Goal: Book appointment/travel/reservation

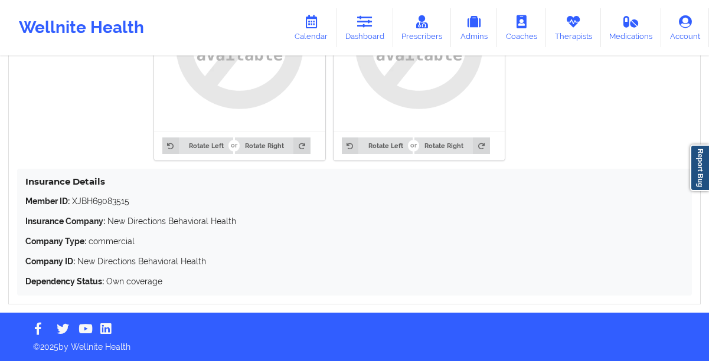
click at [369, 31] on link "Dashboard" at bounding box center [364, 27] width 57 height 39
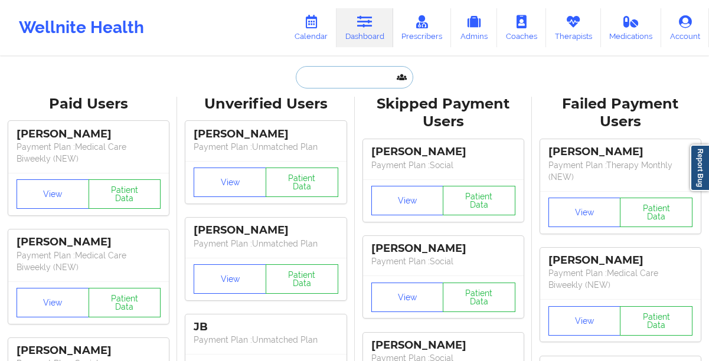
click at [324, 84] on input "text" at bounding box center [354, 77] width 117 height 22
paste input "[PERSON_NAME]"
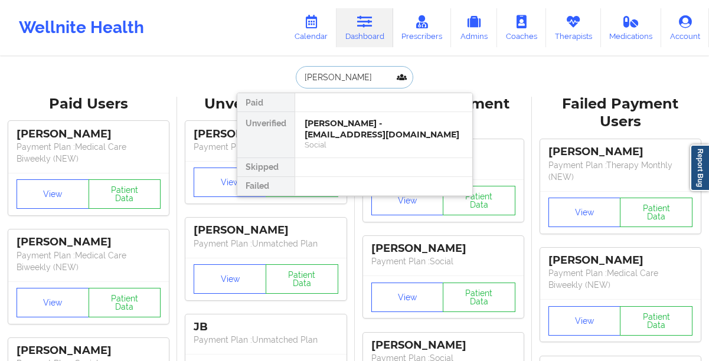
type input "[PERSON_NAME]"
click at [324, 132] on div "[PERSON_NAME] - [EMAIL_ADDRESS][DOMAIN_NAME]" at bounding box center [383, 129] width 158 height 22
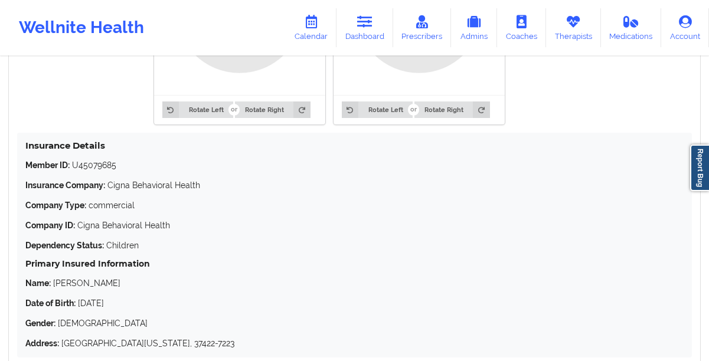
scroll to position [1107, 0]
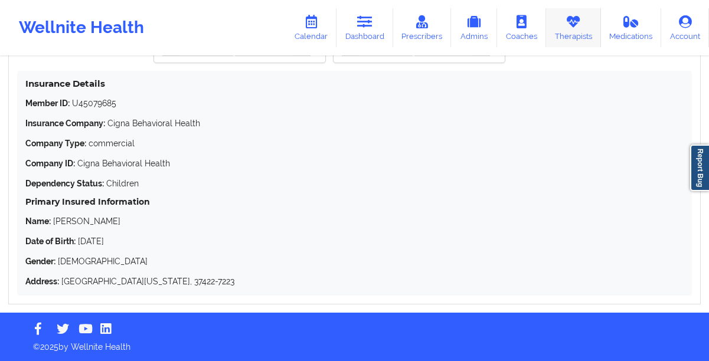
click at [563, 31] on link "Therapists" at bounding box center [573, 27] width 55 height 39
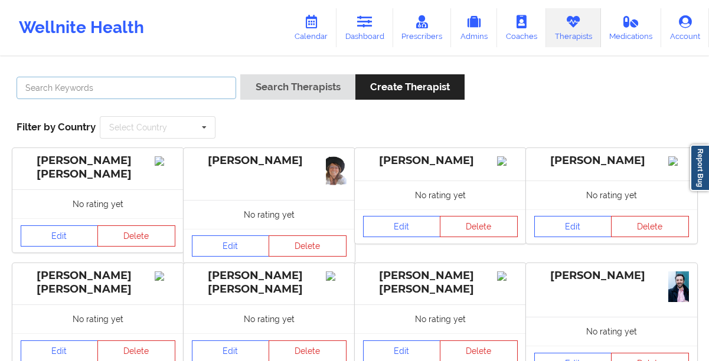
click at [222, 85] on input "text" at bounding box center [126, 88] width 219 height 22
paste input "[PERSON_NAME]"
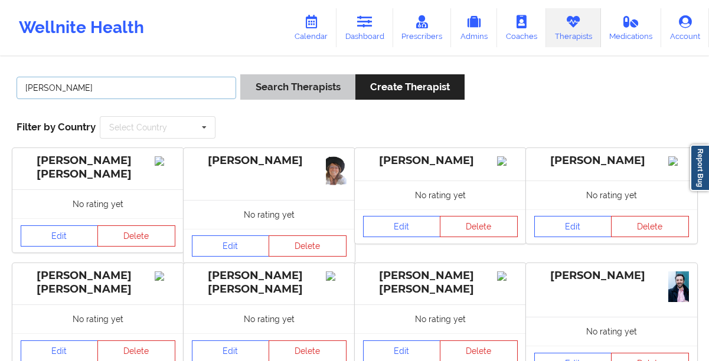
type input "[PERSON_NAME]"
click at [257, 97] on button "Search Therapists" at bounding box center [297, 86] width 114 height 25
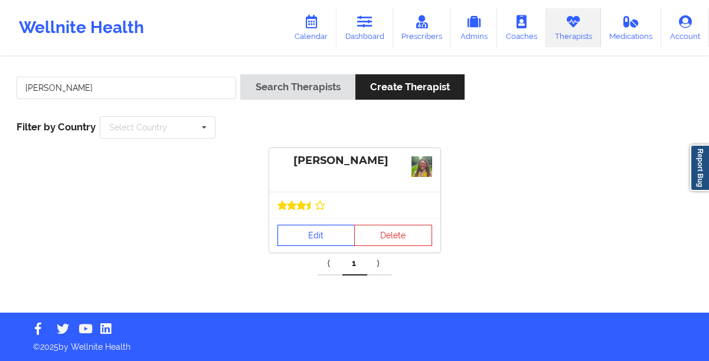
click at [294, 237] on link "Edit" at bounding box center [316, 235] width 78 height 21
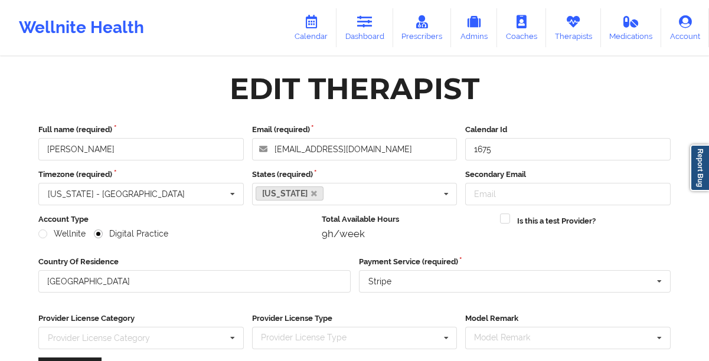
scroll to position [168, 0]
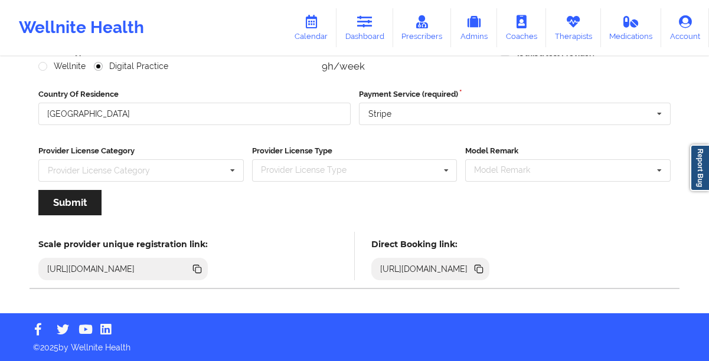
click at [483, 270] on icon at bounding box center [480, 270] width 6 height 6
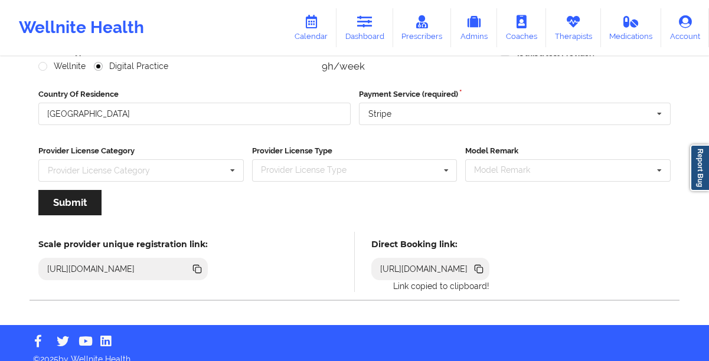
scroll to position [0, 0]
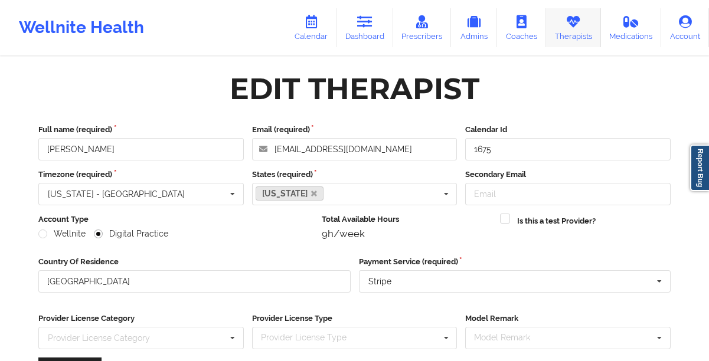
click at [562, 25] on link "Therapists" at bounding box center [573, 27] width 55 height 39
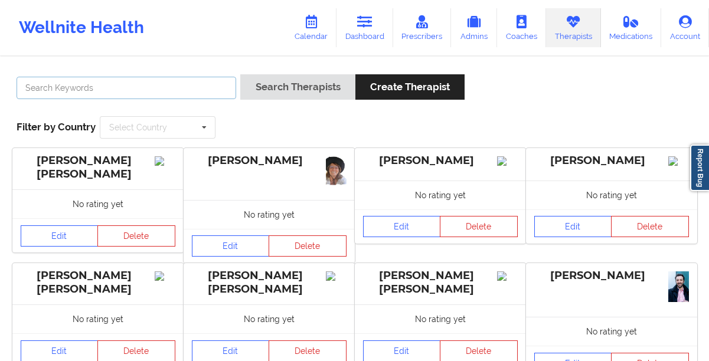
click at [211, 86] on input "text" at bounding box center [126, 88] width 219 height 22
paste input "[PERSON_NAME]"
type input "[PERSON_NAME]"
click at [240, 74] on button "Search Therapists" at bounding box center [297, 86] width 114 height 25
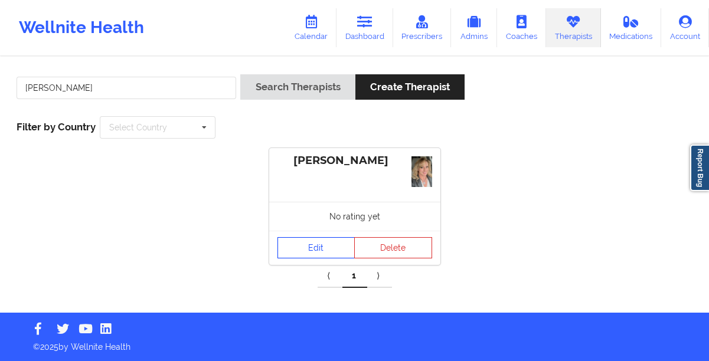
click at [304, 252] on link "Edit" at bounding box center [316, 247] width 78 height 21
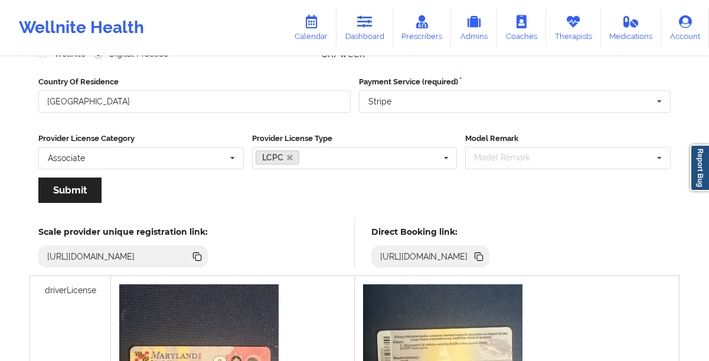
scroll to position [187, 0]
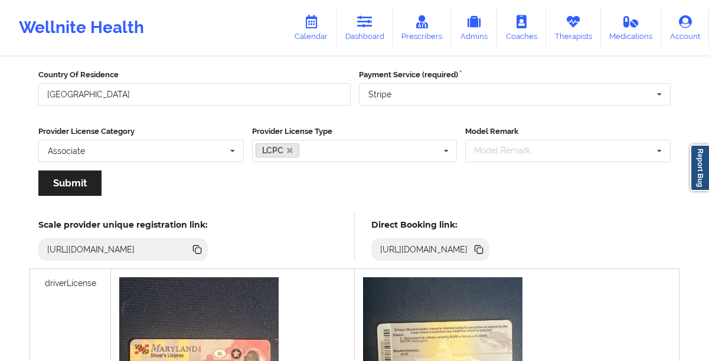
click at [481, 247] on icon at bounding box center [478, 248] width 6 height 6
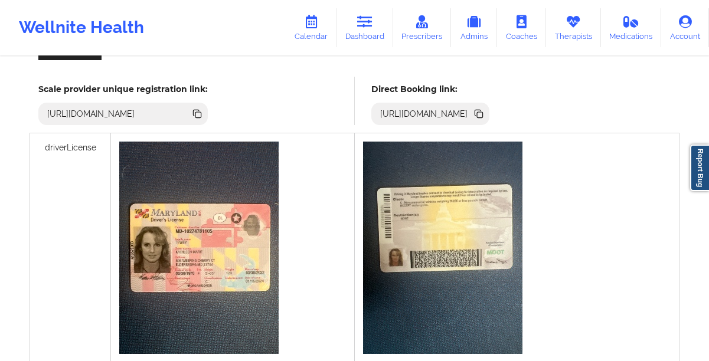
scroll to position [320, 0]
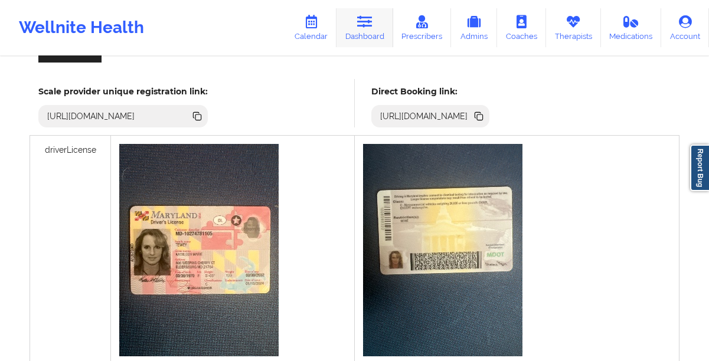
click at [350, 35] on link "Dashboard" at bounding box center [364, 27] width 57 height 39
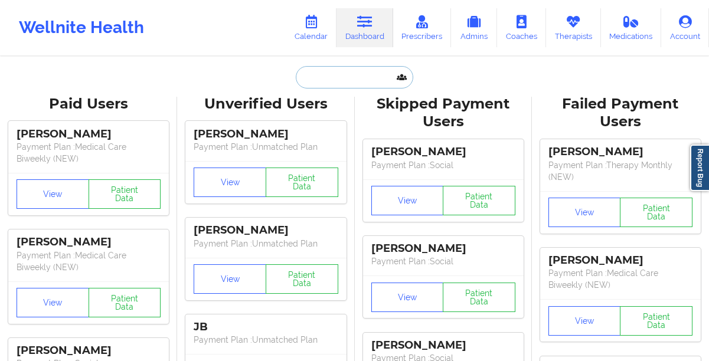
click at [329, 84] on input "text" at bounding box center [354, 77] width 117 height 22
paste input "[PHONE_NUMBER]"
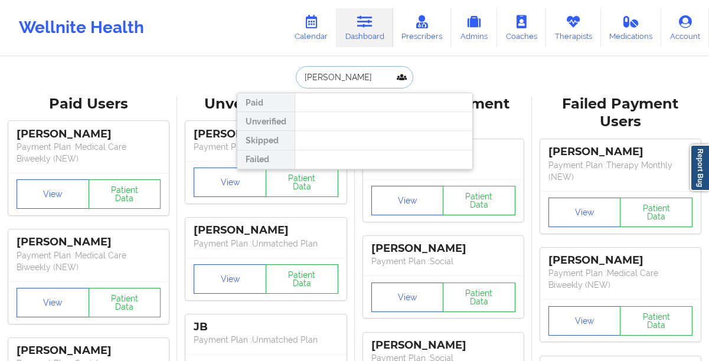
type input "[PERSON_NAME]"
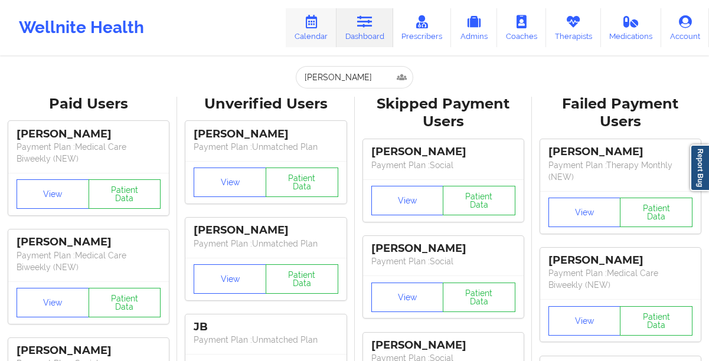
click at [308, 22] on icon at bounding box center [310, 21] width 15 height 13
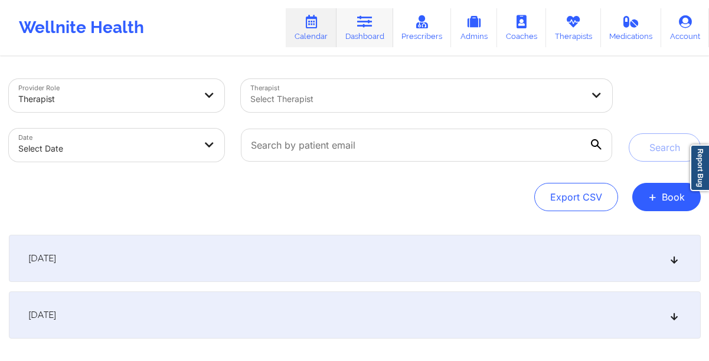
click at [379, 21] on link "Dashboard" at bounding box center [364, 27] width 57 height 39
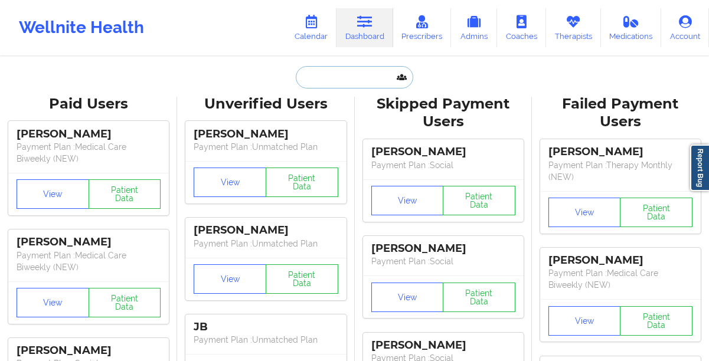
click at [339, 83] on input "text" at bounding box center [354, 77] width 117 height 22
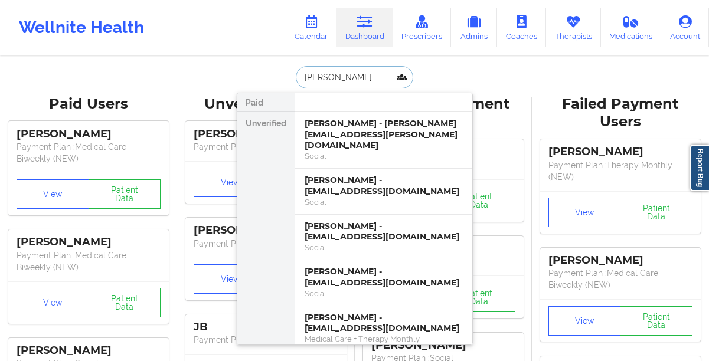
type input "[PERSON_NAME]"
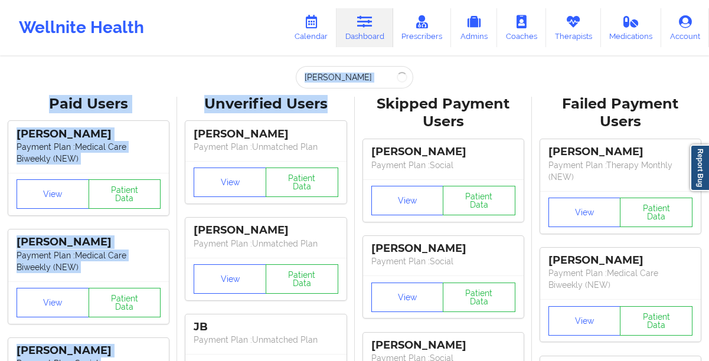
drag, startPoint x: 326, startPoint y: 62, endPoint x: 340, endPoint y: 107, distance: 47.6
click at [343, 78] on input "[PERSON_NAME]" at bounding box center [354, 77] width 117 height 22
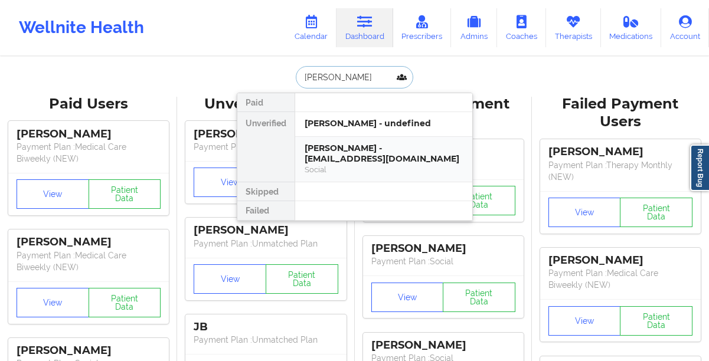
click at [345, 147] on div "[PERSON_NAME] - [EMAIL_ADDRESS][DOMAIN_NAME]" at bounding box center [383, 154] width 158 height 22
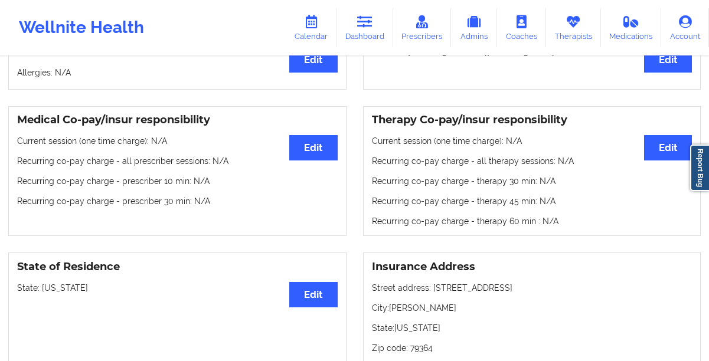
scroll to position [237, 0]
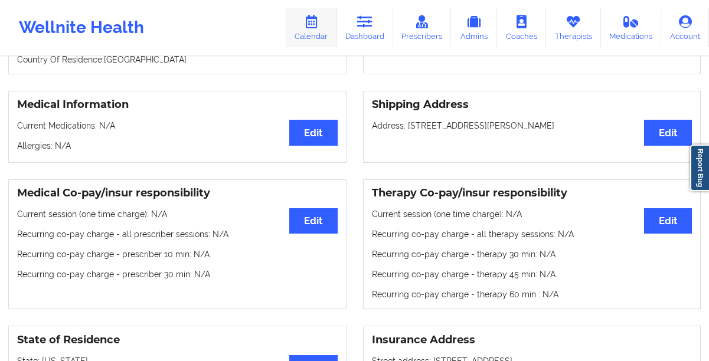
click at [307, 36] on link "Calendar" at bounding box center [311, 27] width 51 height 39
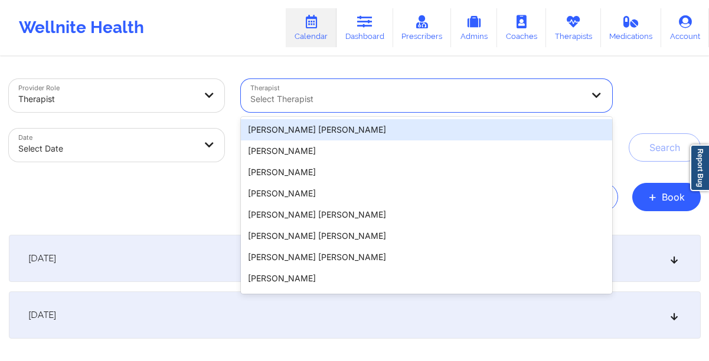
click at [262, 99] on div at bounding box center [416, 99] width 332 height 14
click at [655, 196] on span "+" at bounding box center [652, 196] width 9 height 6
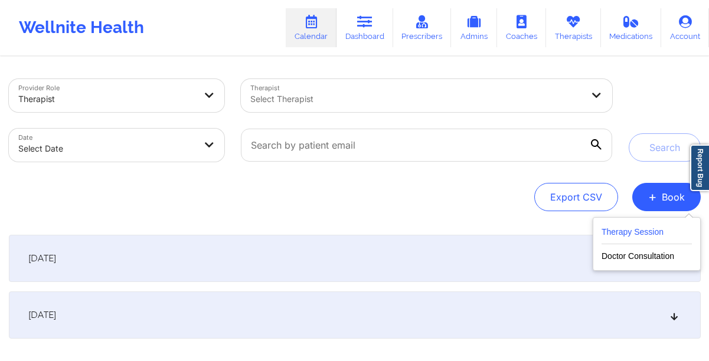
click at [621, 234] on button "Therapy Session" at bounding box center [646, 234] width 90 height 19
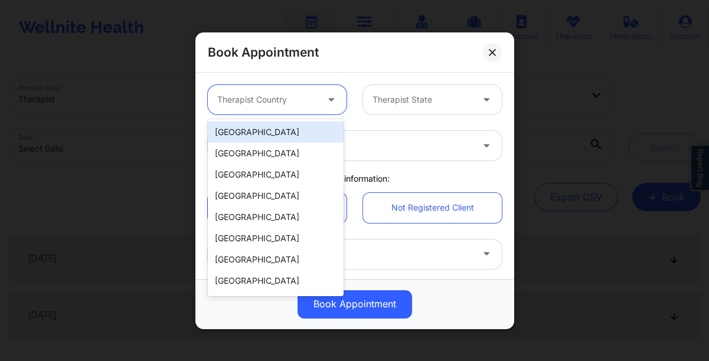
click at [278, 103] on div at bounding box center [267, 100] width 100 height 14
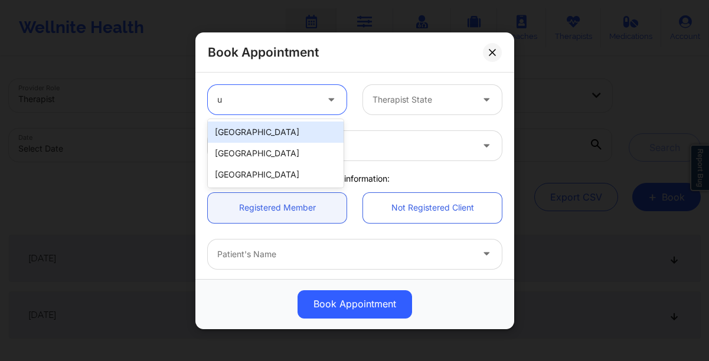
type input "un"
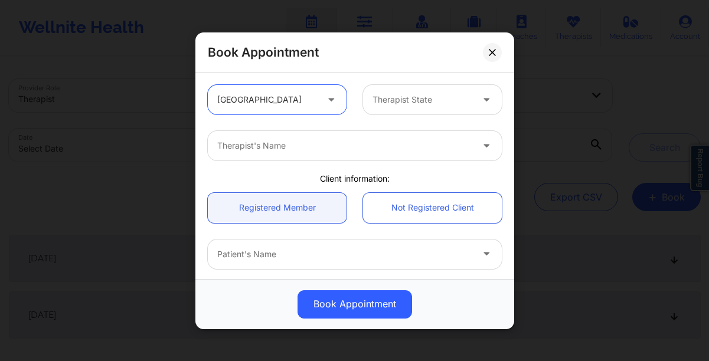
click at [403, 93] on div at bounding box center [422, 100] width 100 height 14
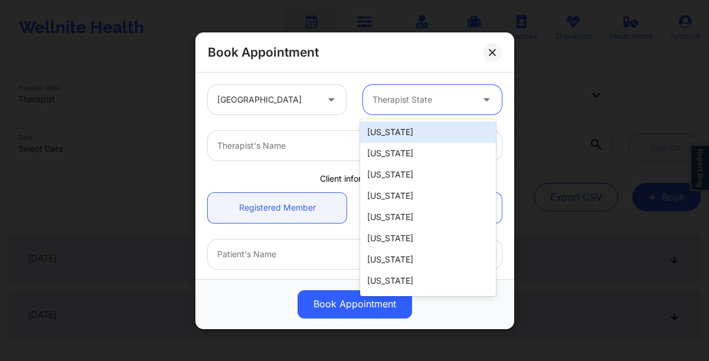
click at [403, 91] on div "Therapist State" at bounding box center [418, 99] width 110 height 29
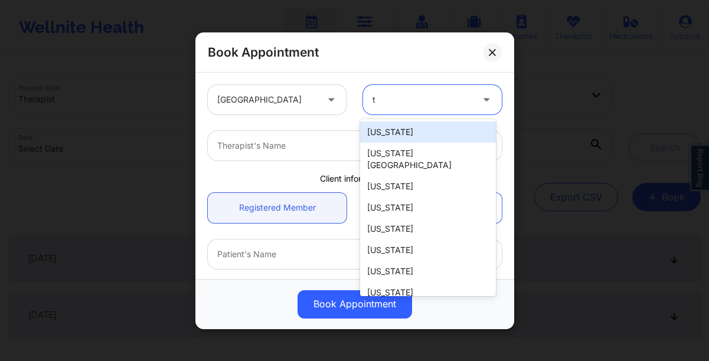
type input "tx"
click at [403, 91] on div "tx" at bounding box center [418, 99] width 110 height 29
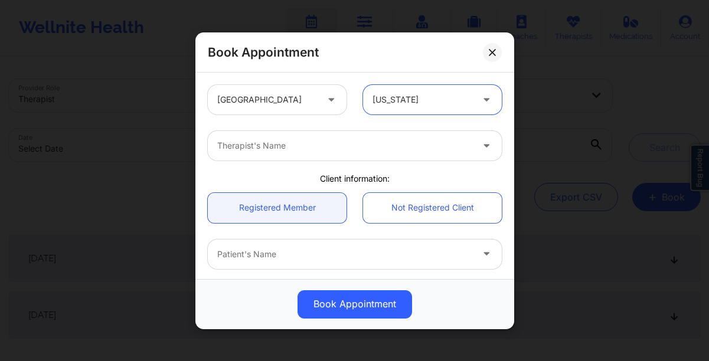
click at [317, 149] on div at bounding box center [344, 146] width 255 height 14
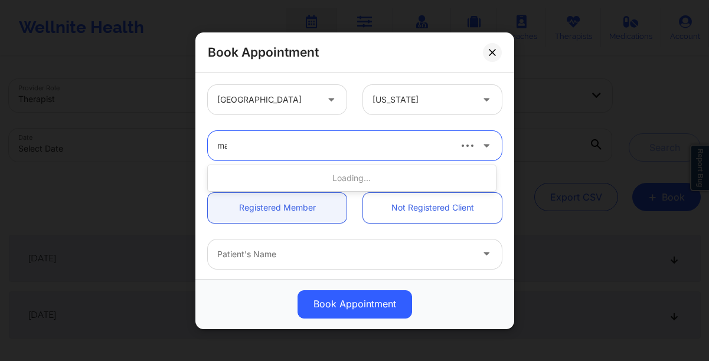
type input "mas"
type input "h"
click at [317, 148] on div "h" at bounding box center [332, 146] width 231 height 14
type input "[PERSON_NAME]"
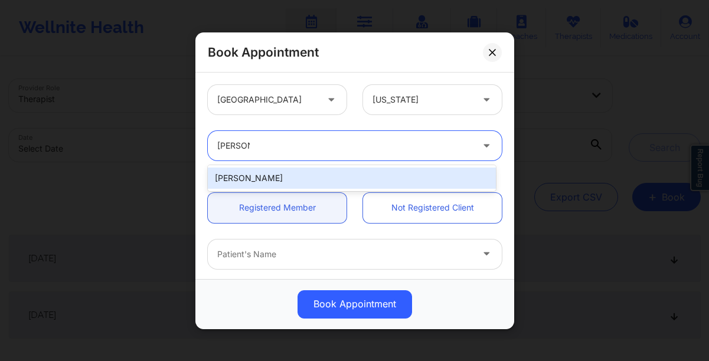
click at [254, 173] on div "[PERSON_NAME]" at bounding box center [352, 178] width 288 height 21
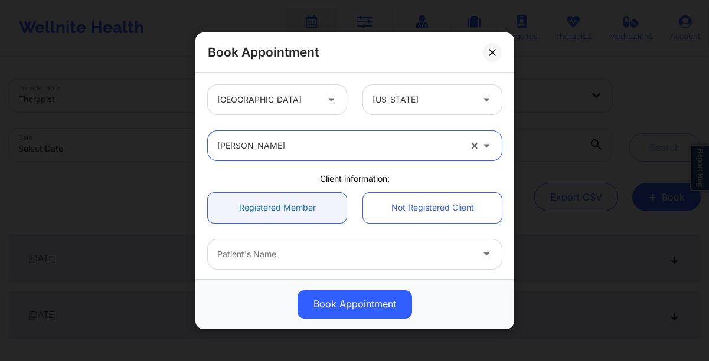
click at [260, 205] on link "Registered Member" at bounding box center [277, 207] width 139 height 30
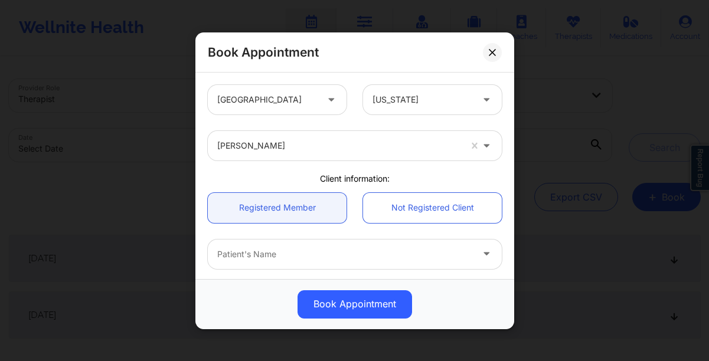
click at [301, 253] on div at bounding box center [344, 254] width 255 height 14
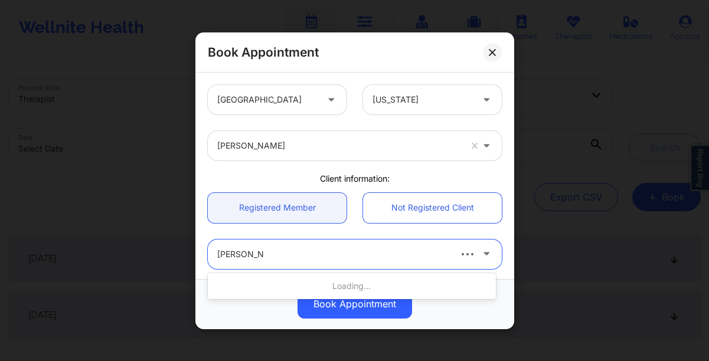
type input "[PERSON_NAME]"
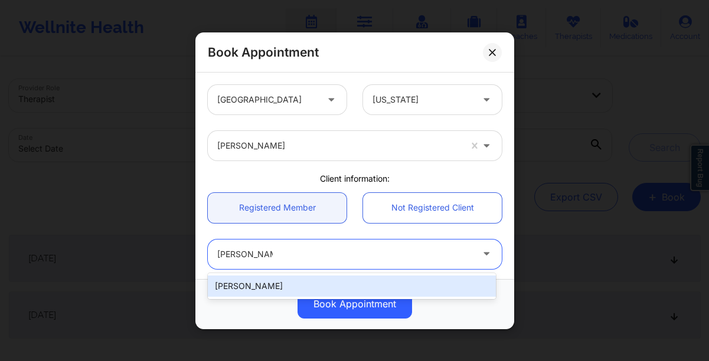
click at [302, 287] on div "[PERSON_NAME]" at bounding box center [352, 285] width 288 height 21
type input "[EMAIL_ADDRESS][DOMAIN_NAME]"
type input "8067786233"
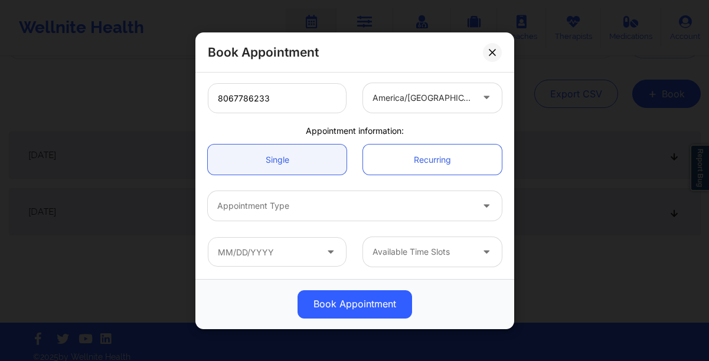
scroll to position [293, 0]
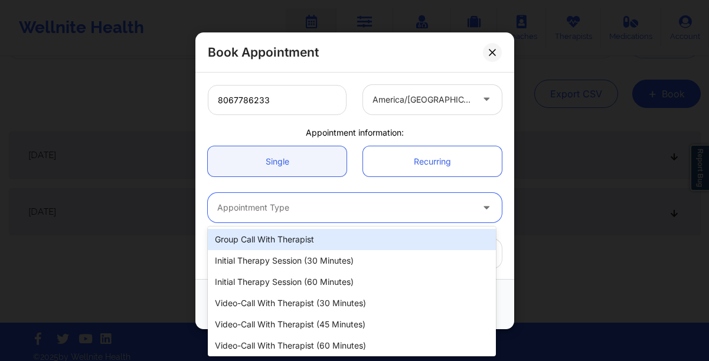
click at [287, 201] on div at bounding box center [344, 208] width 255 height 14
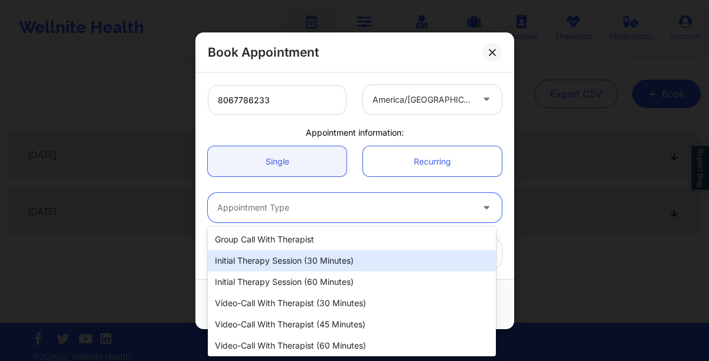
click at [290, 265] on div "Initial Therapy Session (30 minutes)" at bounding box center [352, 260] width 288 height 21
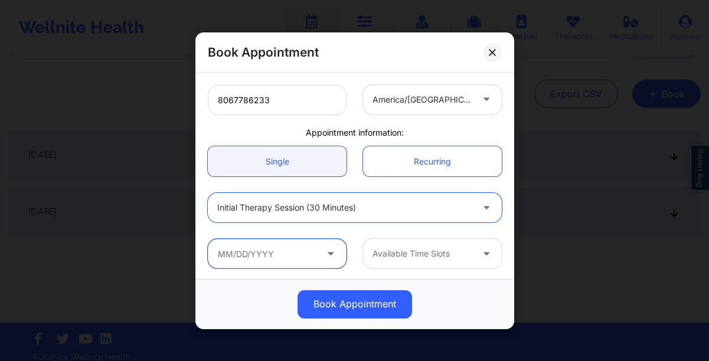
click at [241, 258] on input "text" at bounding box center [277, 253] width 139 height 29
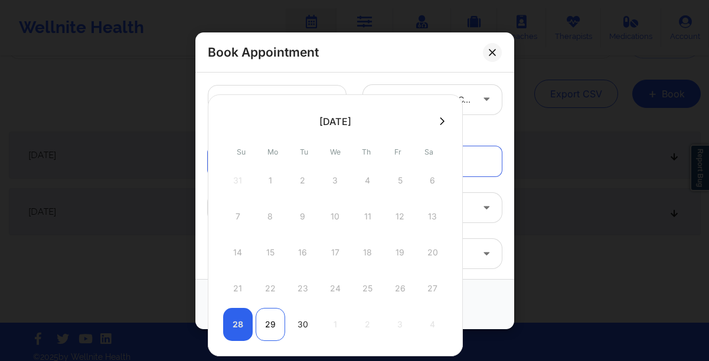
click at [266, 322] on div "29" at bounding box center [269, 324] width 29 height 33
type input "[DATE]"
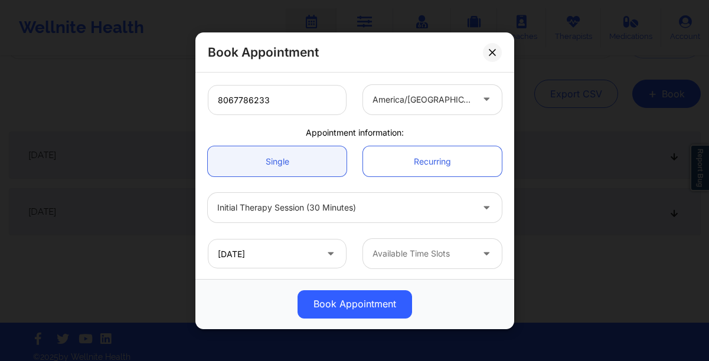
click at [398, 254] on div at bounding box center [422, 254] width 100 height 14
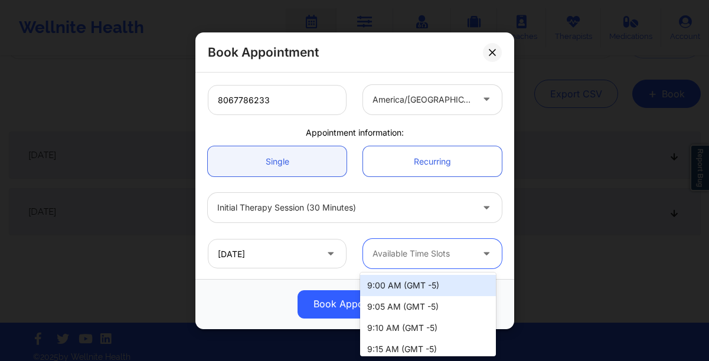
click at [388, 287] on div "9:00 AM (GMT -5)" at bounding box center [428, 285] width 136 height 21
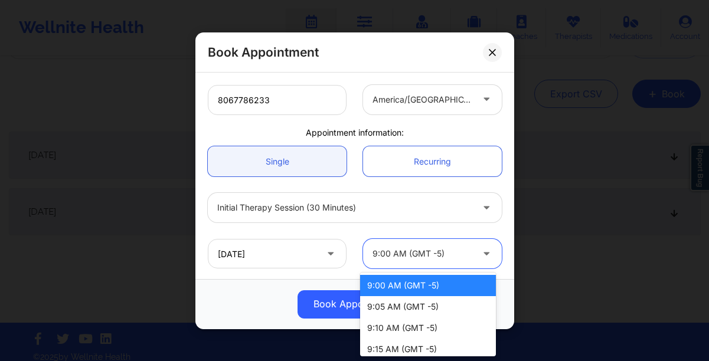
click at [401, 258] on div at bounding box center [422, 254] width 100 height 14
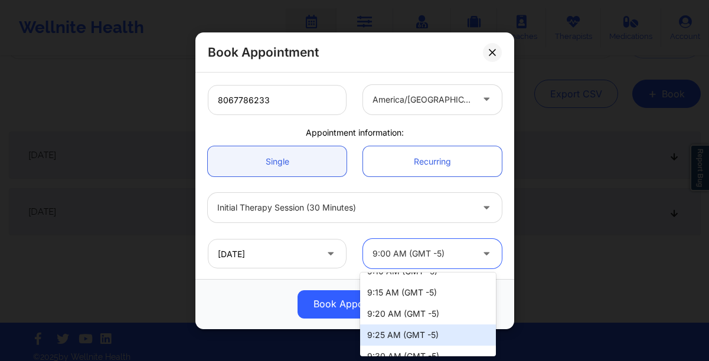
scroll to position [0, 0]
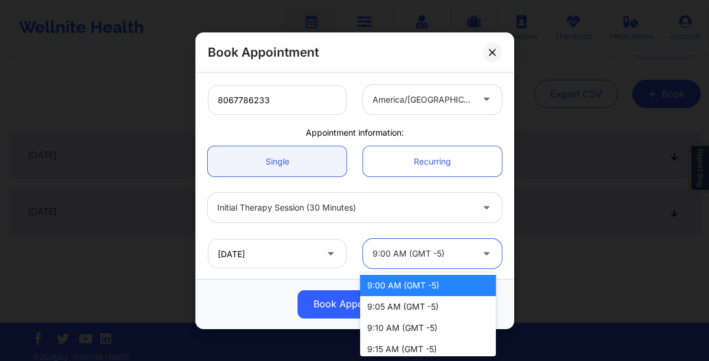
click at [387, 285] on div "9:00 AM (GMT -5)" at bounding box center [428, 285] width 136 height 21
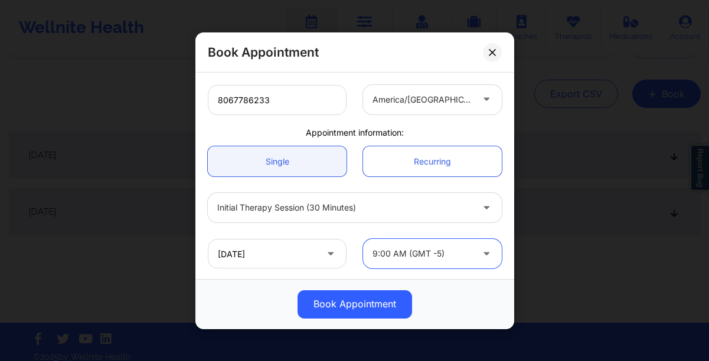
scroll to position [294, 0]
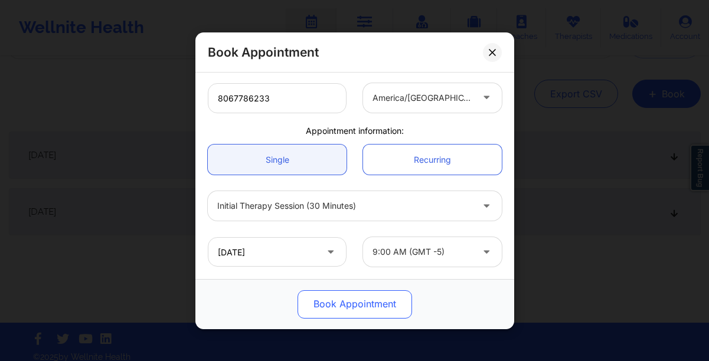
click at [324, 297] on button "Book Appointment" at bounding box center [354, 304] width 114 height 28
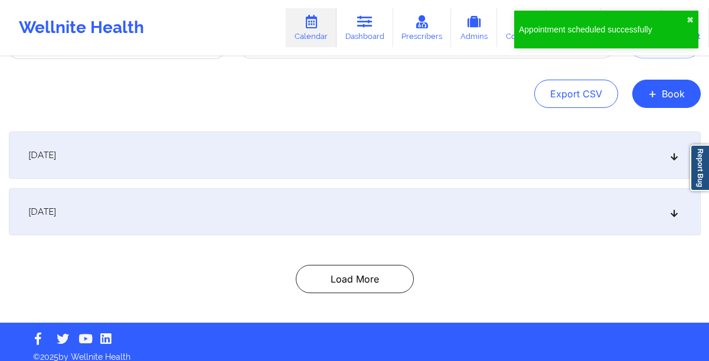
scroll to position [0, 0]
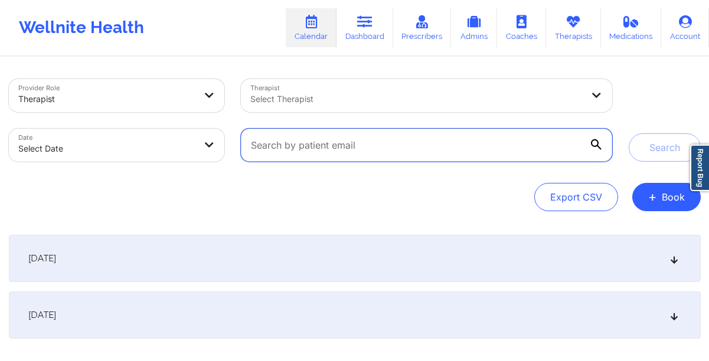
click at [294, 133] on input "text" at bounding box center [426, 145] width 370 height 33
paste input "[EMAIL_ADDRESS][DOMAIN_NAME]"
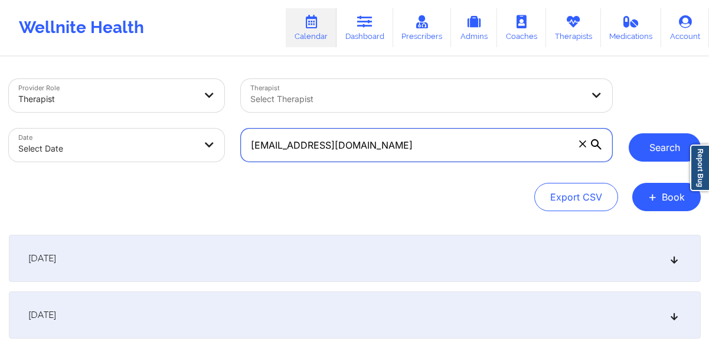
type input "[EMAIL_ADDRESS][DOMAIN_NAME]"
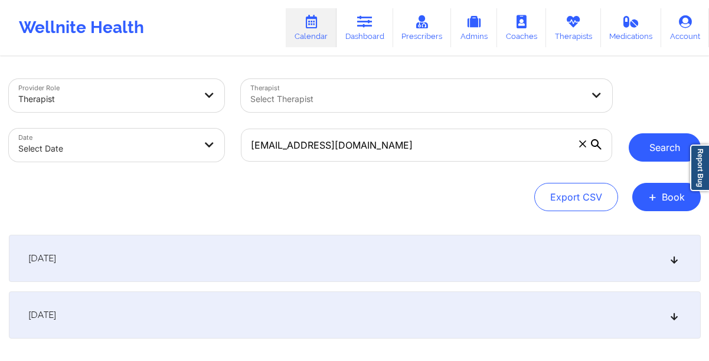
click at [661, 147] on button "Search" at bounding box center [664, 147] width 72 height 28
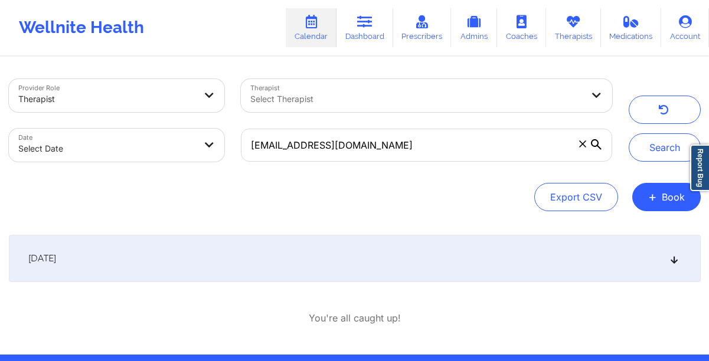
click at [286, 251] on div "[DATE]" at bounding box center [354, 258] width 691 height 47
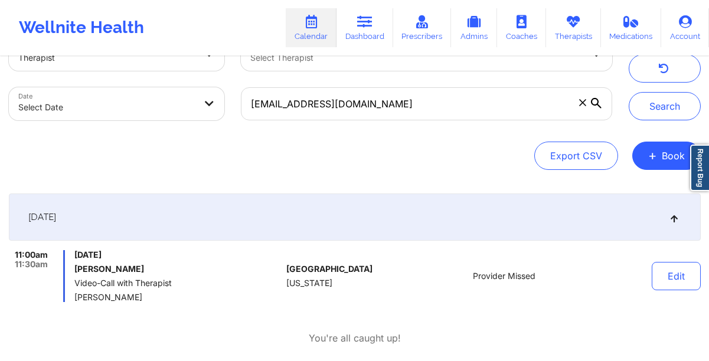
scroll to position [42, 0]
click at [673, 275] on button "Edit" at bounding box center [675, 275] width 49 height 28
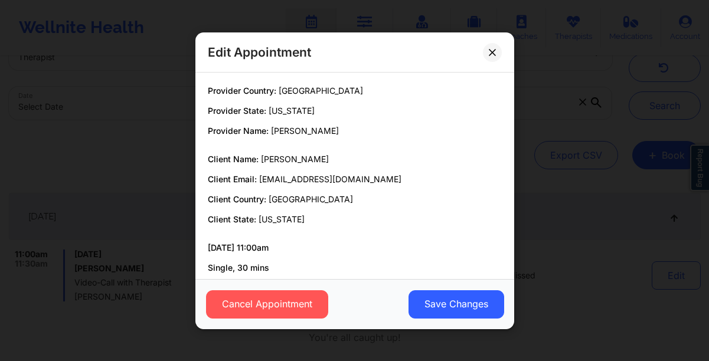
scroll to position [61, 0]
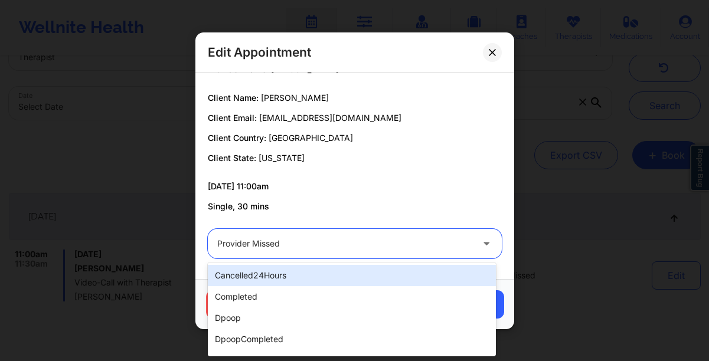
click at [481, 242] on icon at bounding box center [486, 241] width 12 height 10
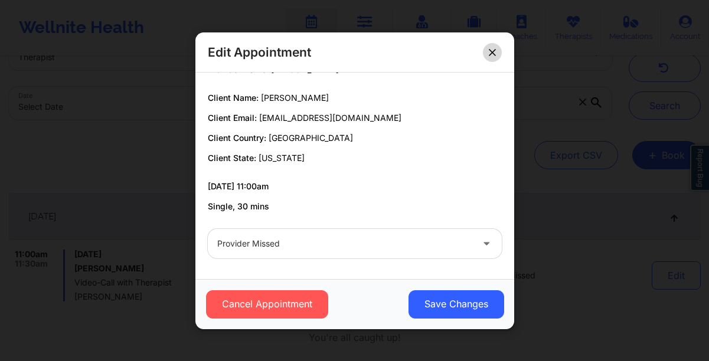
click at [496, 53] on button at bounding box center [492, 51] width 19 height 19
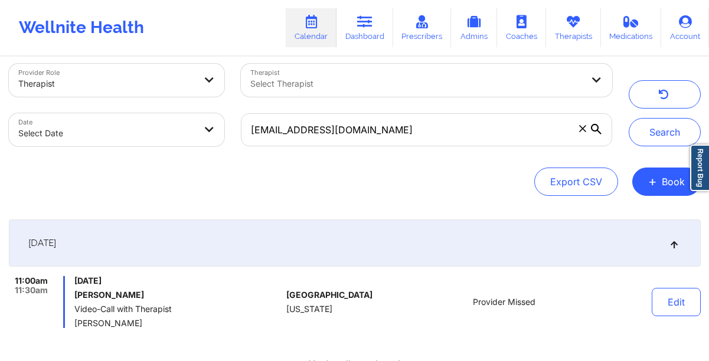
scroll to position [9, 0]
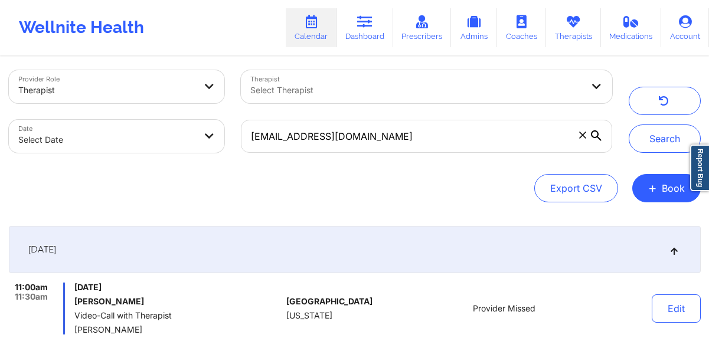
click at [198, 141] on body "Wellnite Health Calendar Dashboard Prescribers Admins Coaches Therapists Medica…" at bounding box center [354, 171] width 709 height 361
select select "2025-8"
select select "2025-9"
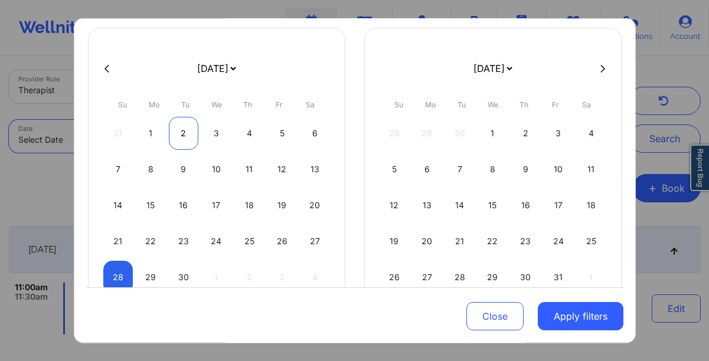
scroll to position [72, 0]
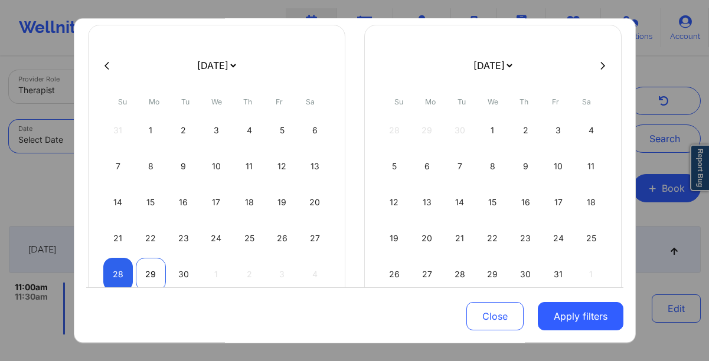
click at [152, 266] on div "29" at bounding box center [151, 274] width 30 height 33
select select "2025-8"
select select "2025-9"
click at [152, 266] on div "29" at bounding box center [151, 274] width 30 height 33
select select "2025-8"
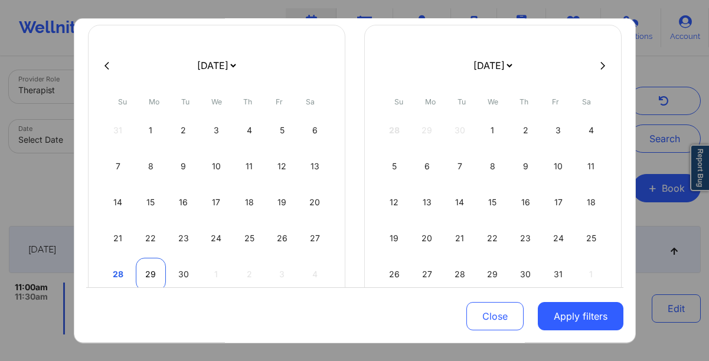
select select "2025-9"
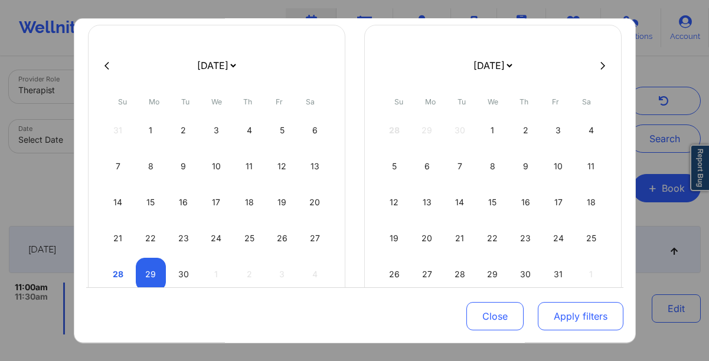
click at [561, 309] on button "Apply filters" at bounding box center [580, 316] width 86 height 28
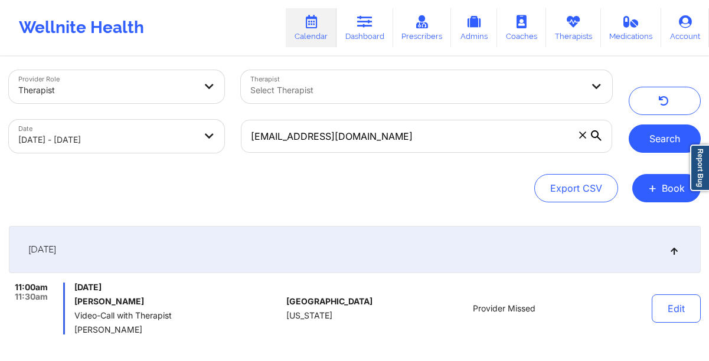
click at [637, 137] on button "Search" at bounding box center [664, 138] width 72 height 28
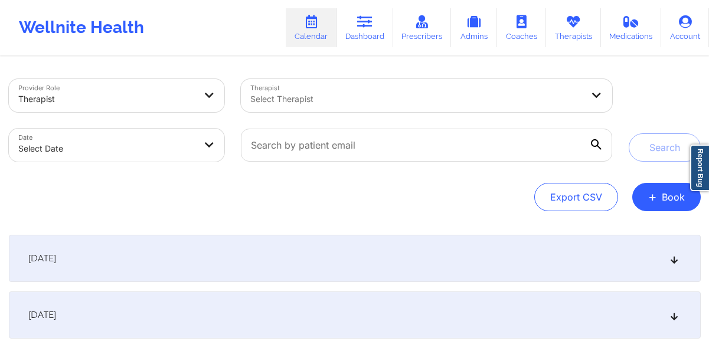
click at [434, 104] on div at bounding box center [416, 99] width 332 height 14
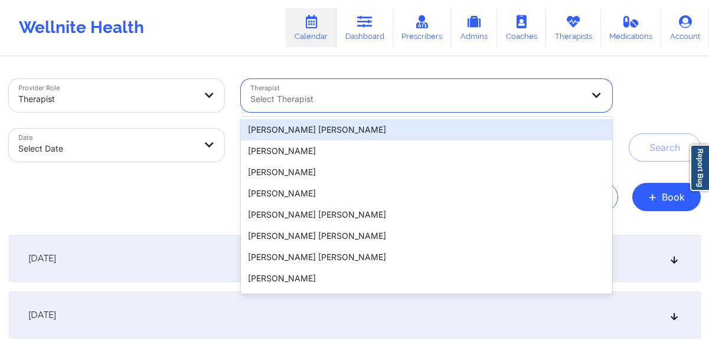
click at [631, 99] on div "Search" at bounding box center [664, 120] width 72 height 83
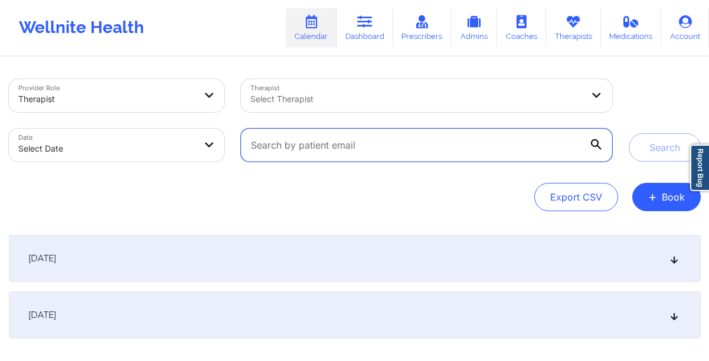
click at [550, 143] on input "text" at bounding box center [426, 145] width 370 height 33
paste input "[EMAIL_ADDRESS][DOMAIN_NAME]"
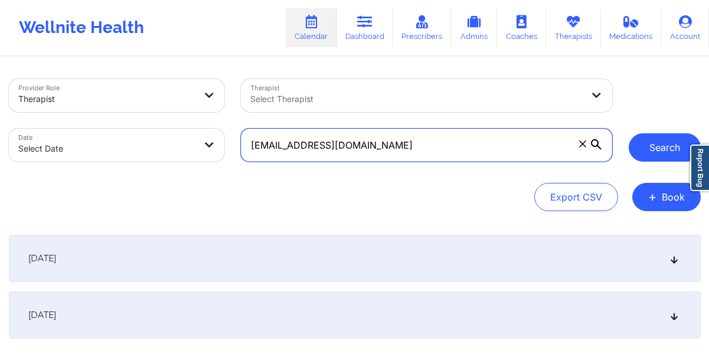
type input "[EMAIL_ADDRESS][DOMAIN_NAME]"
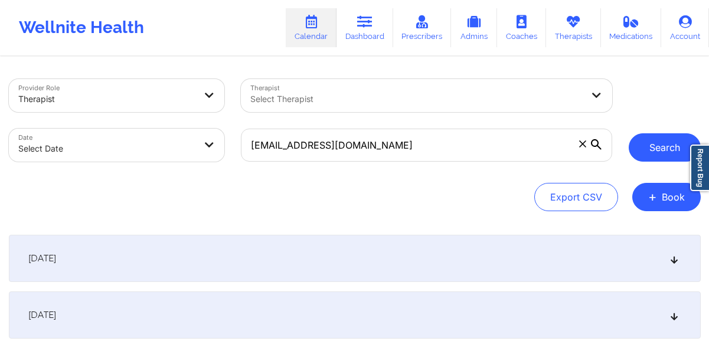
click at [651, 153] on button "Search" at bounding box center [664, 147] width 72 height 28
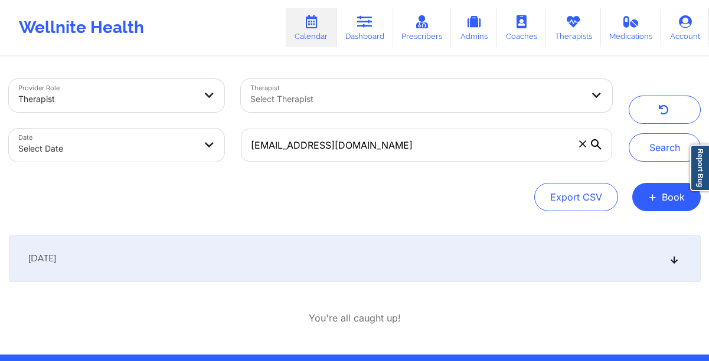
click at [138, 159] on body "Wellnite Health Calendar Dashboard Prescribers Admins Coaches Therapists Medica…" at bounding box center [354, 180] width 709 height 361
select select "2025-8"
select select "2025-9"
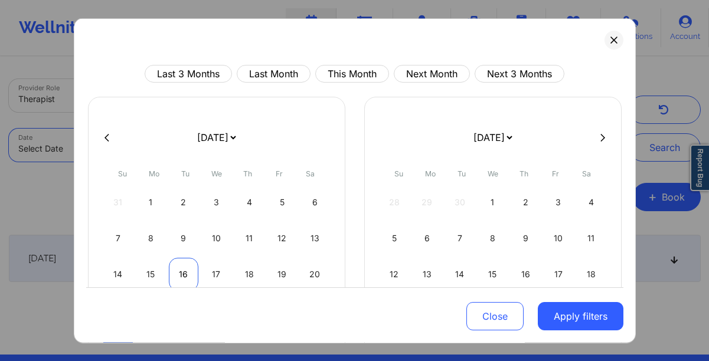
scroll to position [113, 0]
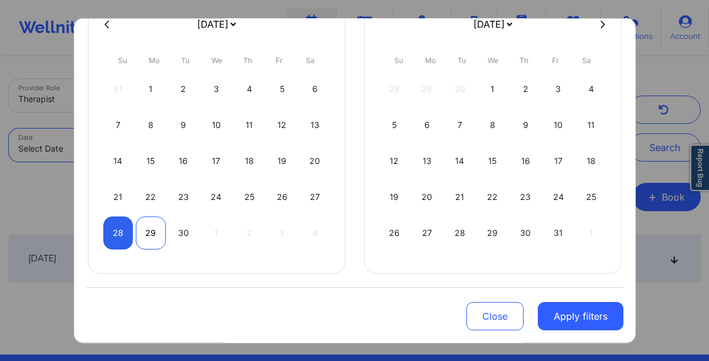
click at [149, 231] on div "29" at bounding box center [151, 233] width 30 height 33
select select "2025-8"
select select "2025-9"
select select "2025-8"
select select "2025-9"
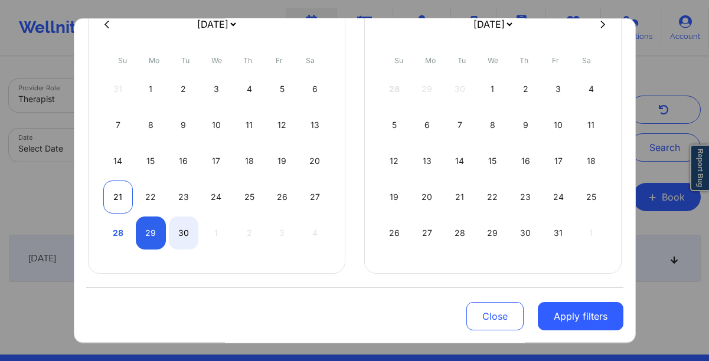
select select "2025-8"
select select "2025-9"
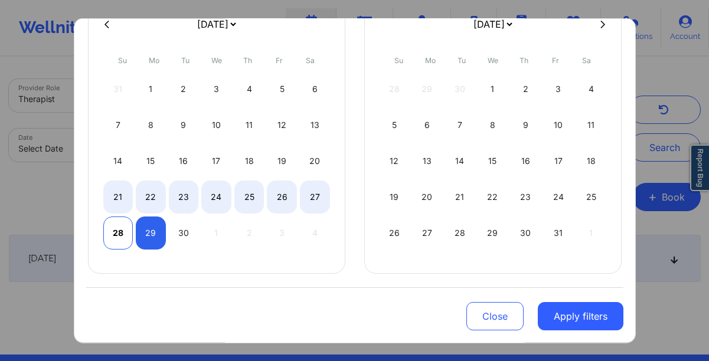
select select "2025-8"
select select "2025-9"
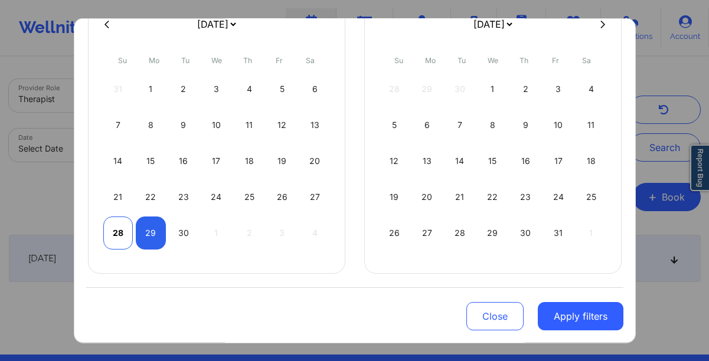
click at [111, 225] on div "28" at bounding box center [118, 233] width 30 height 33
select select "2025-8"
select select "2025-9"
select select "2025-8"
select select "2025-9"
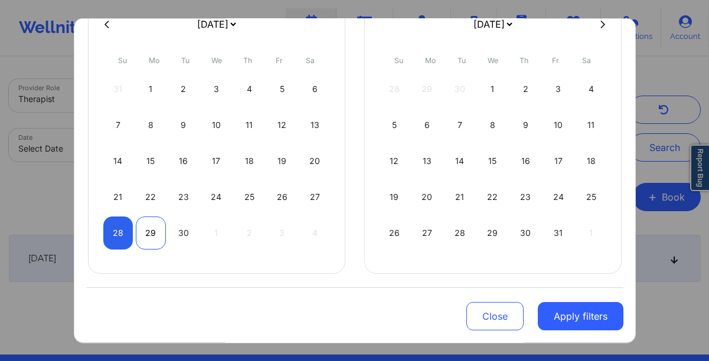
click at [142, 232] on div "29" at bounding box center [151, 233] width 30 height 33
select select "2025-8"
select select "2025-9"
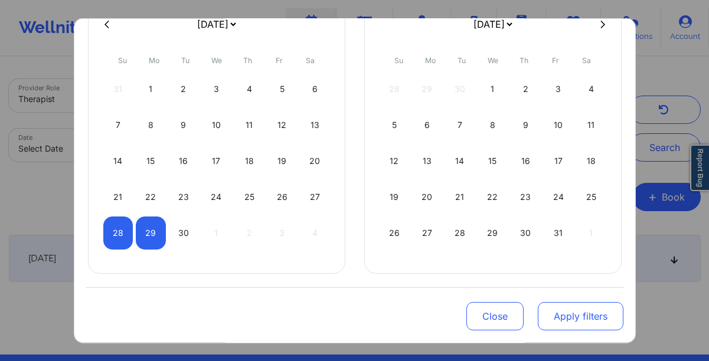
click at [588, 315] on button "Apply filters" at bounding box center [580, 316] width 86 height 28
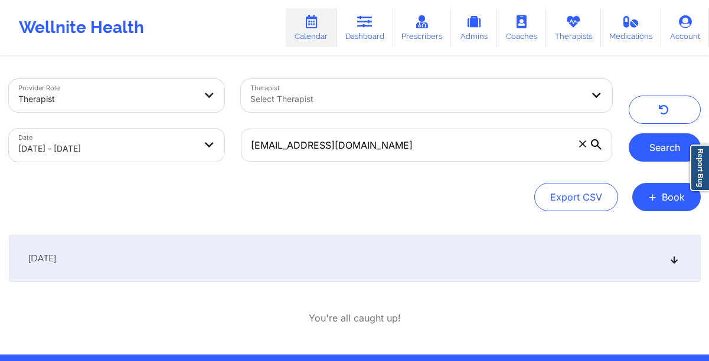
click at [656, 152] on button "Search" at bounding box center [664, 147] width 72 height 28
select select "2025-8"
select select "2025-9"
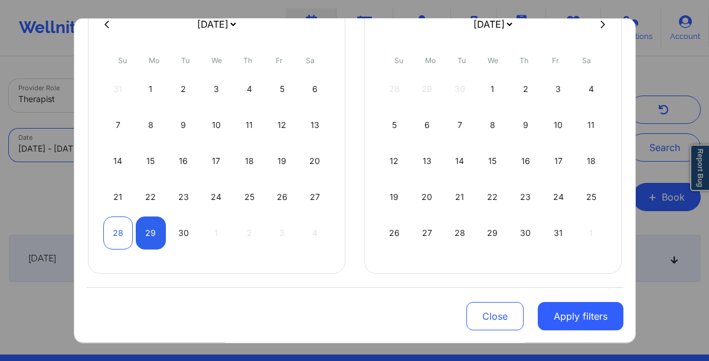
click at [110, 240] on div "28" at bounding box center [118, 233] width 30 height 33
select select "2025-8"
select select "2025-9"
select select "2025-8"
select select "2025-9"
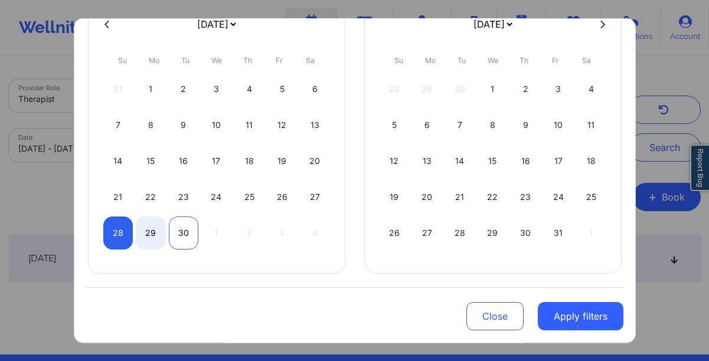
click at [179, 237] on div "30" at bounding box center [184, 233] width 30 height 33
select select "2025-8"
select select "2025-9"
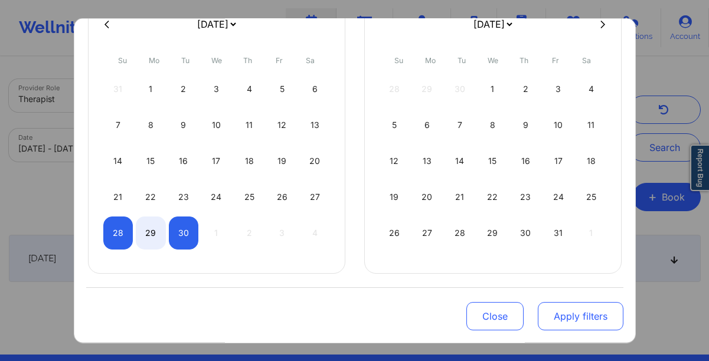
click at [581, 311] on button "Apply filters" at bounding box center [580, 316] width 86 height 28
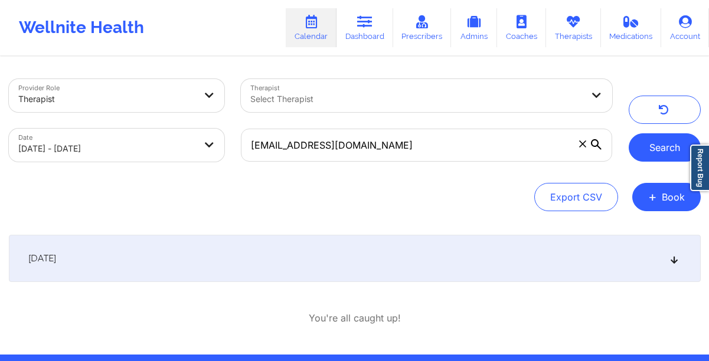
click at [656, 147] on button "Search" at bounding box center [664, 147] width 72 height 28
click at [656, 147] on button "submit" at bounding box center [664, 147] width 72 height 28
click at [656, 147] on button "Search" at bounding box center [664, 147] width 72 height 28
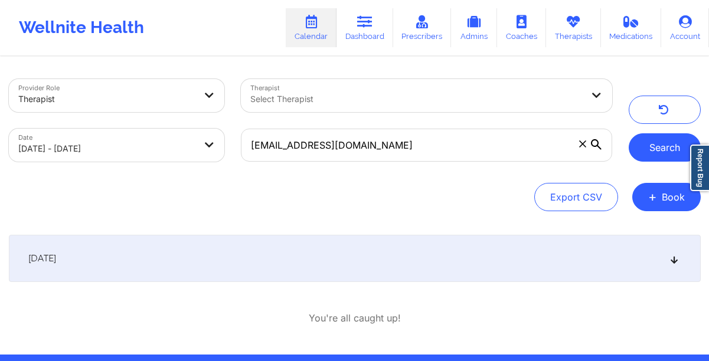
click at [656, 147] on button "Search" at bounding box center [664, 147] width 72 height 28
click at [656, 147] on button "submit" at bounding box center [664, 147] width 72 height 28
click at [656, 147] on button "Search" at bounding box center [664, 147] width 72 height 28
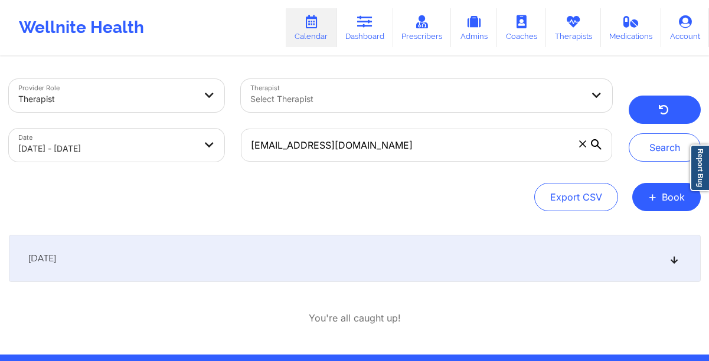
click at [645, 114] on button "button" at bounding box center [664, 110] width 72 height 28
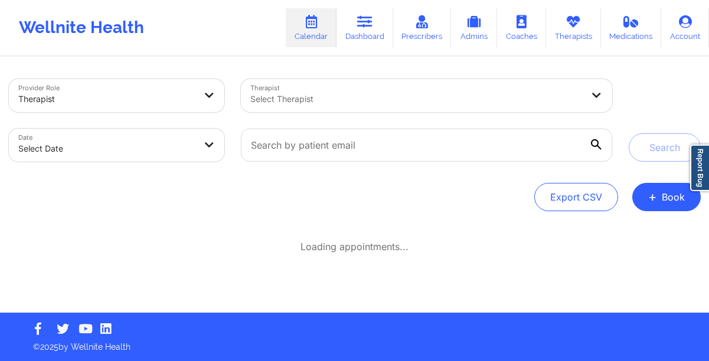
click at [381, 95] on div at bounding box center [416, 99] width 332 height 14
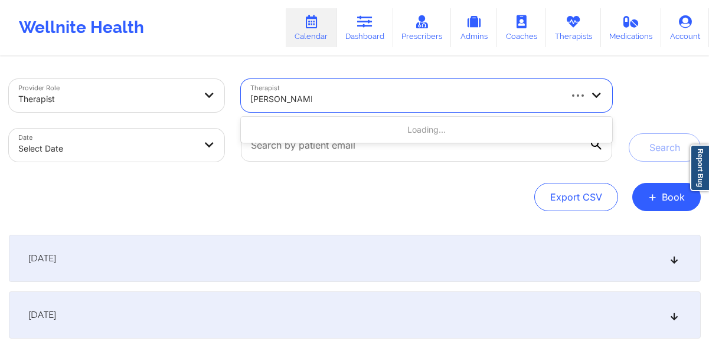
type input "mashonda wadd"
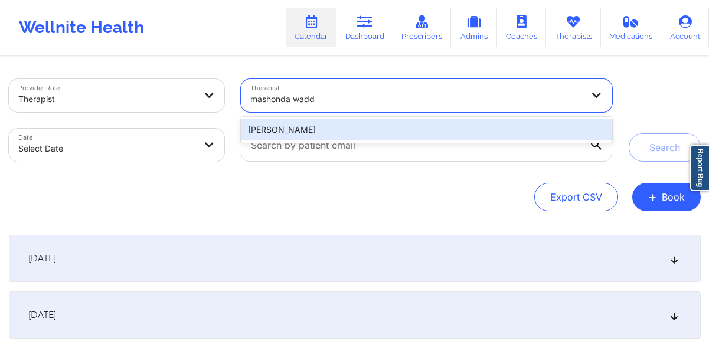
click at [376, 128] on div "[PERSON_NAME]" at bounding box center [426, 129] width 370 height 21
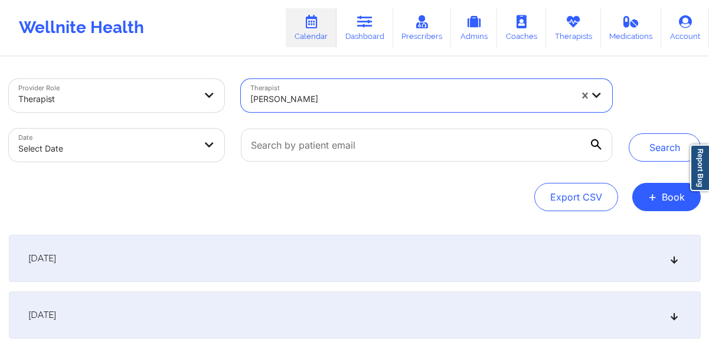
click at [155, 154] on body "Wellnite Health Calendar Dashboard Prescribers Admins Coaches Therapists Medica…" at bounding box center [354, 180] width 709 height 361
select select "2025-8"
select select "2025-9"
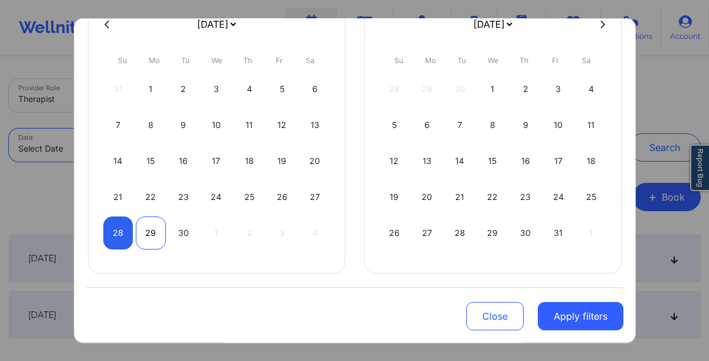
click at [144, 229] on div "29" at bounding box center [151, 233] width 30 height 33
select select "2025-8"
select select "2025-9"
click at [144, 229] on div "29" at bounding box center [151, 233] width 30 height 33
select select "2025-8"
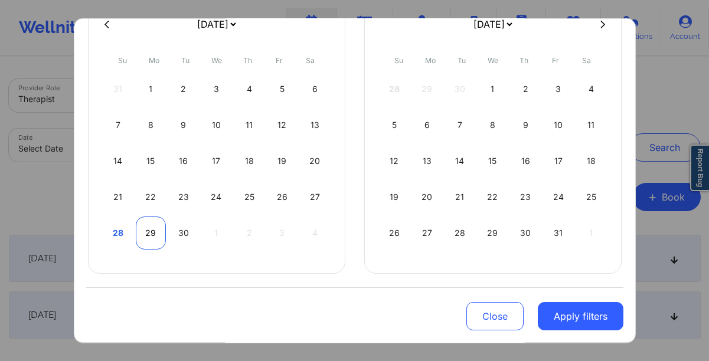
select select "2025-9"
click at [144, 229] on div "29" at bounding box center [151, 233] width 30 height 33
select select "2025-8"
select select "2025-9"
select select "2025-8"
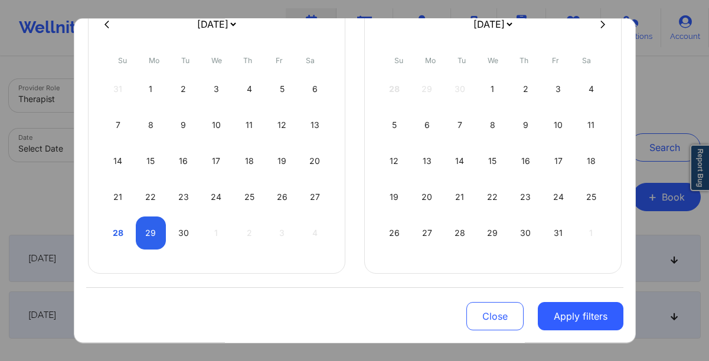
select select "2025-9"
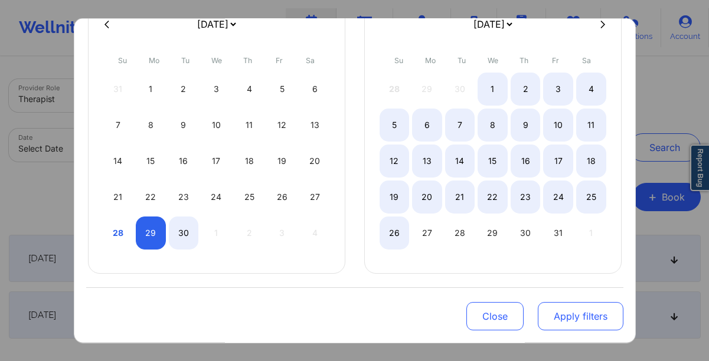
click at [602, 316] on button "Apply filters" at bounding box center [580, 316] width 86 height 28
select select "2025-8"
select select "2025-9"
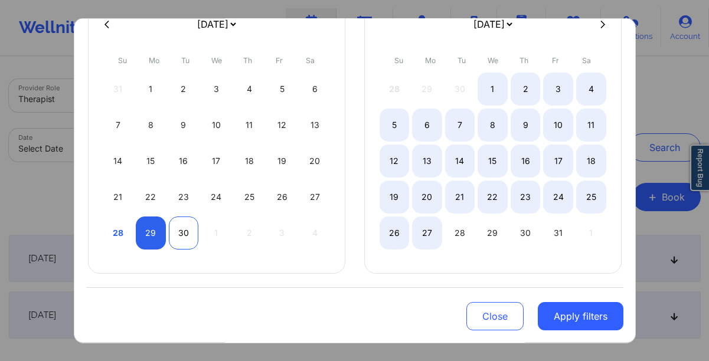
select select "2025-8"
select select "2025-9"
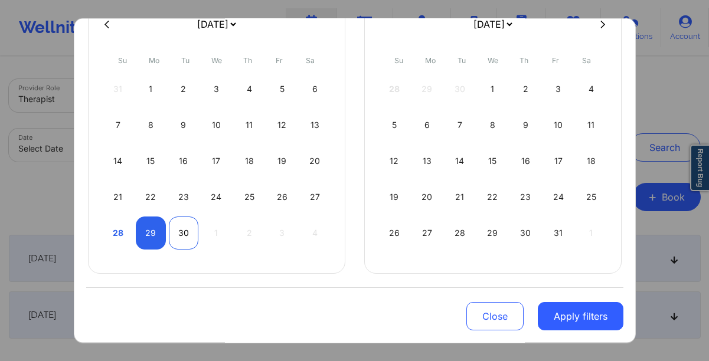
click at [179, 242] on div "30" at bounding box center [184, 233] width 30 height 33
select select "2025-8"
select select "2025-9"
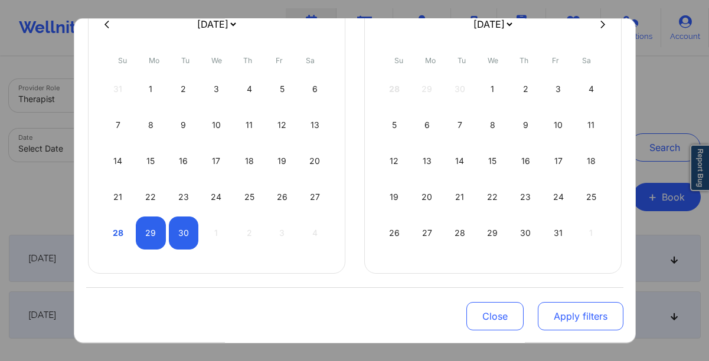
click at [576, 313] on button "Apply filters" at bounding box center [580, 316] width 86 height 28
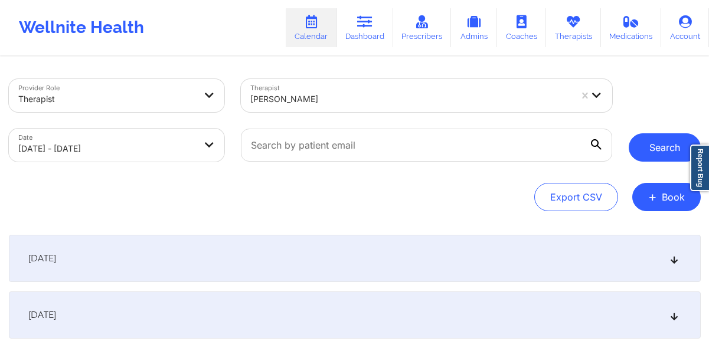
click at [652, 134] on button "Search" at bounding box center [664, 147] width 72 height 28
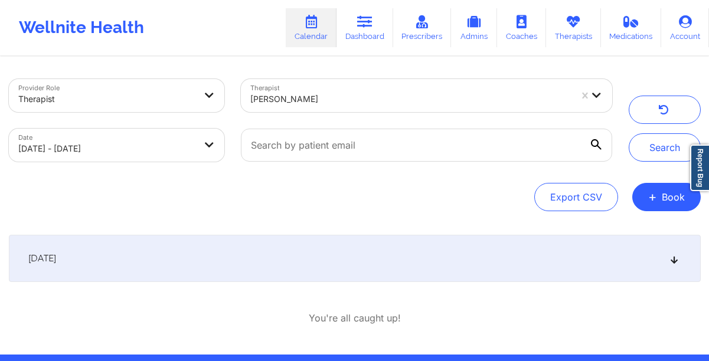
drag, startPoint x: 356, startPoint y: 254, endPoint x: 355, endPoint y: 240, distance: 13.6
click at [356, 254] on div "September 29, 2025" at bounding box center [354, 258] width 691 height 47
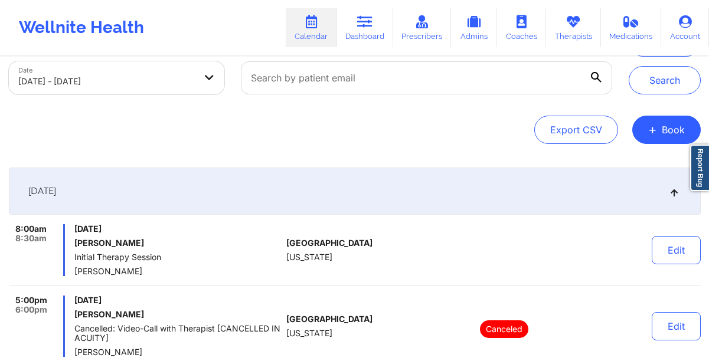
scroll to position [65, 0]
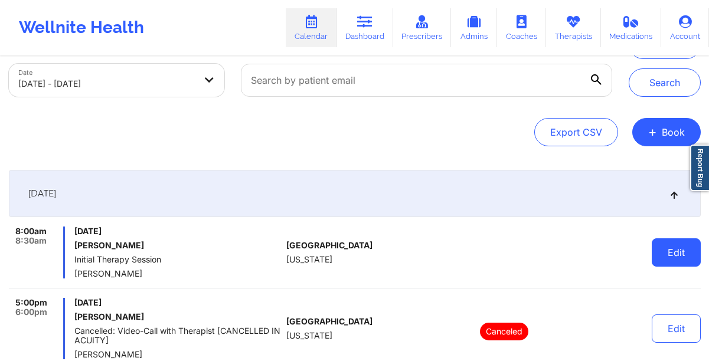
click at [665, 247] on button "Edit" at bounding box center [675, 252] width 49 height 28
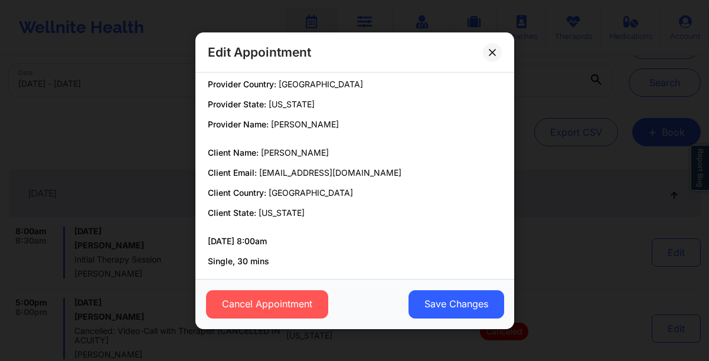
scroll to position [0, 0]
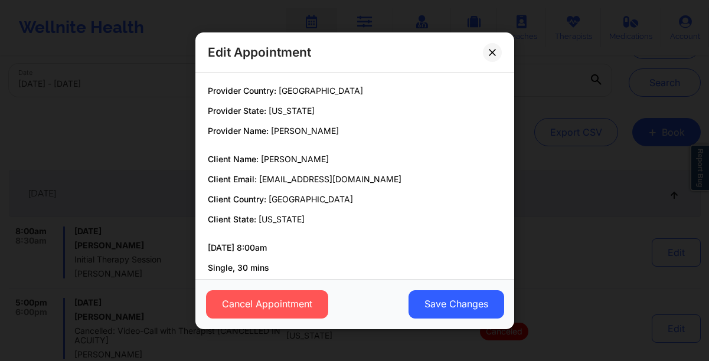
click at [292, 164] on p "Client Name: Breanna Coon" at bounding box center [355, 159] width 294 height 12
click at [486, 57] on button at bounding box center [492, 51] width 19 height 19
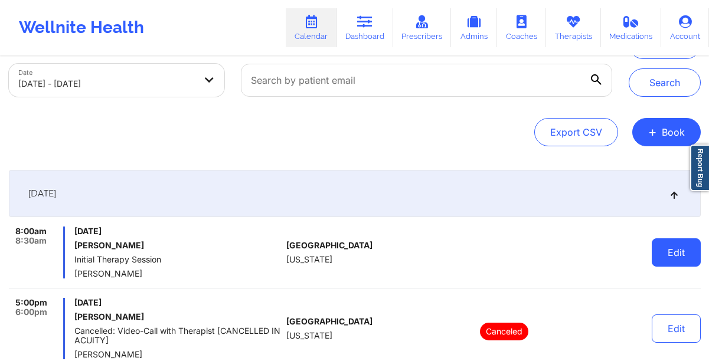
click at [662, 254] on button "Edit" at bounding box center [675, 252] width 49 height 28
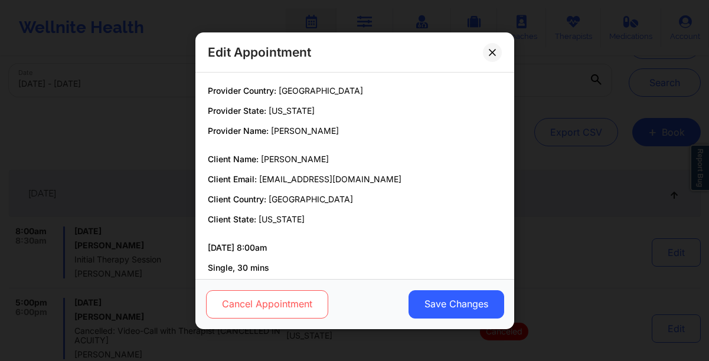
click at [239, 310] on button "Cancel Appointment" at bounding box center [266, 304] width 122 height 28
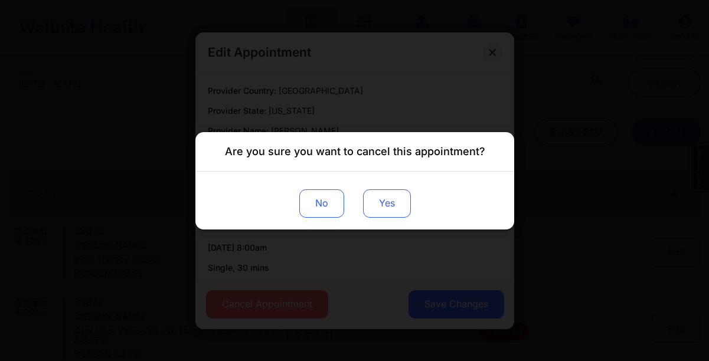
click at [392, 208] on button "Yes" at bounding box center [386, 203] width 48 height 28
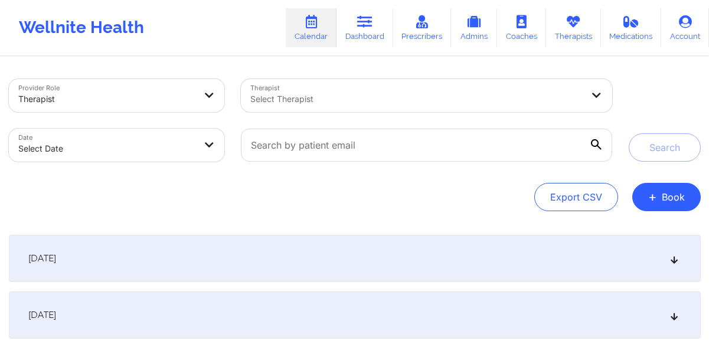
scroll to position [65, 0]
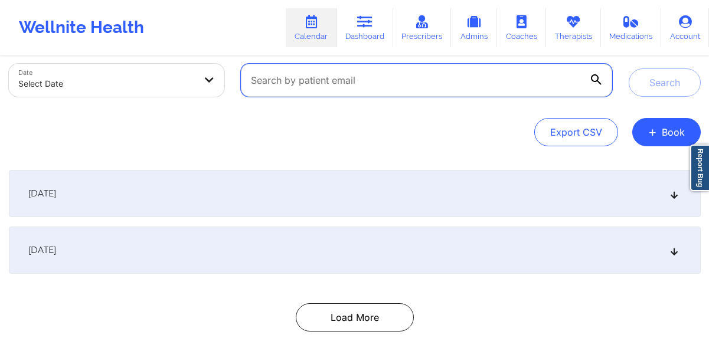
click at [266, 93] on input "text" at bounding box center [426, 80] width 370 height 33
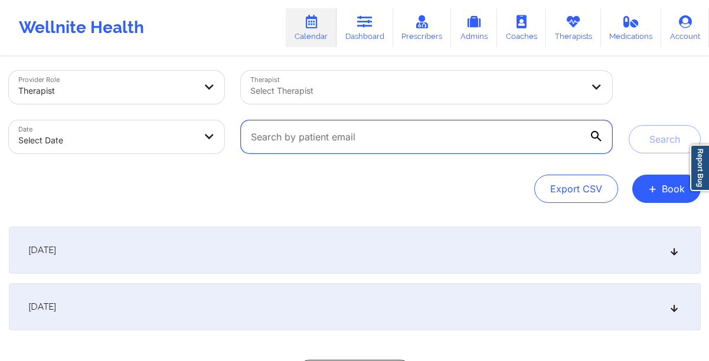
scroll to position [8, 0]
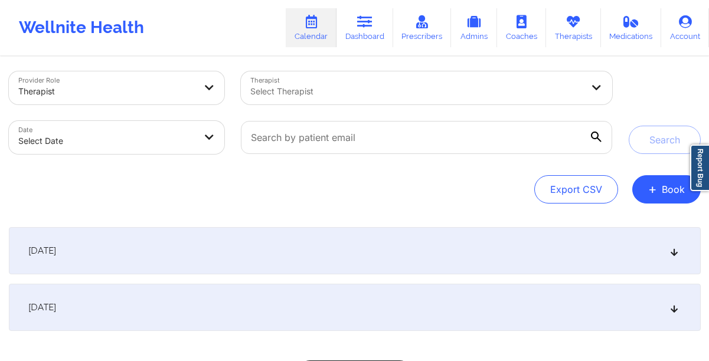
click at [270, 92] on div at bounding box center [416, 91] width 332 height 14
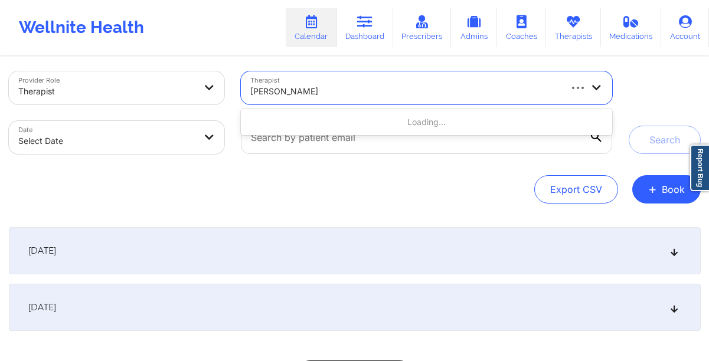
type input "mashonda waddell"
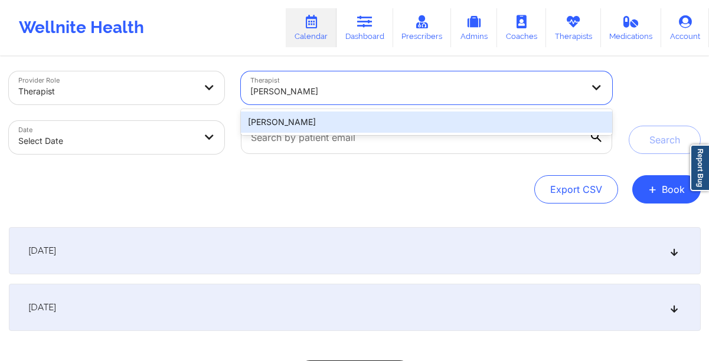
click at [365, 127] on div "[PERSON_NAME]" at bounding box center [426, 121] width 370 height 21
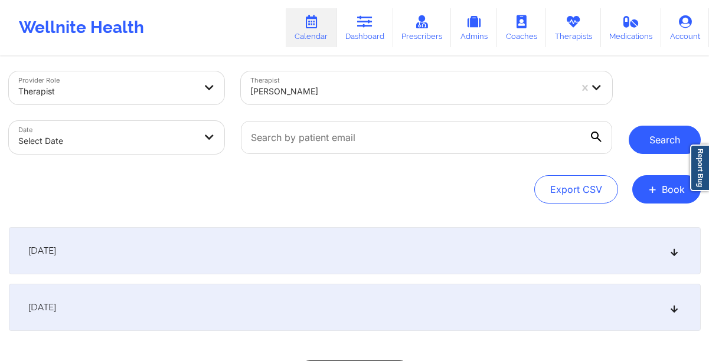
click at [661, 136] on button "Search" at bounding box center [664, 140] width 72 height 28
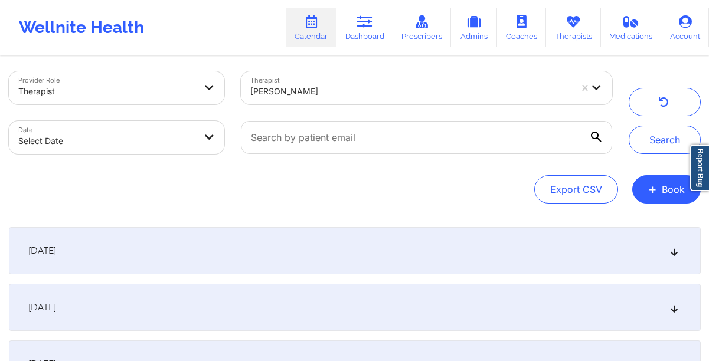
click at [311, 319] on div "September 29, 2025" at bounding box center [354, 307] width 691 height 47
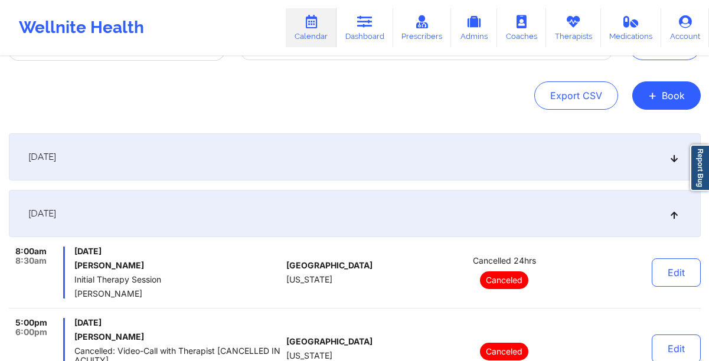
scroll to position [0, 0]
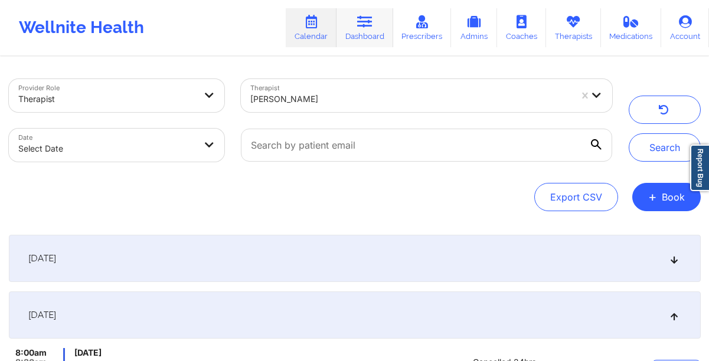
click at [359, 26] on icon at bounding box center [364, 21] width 15 height 13
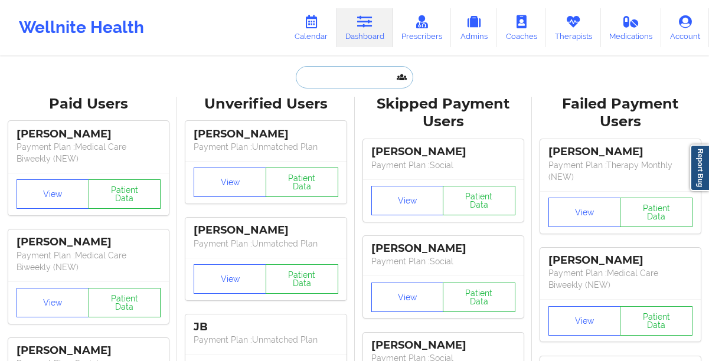
click at [352, 73] on input "text" at bounding box center [354, 77] width 117 height 22
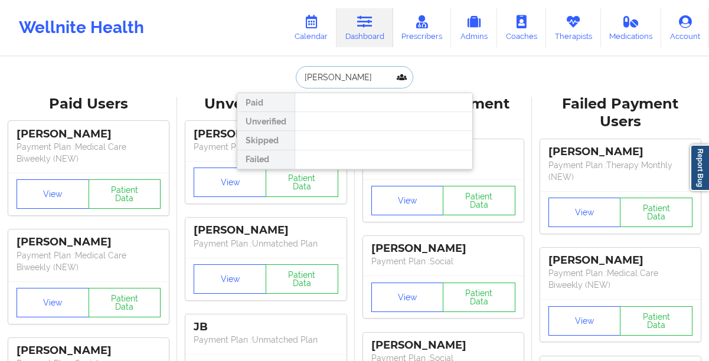
type input "[PERSON_NAME]"
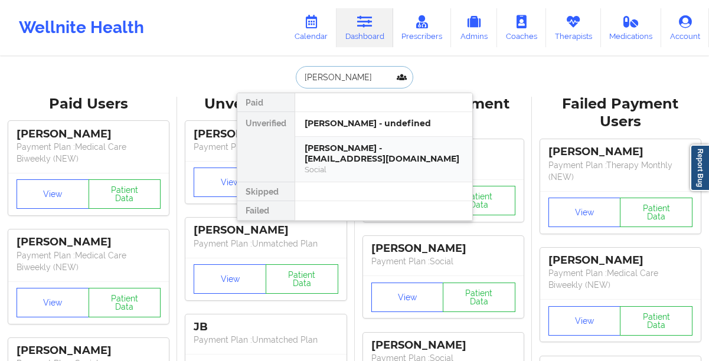
click at [334, 147] on div "[PERSON_NAME] - [EMAIL_ADDRESS][DOMAIN_NAME]" at bounding box center [383, 154] width 158 height 22
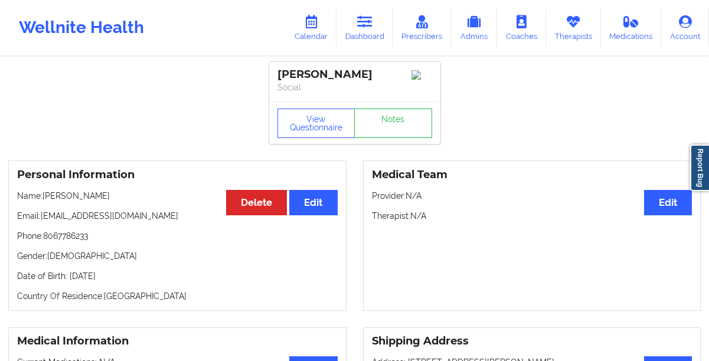
click at [310, 28] on link "Calendar" at bounding box center [311, 27] width 51 height 39
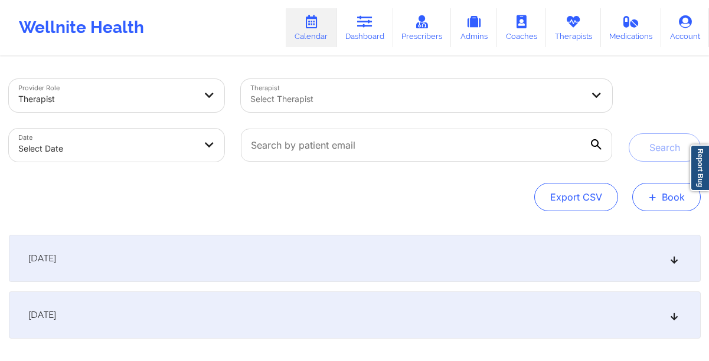
click at [678, 201] on button "+ Book" at bounding box center [666, 197] width 68 height 28
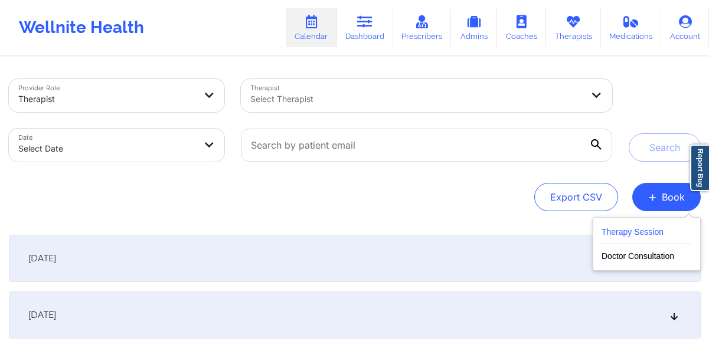
click at [629, 231] on button "Therapy Session" at bounding box center [646, 234] width 90 height 19
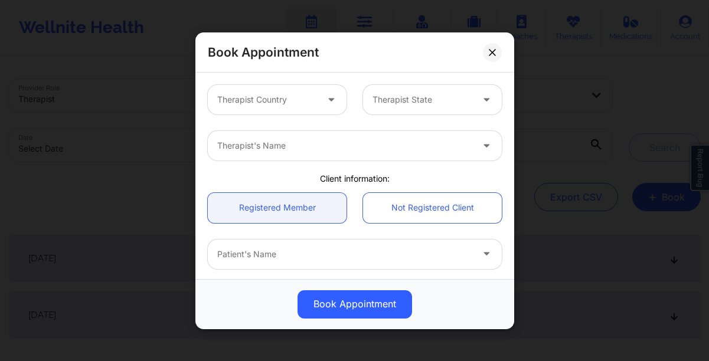
click at [332, 106] on div at bounding box center [332, 99] width 28 height 29
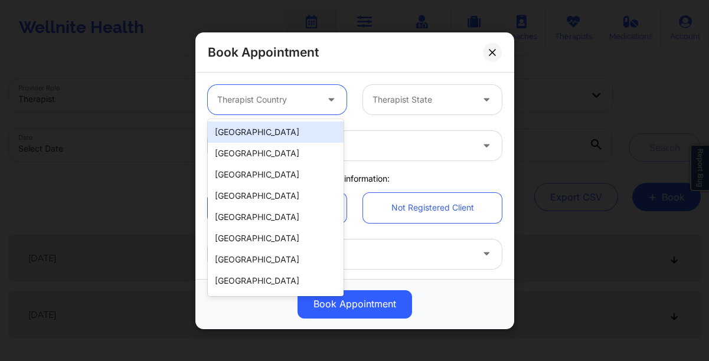
click at [277, 125] on div "[GEOGRAPHIC_DATA]" at bounding box center [276, 132] width 136 height 21
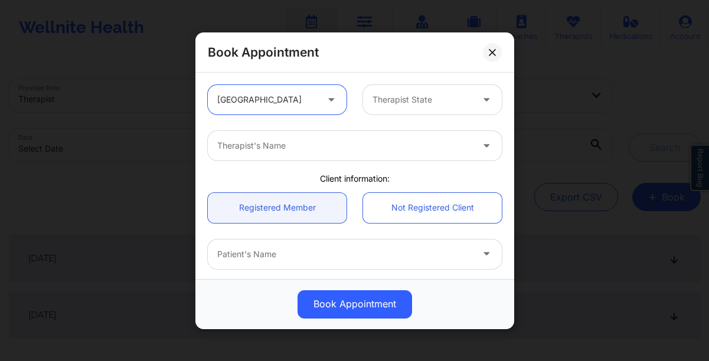
click at [386, 99] on div at bounding box center [422, 100] width 100 height 14
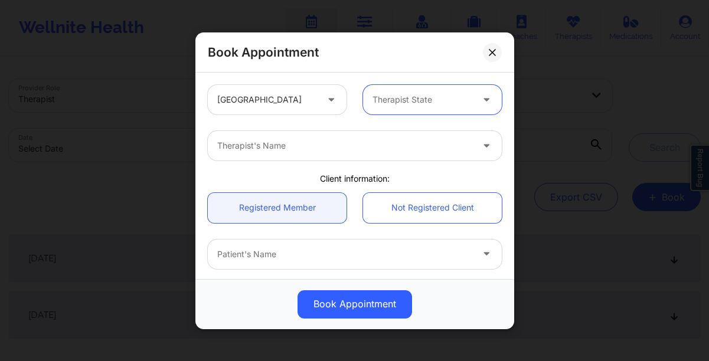
click at [399, 91] on div "Therapist State" at bounding box center [418, 99] width 110 height 29
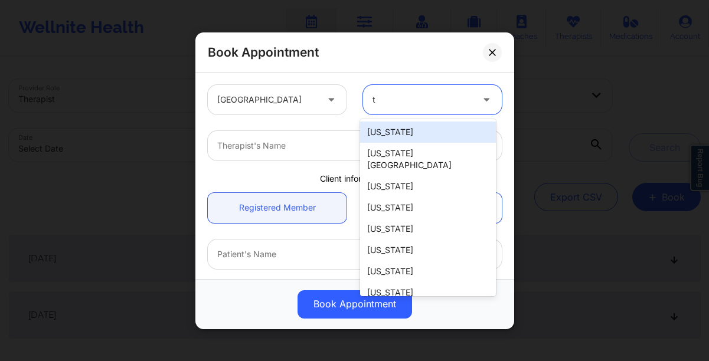
type input "tx"
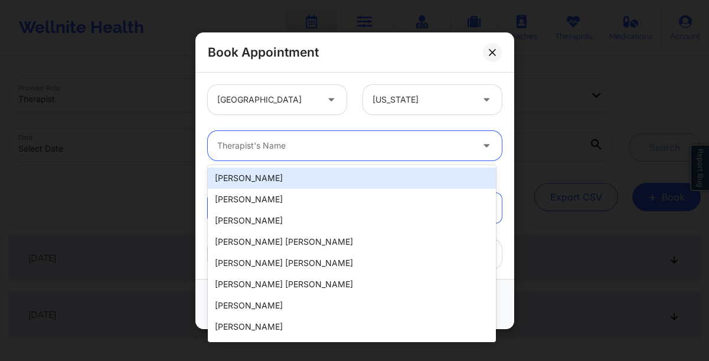
click at [301, 150] on div at bounding box center [344, 146] width 255 height 14
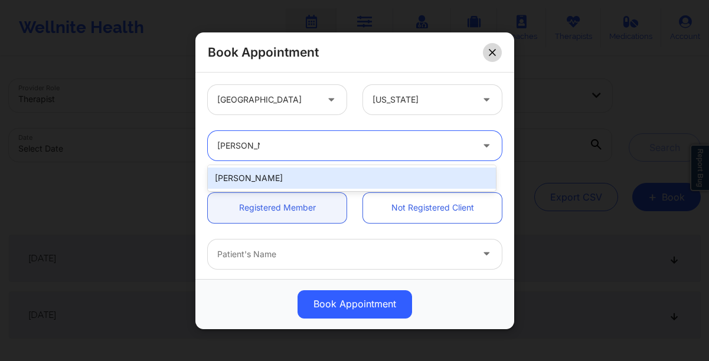
type input "mashonda"
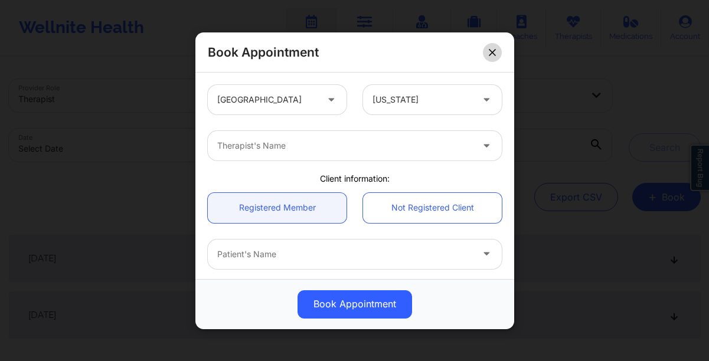
click at [492, 49] on icon at bounding box center [491, 51] width 7 height 7
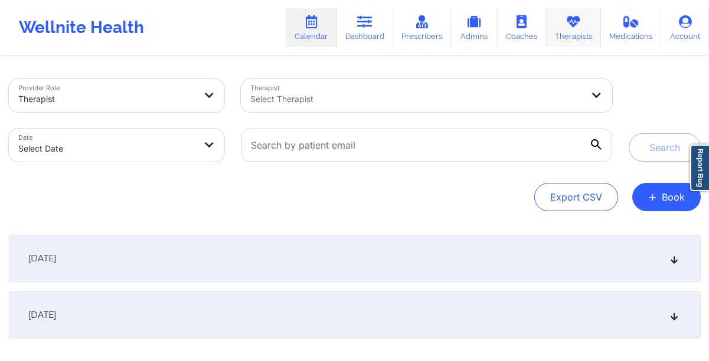
click at [579, 31] on link "Therapists" at bounding box center [573, 27] width 55 height 39
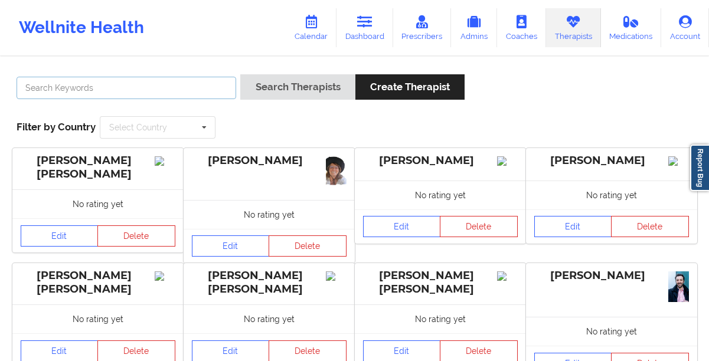
click at [199, 94] on input "text" at bounding box center [126, 88] width 219 height 22
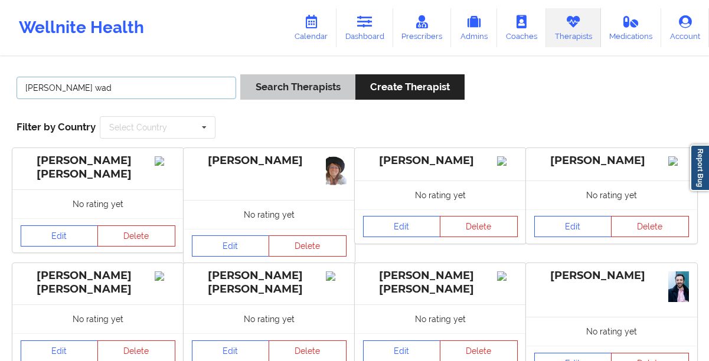
type input "mashonda wad"
click at [273, 90] on button "Search Therapists" at bounding box center [297, 86] width 114 height 25
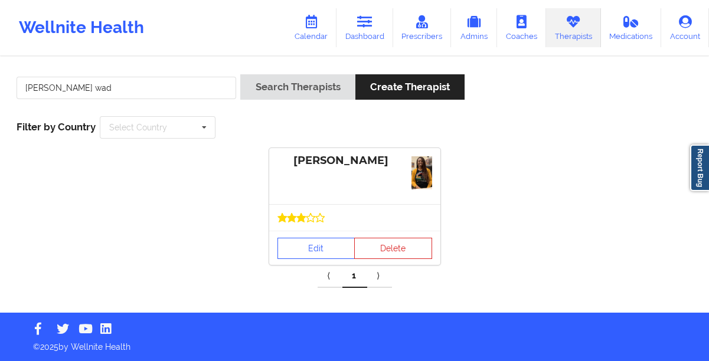
click at [291, 225] on div at bounding box center [354, 217] width 171 height 27
click at [292, 243] on link "Edit" at bounding box center [316, 248] width 78 height 21
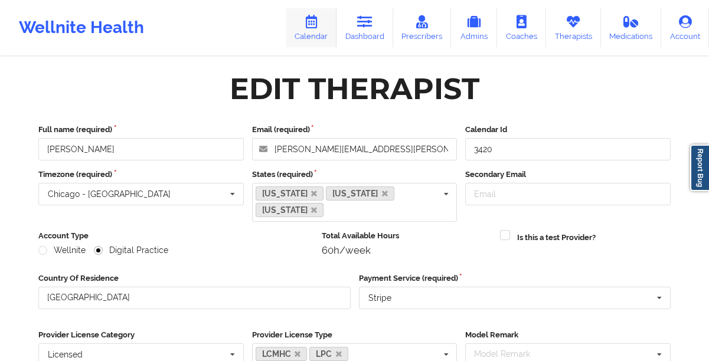
click at [307, 28] on link "Calendar" at bounding box center [311, 27] width 51 height 39
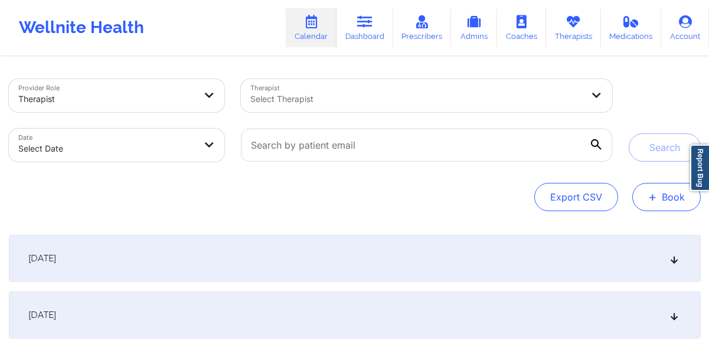
click at [658, 202] on button "+ Book" at bounding box center [666, 197] width 68 height 28
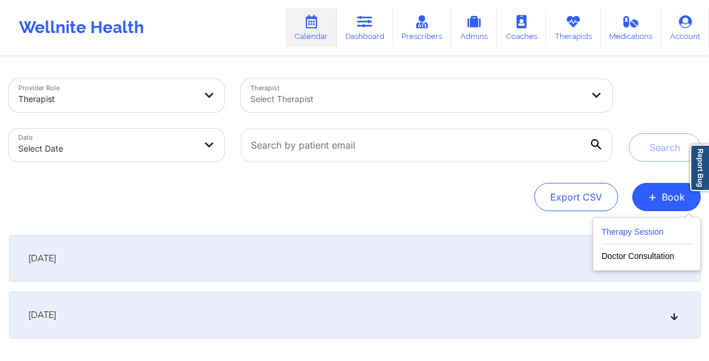
click at [605, 234] on button "Therapy Session" at bounding box center [646, 234] width 90 height 19
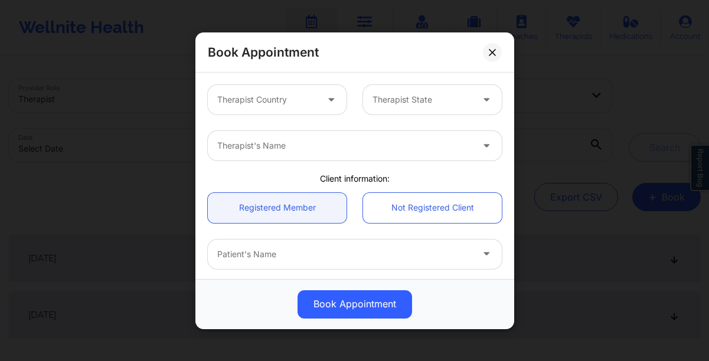
click at [271, 101] on div at bounding box center [267, 100] width 100 height 14
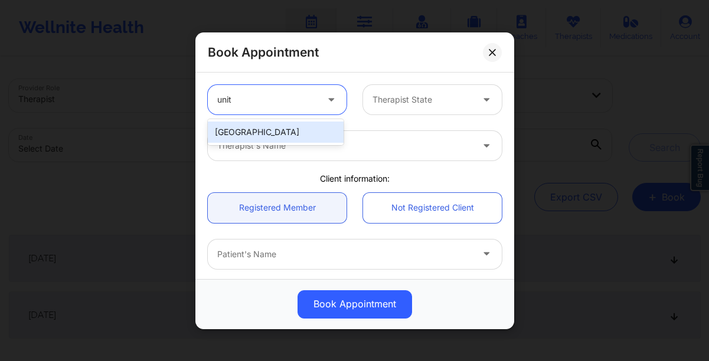
type input "unite"
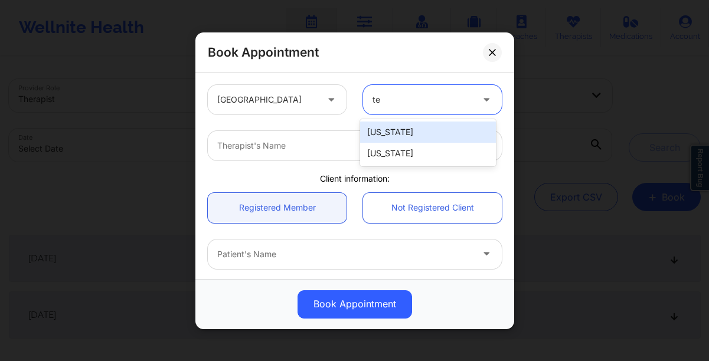
type input "tex"
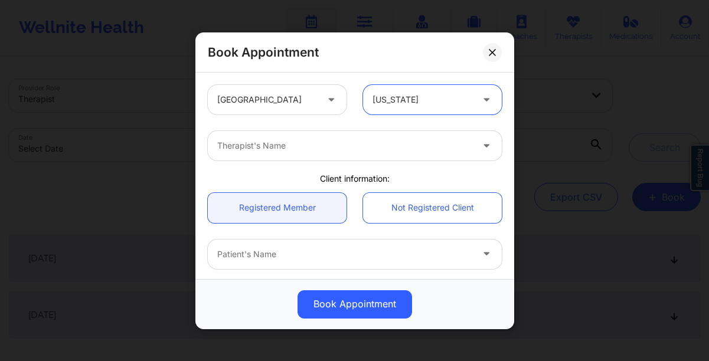
click at [227, 150] on div at bounding box center [344, 146] width 255 height 14
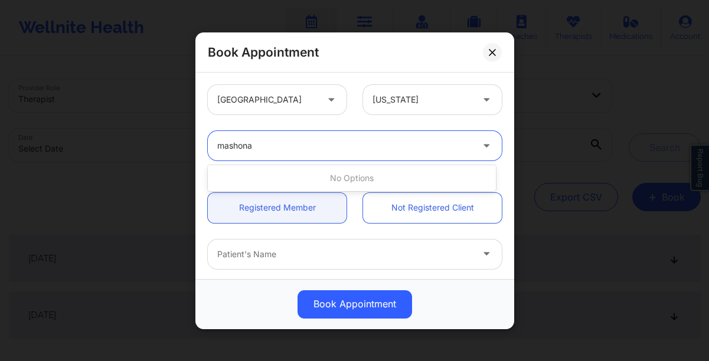
click at [243, 181] on div "No options" at bounding box center [352, 178] width 288 height 21
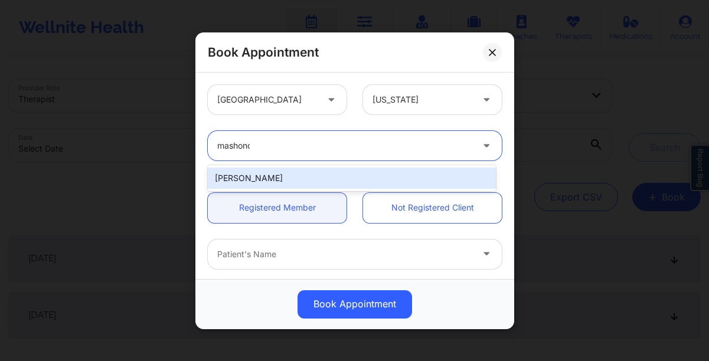
type input "mashonda"
click at [283, 173] on div "[PERSON_NAME]" at bounding box center [352, 178] width 288 height 21
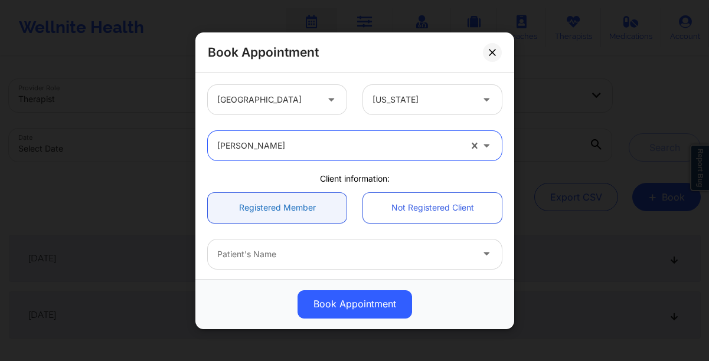
click at [275, 202] on link "Registered Member" at bounding box center [277, 207] width 139 height 30
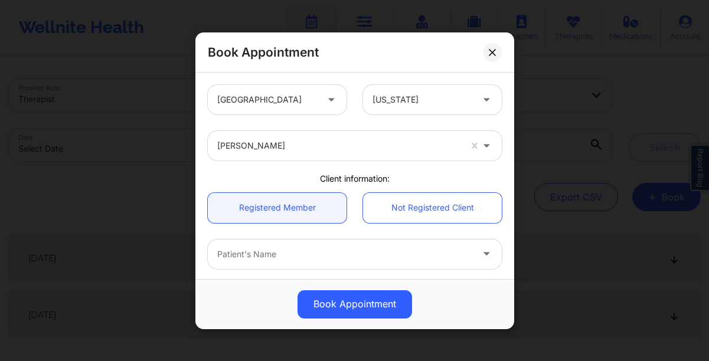
click at [271, 251] on div at bounding box center [344, 254] width 255 height 14
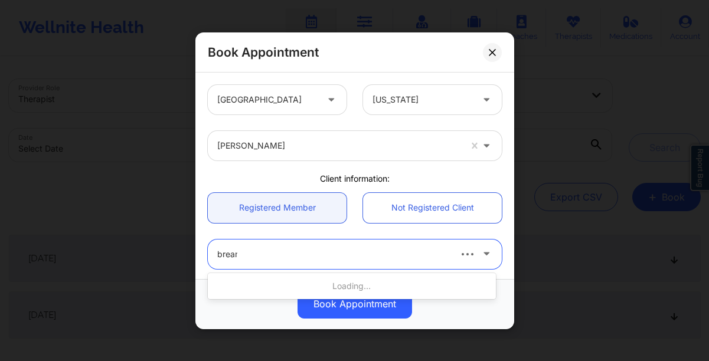
type input "[PERSON_NAME]"
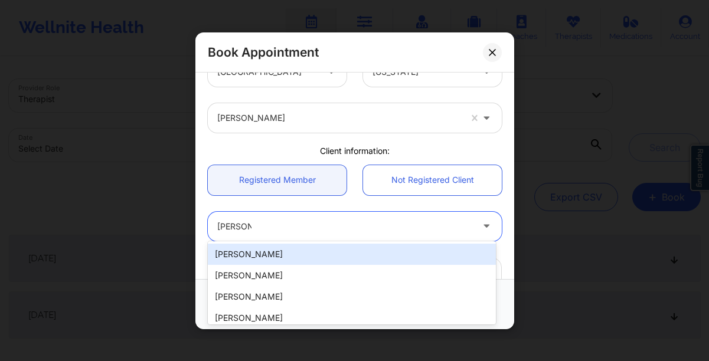
scroll to position [32, 0]
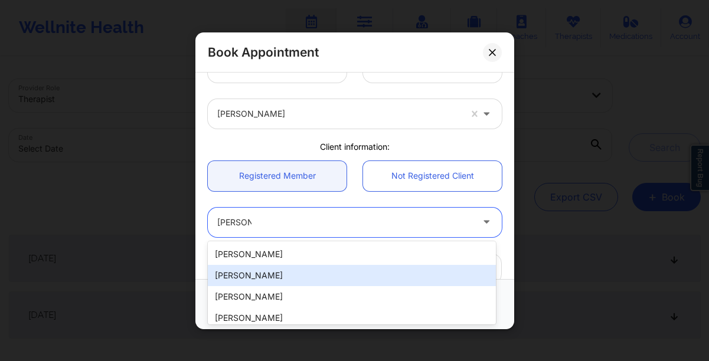
click at [286, 271] on div "[PERSON_NAME]" at bounding box center [352, 275] width 288 height 21
type input "[EMAIL_ADDRESS][DOMAIN_NAME]"
type input "8067786233"
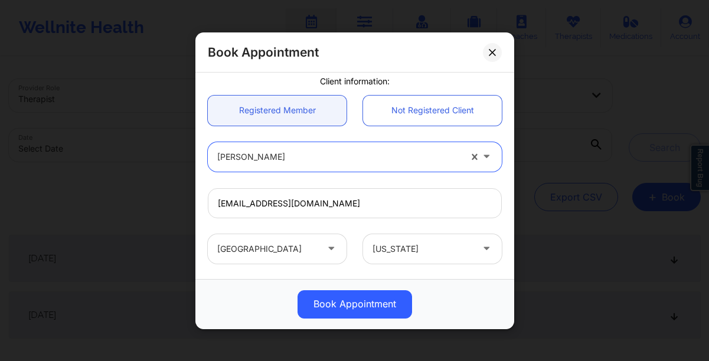
scroll to position [99, 0]
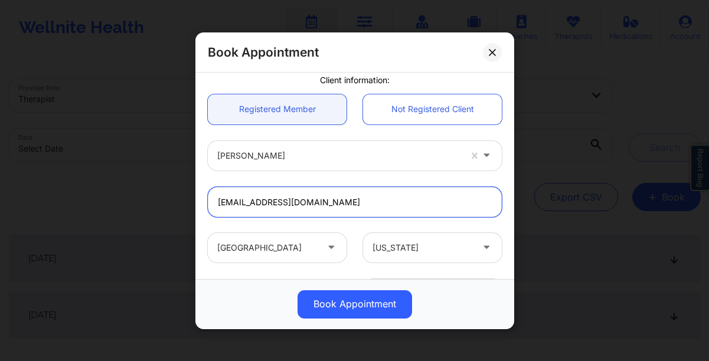
drag, startPoint x: 328, startPoint y: 204, endPoint x: 163, endPoint y: 196, distance: 164.8
click at [163, 196] on div "Book Appointment United States Texas Mashonda Waddell Client information: Regis…" at bounding box center [354, 180] width 709 height 361
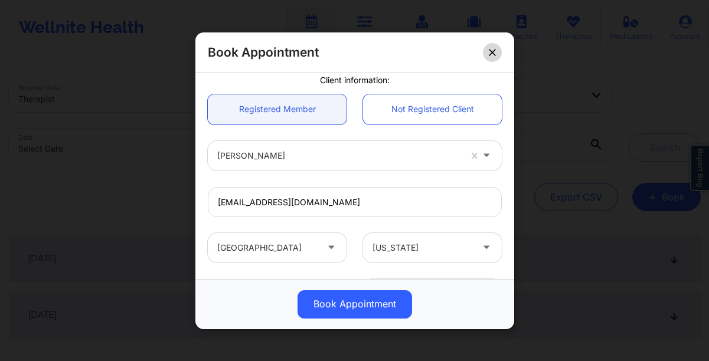
click at [493, 51] on icon at bounding box center [491, 51] width 7 height 7
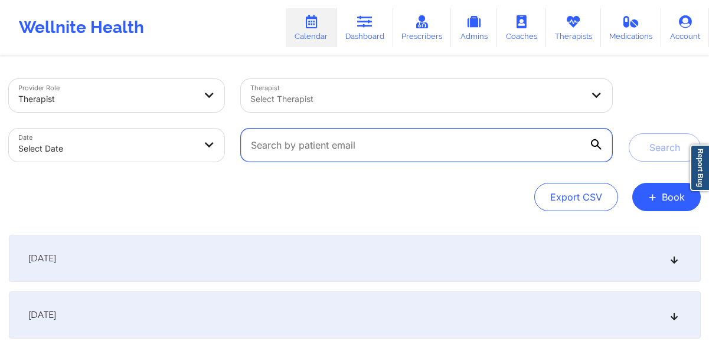
click at [494, 153] on input "text" at bounding box center [426, 145] width 370 height 33
paste input "[EMAIL_ADDRESS][DOMAIN_NAME]"
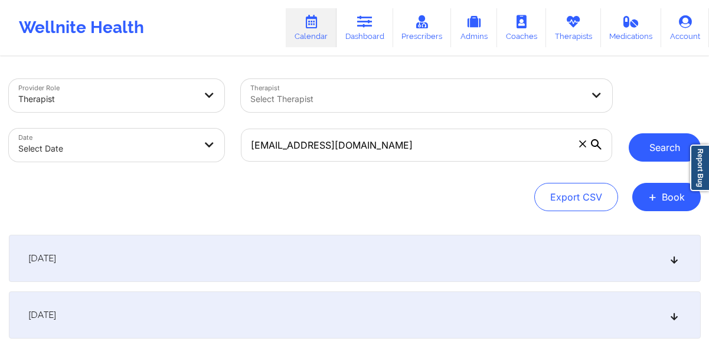
click at [654, 156] on button "Search" at bounding box center [664, 147] width 72 height 28
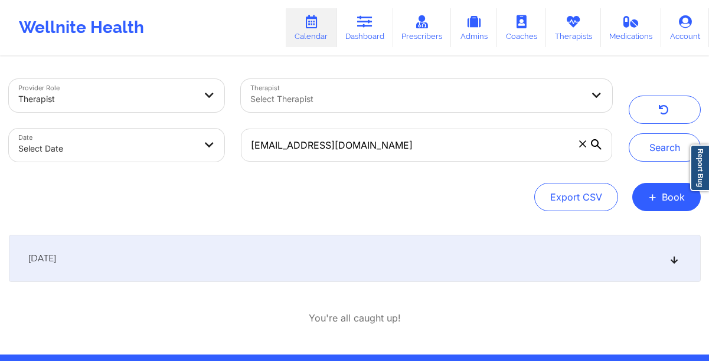
click at [188, 272] on div "September 29, 2025" at bounding box center [354, 258] width 691 height 47
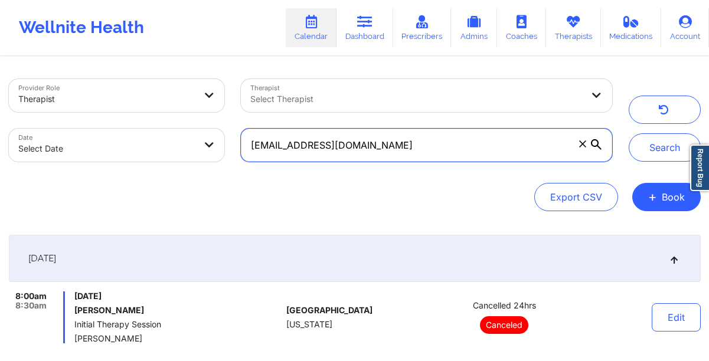
click at [406, 150] on input "[EMAIL_ADDRESS][DOMAIN_NAME]" at bounding box center [426, 145] width 370 height 33
paste input "paige"
type input "[EMAIL_ADDRESS][DOMAIN_NAME]"
click at [628, 133] on button "Search" at bounding box center [664, 147] width 72 height 28
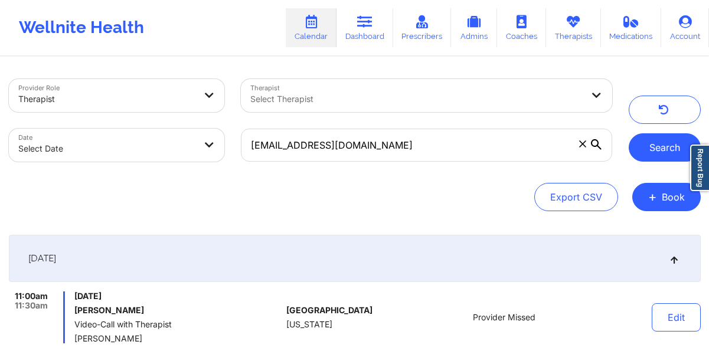
click at [642, 153] on button "Search" at bounding box center [664, 147] width 72 height 28
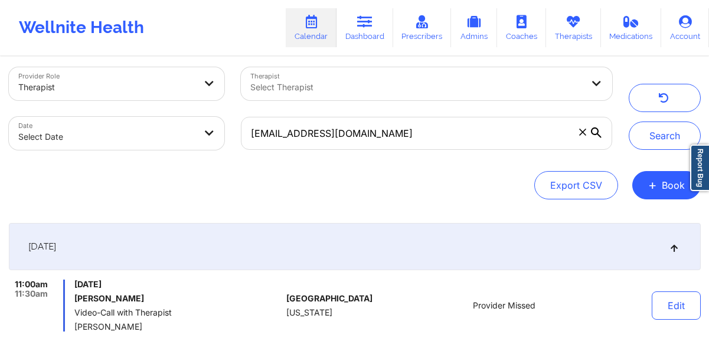
scroll to position [9, 0]
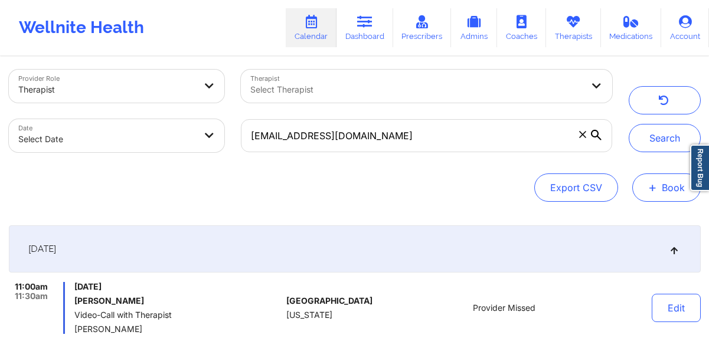
click at [658, 189] on button "+ Book" at bounding box center [666, 187] width 68 height 28
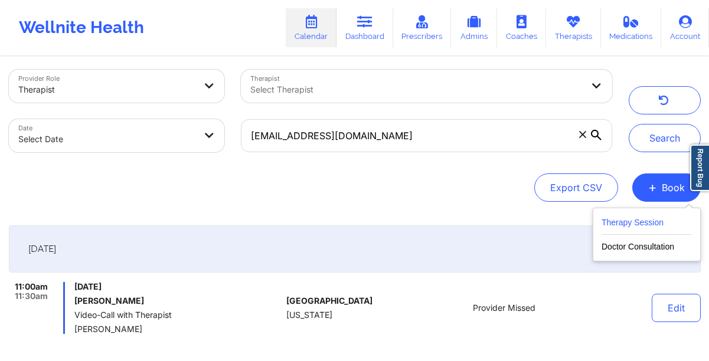
click at [624, 216] on button "Therapy Session" at bounding box center [646, 224] width 90 height 19
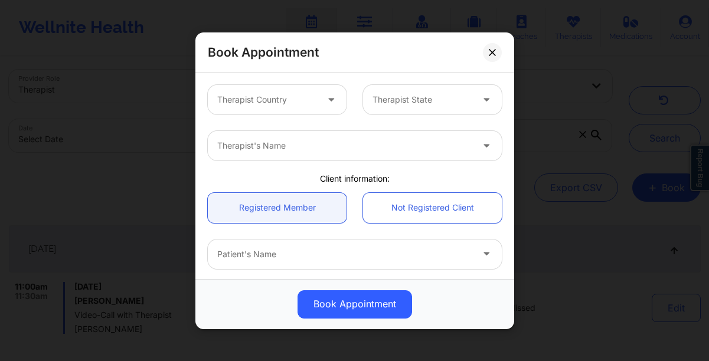
click at [303, 100] on div at bounding box center [267, 100] width 100 height 14
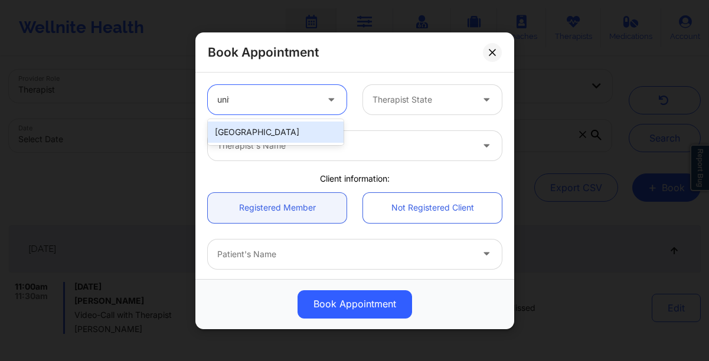
type input "unite"
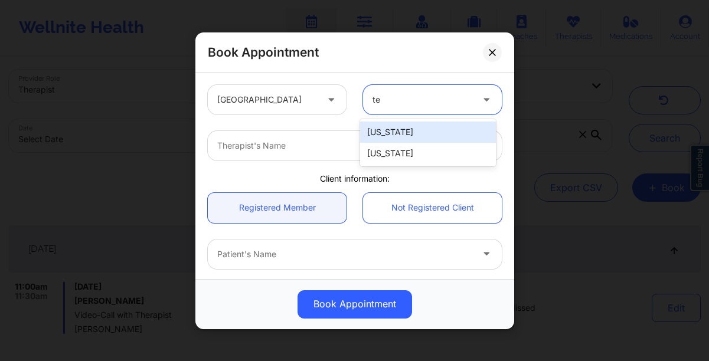
type input "tex"
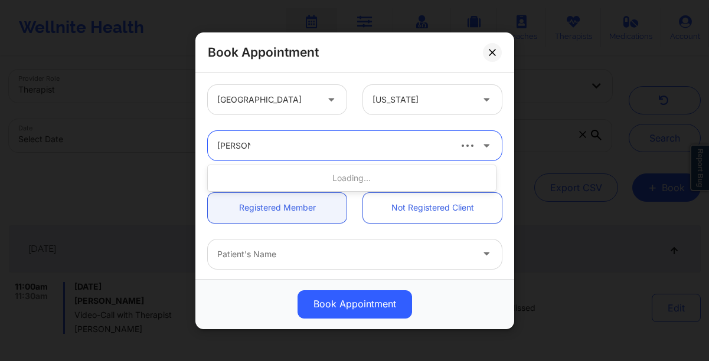
type input "mASHOND"
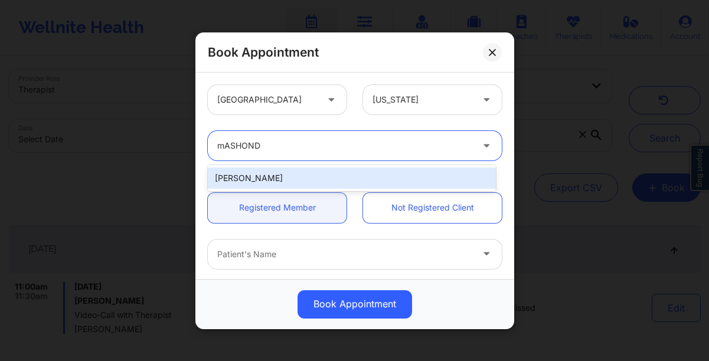
click at [300, 173] on div "[PERSON_NAME]" at bounding box center [352, 178] width 288 height 21
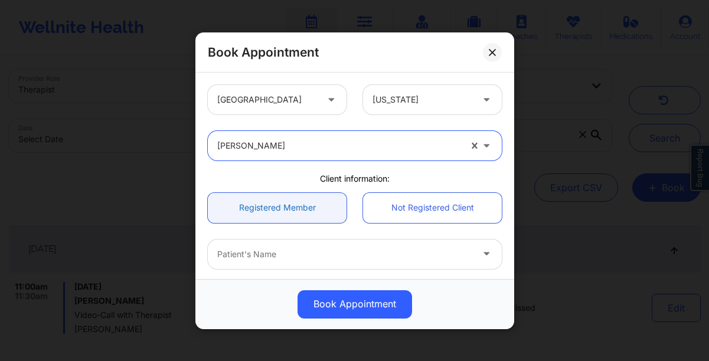
click at [287, 203] on link "Registered Member" at bounding box center [277, 207] width 139 height 30
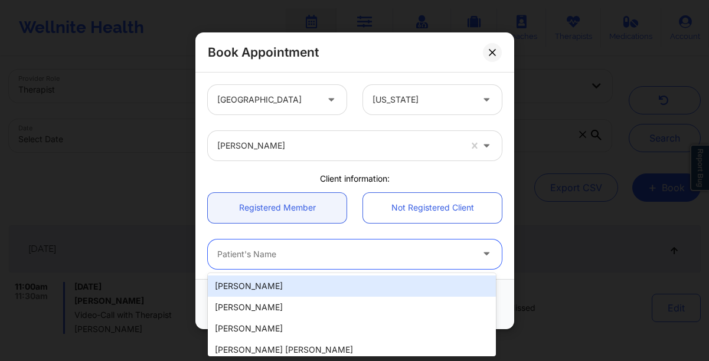
click at [261, 258] on div at bounding box center [344, 254] width 255 height 14
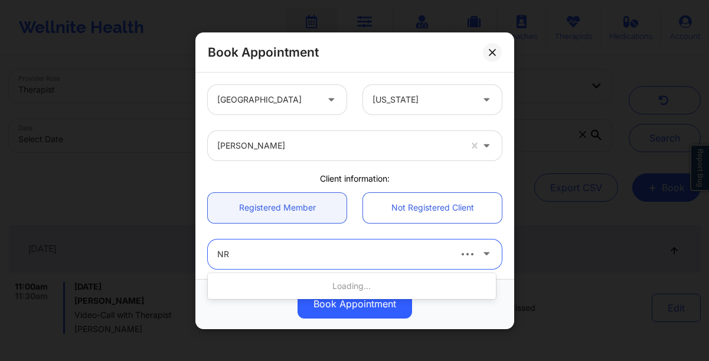
type input "N"
type input "BREANNA P"
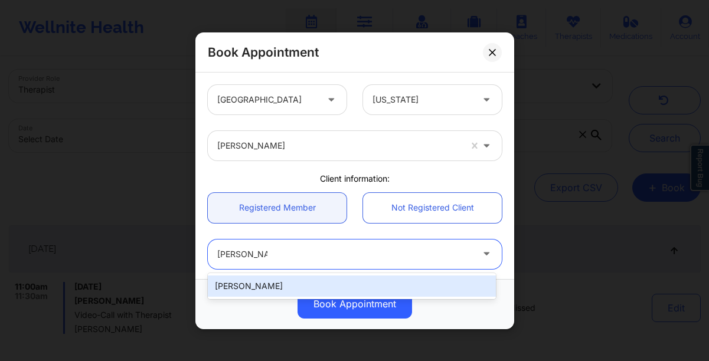
click at [245, 294] on div "[PERSON_NAME]" at bounding box center [352, 285] width 288 height 21
type input "[EMAIL_ADDRESS][DOMAIN_NAME]"
type input "+18067786233"
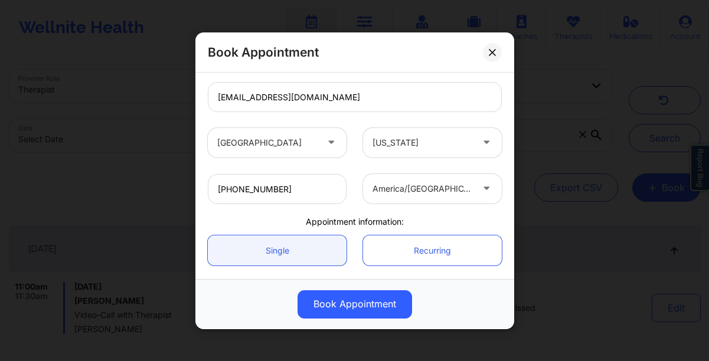
scroll to position [203, 0]
click at [294, 248] on link "Single" at bounding box center [277, 251] width 139 height 30
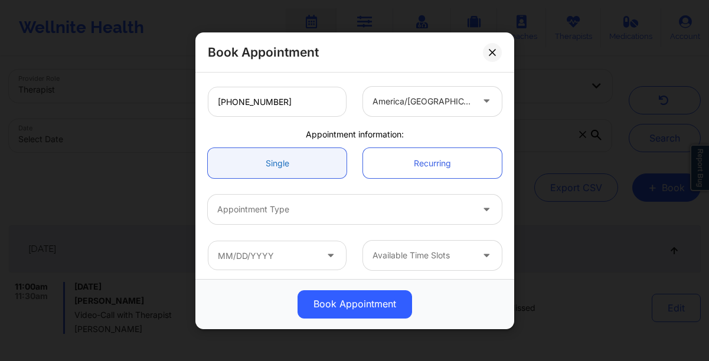
scroll to position [291, 0]
click at [282, 218] on div "Appointment Type" at bounding box center [340, 208] width 265 height 29
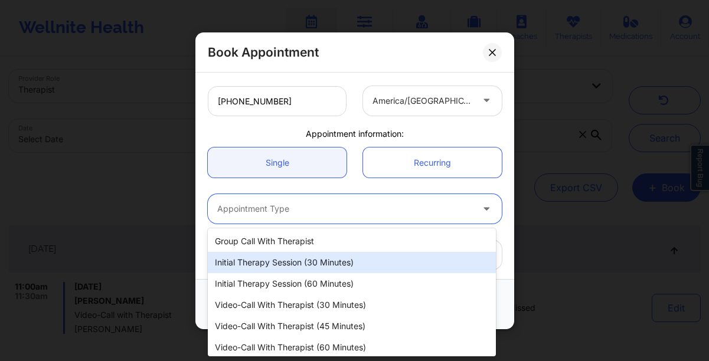
click at [278, 258] on div "Initial Therapy Session (30 minutes)" at bounding box center [352, 262] width 288 height 21
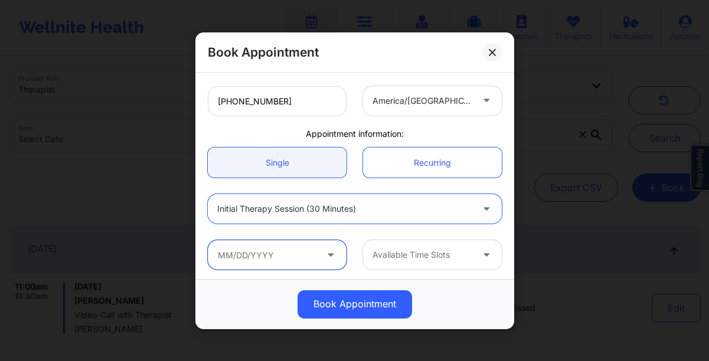
click at [275, 258] on input "text" at bounding box center [277, 254] width 139 height 29
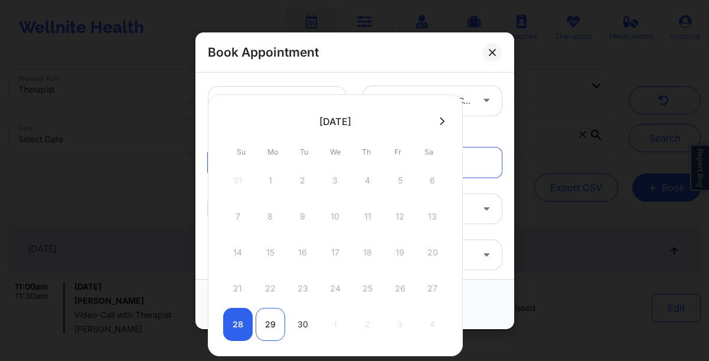
click at [273, 328] on div "29" at bounding box center [269, 324] width 29 height 33
type input "[DATE]"
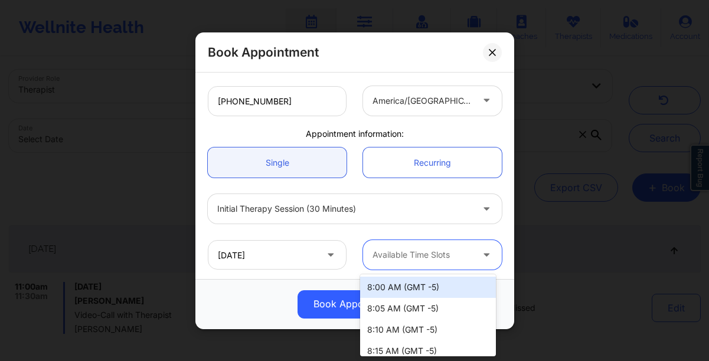
click at [452, 258] on div at bounding box center [422, 255] width 100 height 14
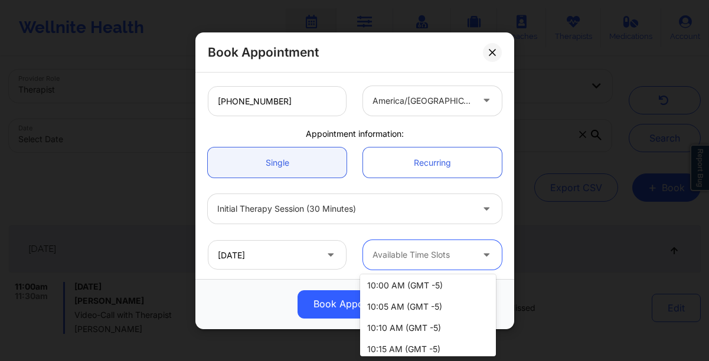
scroll to position [502, 0]
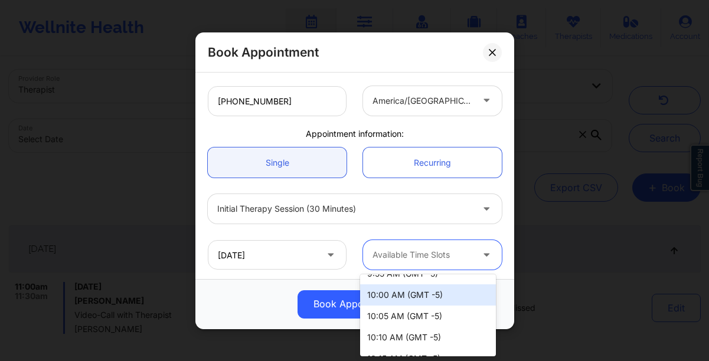
click at [409, 297] on div "10:00 AM (GMT -5)" at bounding box center [428, 294] width 136 height 21
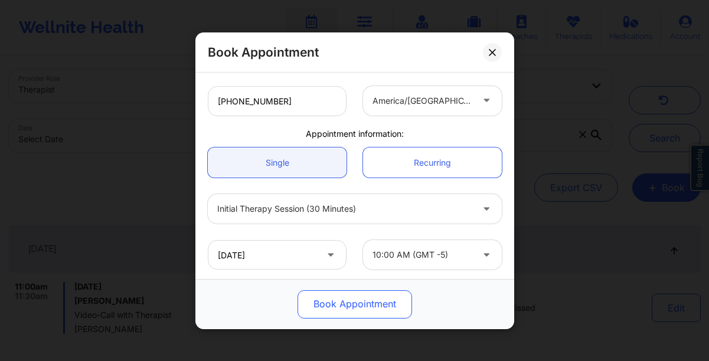
click at [344, 299] on button "Book Appointment" at bounding box center [354, 304] width 114 height 28
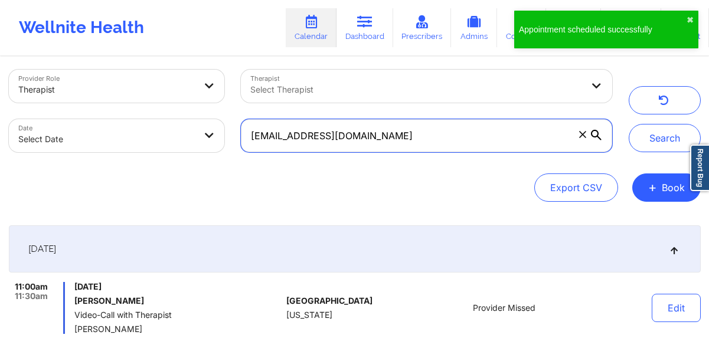
drag, startPoint x: 378, startPoint y: 139, endPoint x: 218, endPoint y: 138, distance: 159.9
click at [218, 138] on div "Provider Role Therapist Therapist Select Therapist Date Select Date bpaige23200…" at bounding box center [310, 110] width 619 height 99
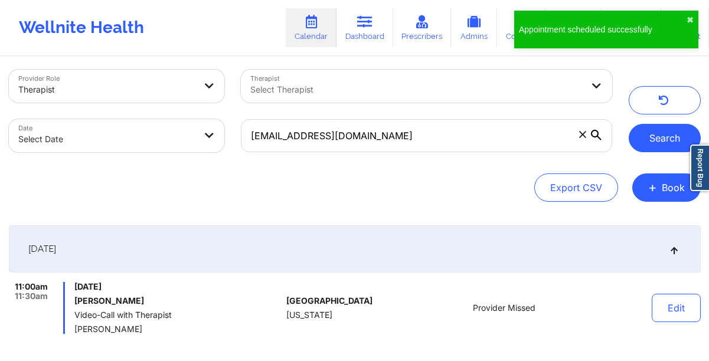
click at [651, 140] on button "Search" at bounding box center [664, 138] width 72 height 28
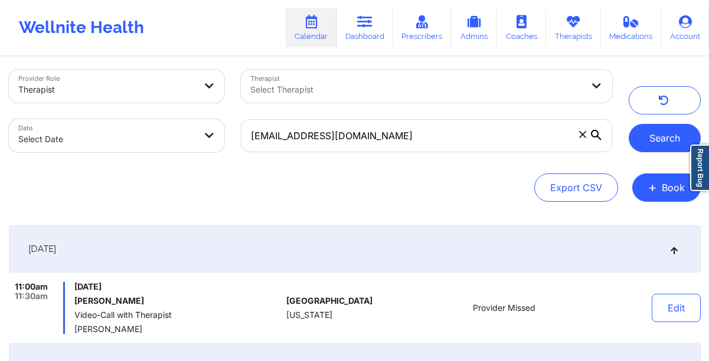
click at [651, 140] on button "Search" at bounding box center [664, 138] width 72 height 28
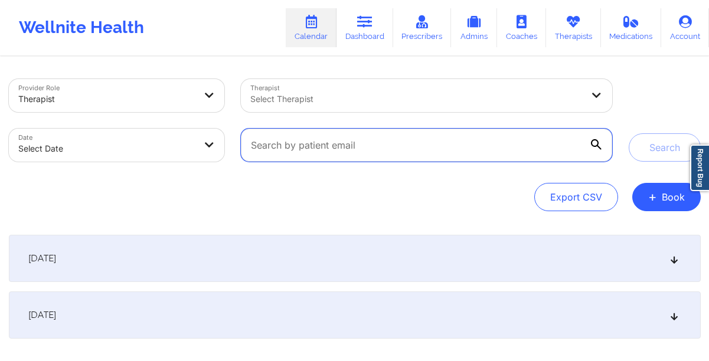
click at [510, 146] on input "text" at bounding box center [426, 145] width 370 height 33
paste input "[EMAIL_ADDRESS][DOMAIN_NAME]"
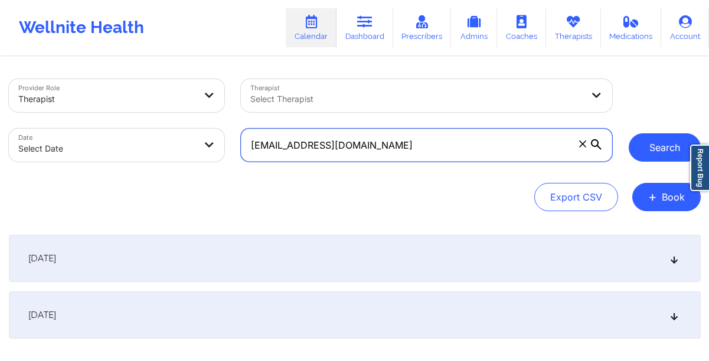
type input "[EMAIL_ADDRESS][DOMAIN_NAME]"
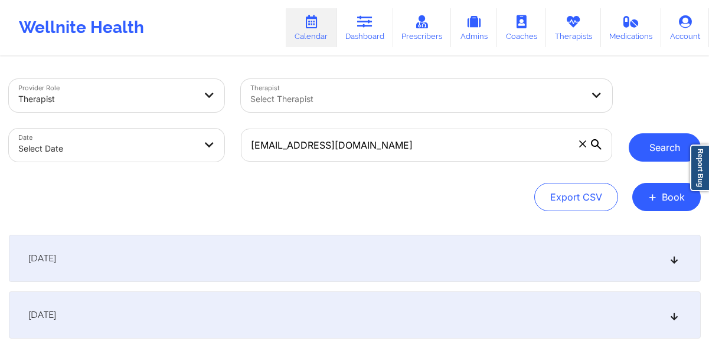
click at [647, 155] on button "Search" at bounding box center [664, 147] width 72 height 28
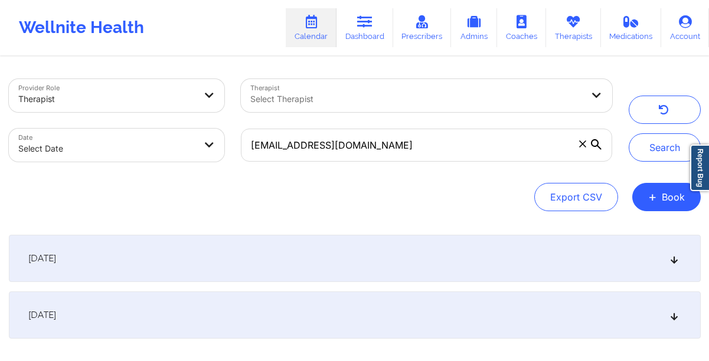
click at [328, 323] on div "September 29, 2025" at bounding box center [354, 314] width 691 height 47
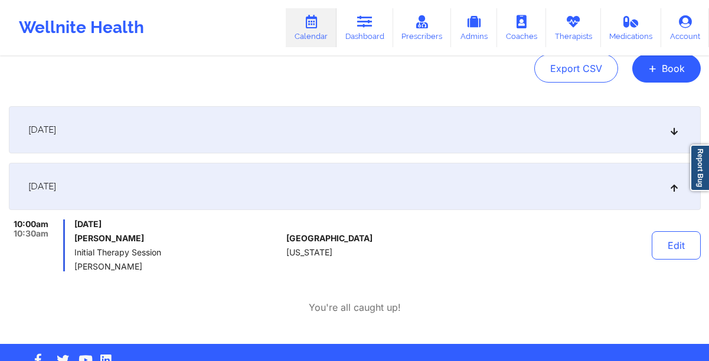
scroll to position [159, 0]
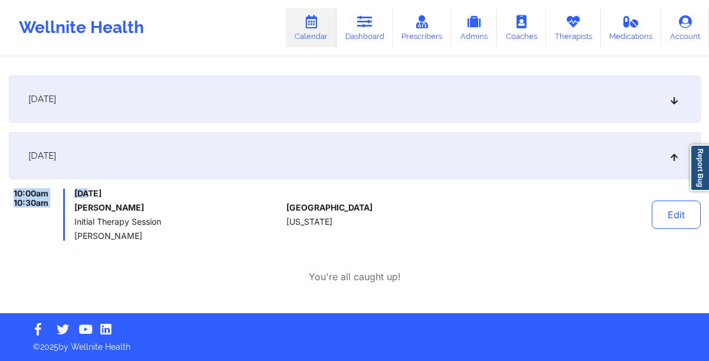
drag, startPoint x: 11, startPoint y: 188, endPoint x: 93, endPoint y: 189, distance: 81.4
click at [93, 189] on div "September 29, 2025 10:00am 10:30am Monday, September 29, 2025 Breanna P Coon In…" at bounding box center [354, 186] width 691 height 109
drag, startPoint x: 155, startPoint y: 234, endPoint x: 10, endPoint y: 187, distance: 152.4
click at [10, 187] on div "September 29, 2025 10:00am 10:30am Monday, September 29, 2025 Breanna P Coon In…" at bounding box center [354, 186] width 691 height 109
copy div "10:00am 10:30am Monday, September 29, 2025 Breanna P Coon Initial Therapy Sessi…"
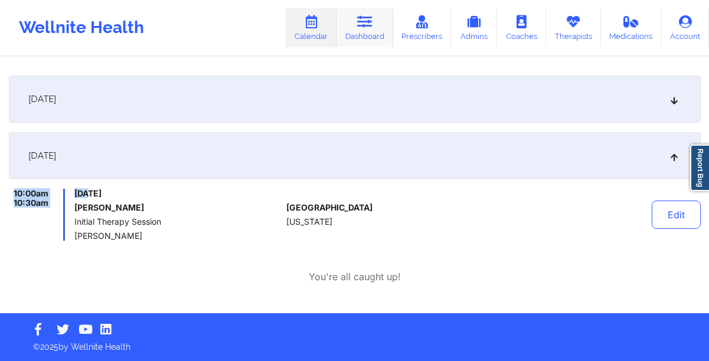
click at [366, 35] on link "Dashboard" at bounding box center [364, 27] width 57 height 39
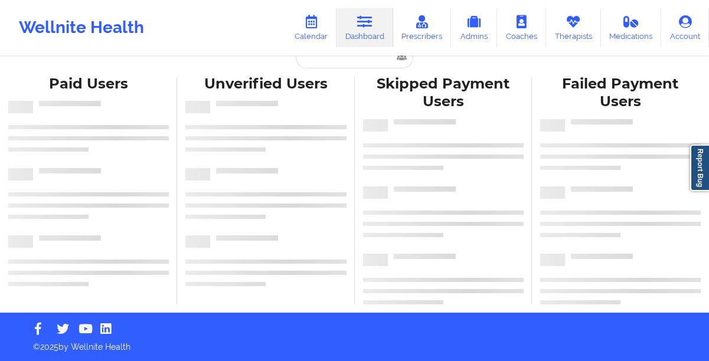
scroll to position [20, 0]
click at [310, 63] on input "text" at bounding box center [354, 57] width 117 height 22
paste input "Jasmine crump"
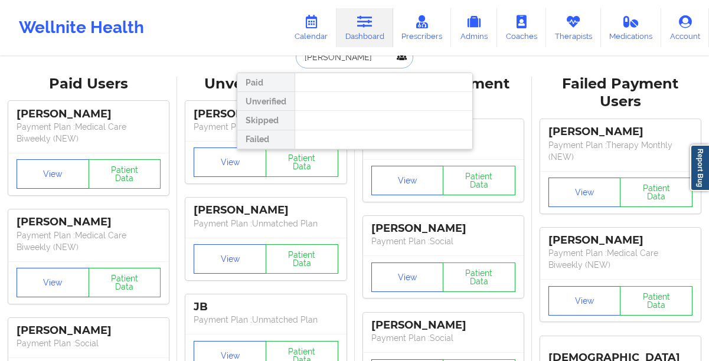
scroll to position [0, 0]
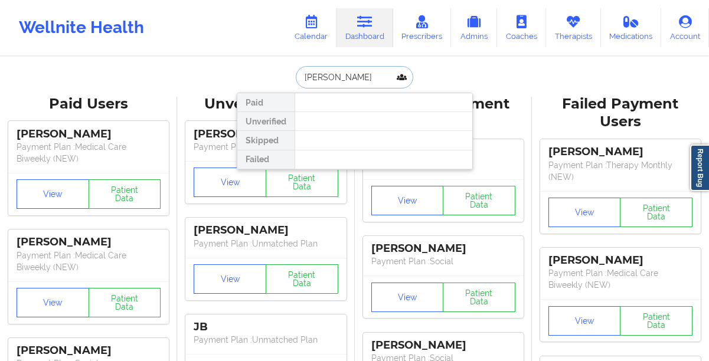
type input "[PERSON_NAME]"
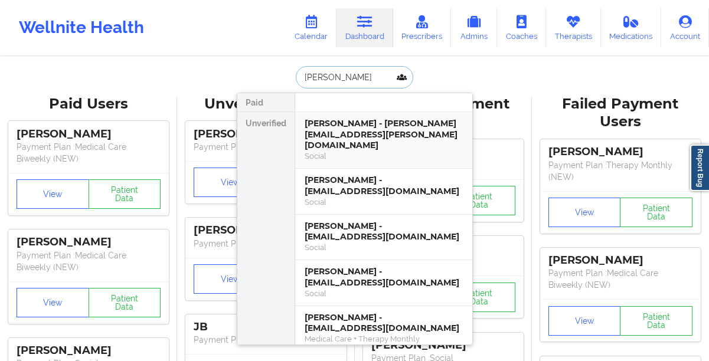
click at [329, 130] on div "[PERSON_NAME] - [PERSON_NAME][EMAIL_ADDRESS][PERSON_NAME][DOMAIN_NAME]" at bounding box center [383, 134] width 158 height 33
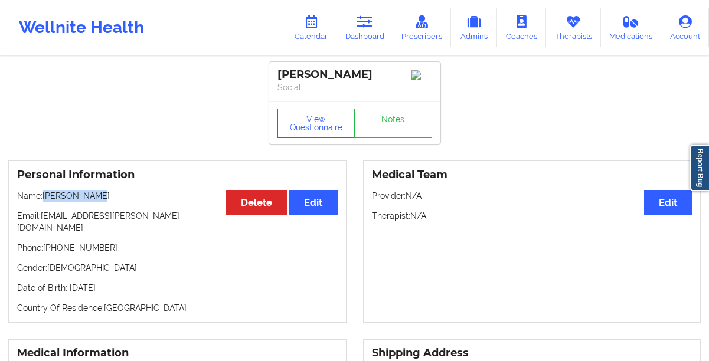
drag, startPoint x: 130, startPoint y: 196, endPoint x: 43, endPoint y: 197, distance: 86.7
click at [43, 197] on p "Name: Jazmin Crump" at bounding box center [177, 196] width 320 height 12
copy p "[PERSON_NAME]"
drag, startPoint x: 150, startPoint y: 283, endPoint x: 67, endPoint y: 282, distance: 83.8
click at [67, 282] on p "Date of Birth: 6th of June 1997" at bounding box center [177, 288] width 320 height 12
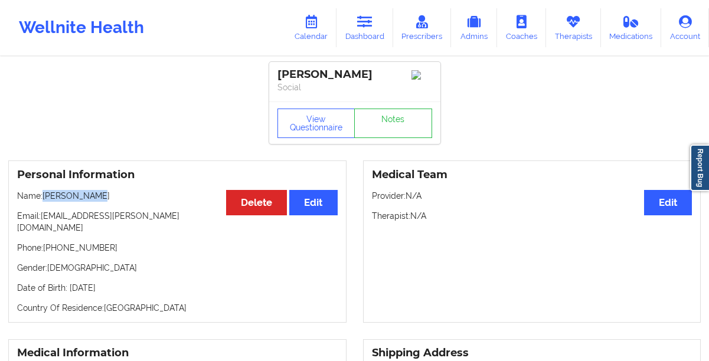
copy p "6th of June 1997"
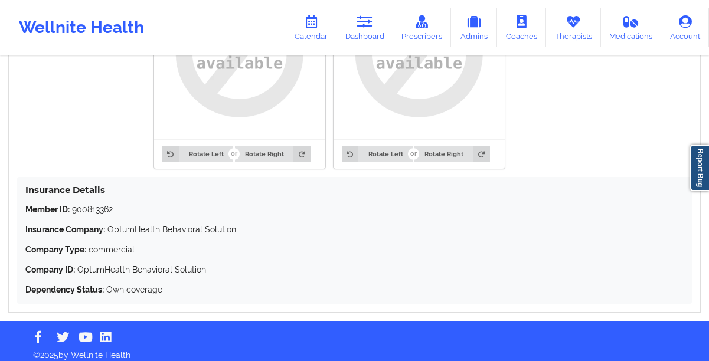
scroll to position [1008, 0]
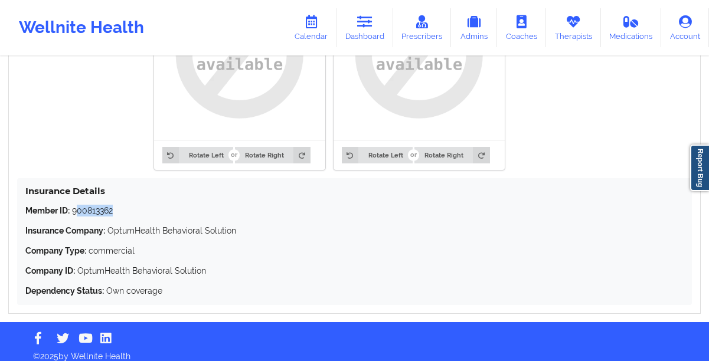
drag, startPoint x: 128, startPoint y: 198, endPoint x: 75, endPoint y: 200, distance: 53.1
click at [75, 205] on p "Member ID: 900813362" at bounding box center [354, 211] width 658 height 12
copy p "00813362"
click at [75, 205] on p "Member ID: 900813362" at bounding box center [354, 211] width 658 height 12
drag, startPoint x: 121, startPoint y: 201, endPoint x: 73, endPoint y: 201, distance: 47.8
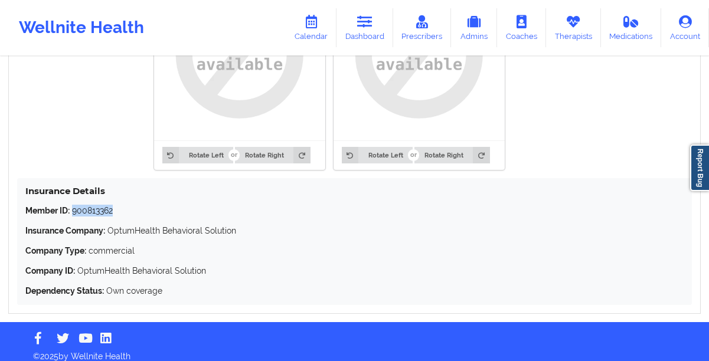
click at [73, 205] on p "Member ID: 900813362" at bounding box center [354, 211] width 658 height 12
copy p "900813362"
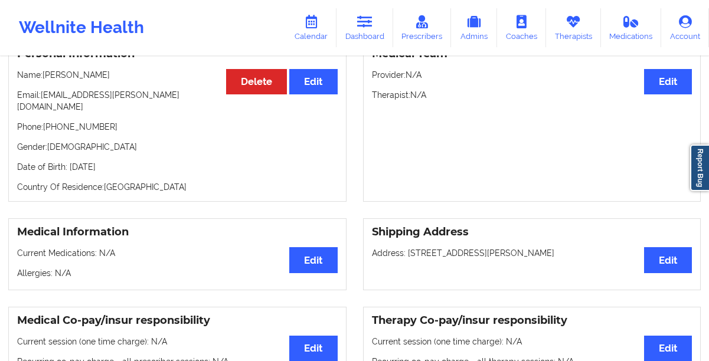
scroll to position [60, 0]
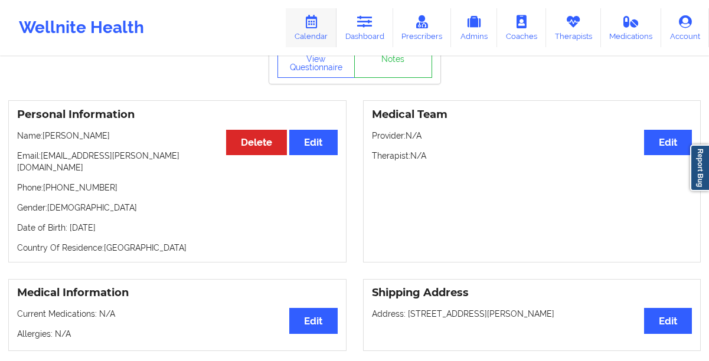
click at [315, 40] on link "Calendar" at bounding box center [311, 27] width 51 height 39
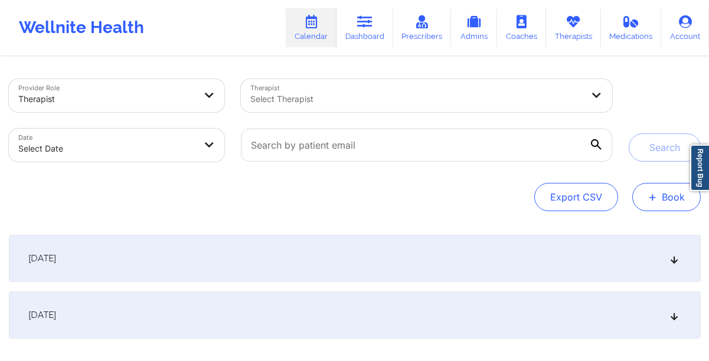
click at [662, 202] on button "+ Book" at bounding box center [666, 197] width 68 height 28
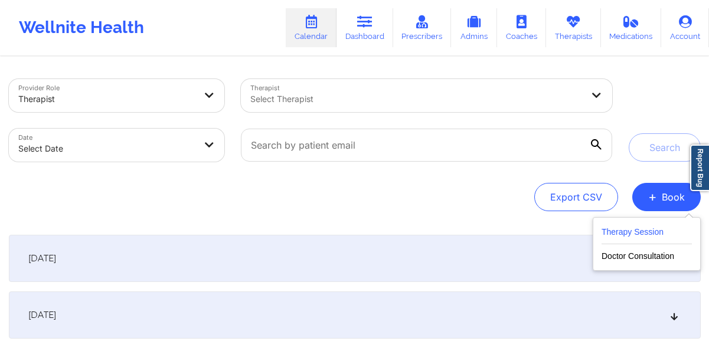
click at [648, 231] on button "Therapy Session" at bounding box center [646, 234] width 90 height 19
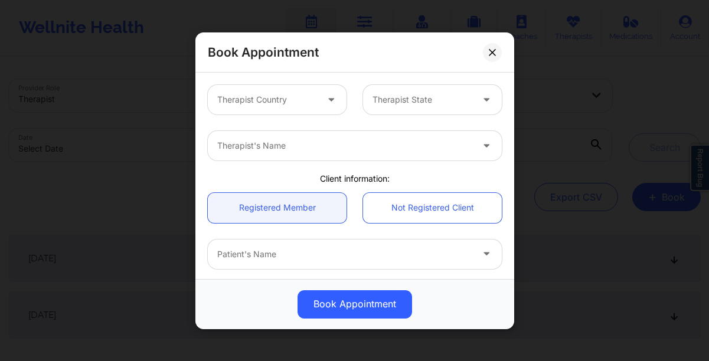
click at [325, 98] on icon at bounding box center [331, 97] width 12 height 10
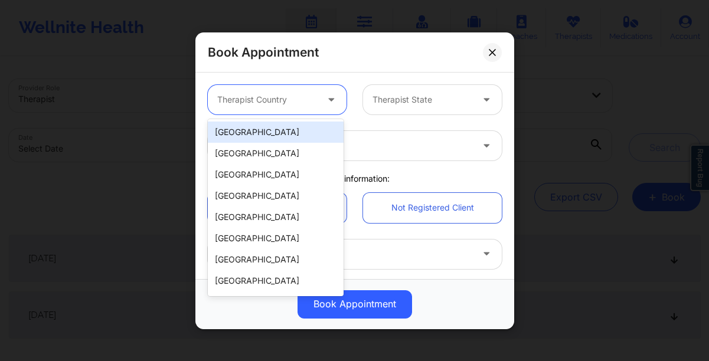
click at [259, 136] on div "[GEOGRAPHIC_DATA]" at bounding box center [276, 132] width 136 height 21
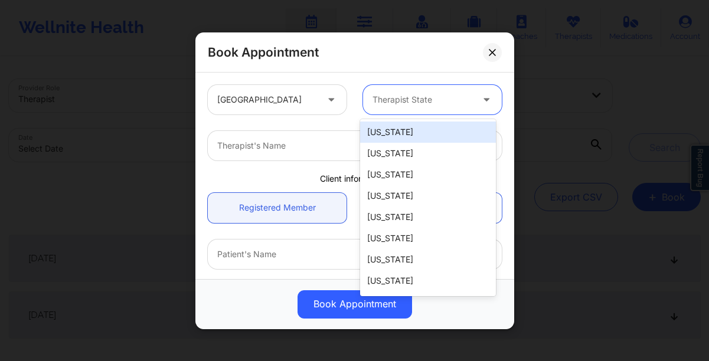
click at [418, 101] on div at bounding box center [422, 100] width 100 height 14
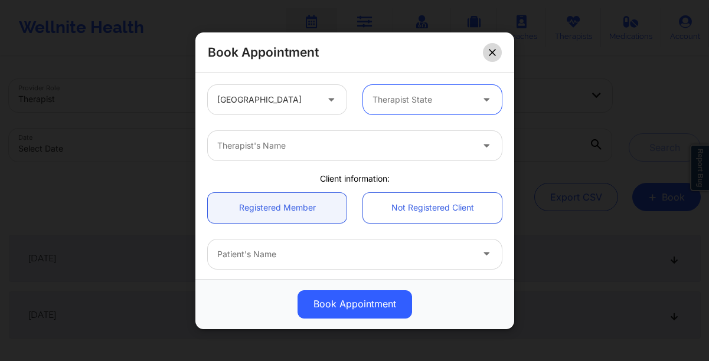
click at [493, 57] on button at bounding box center [492, 51] width 19 height 19
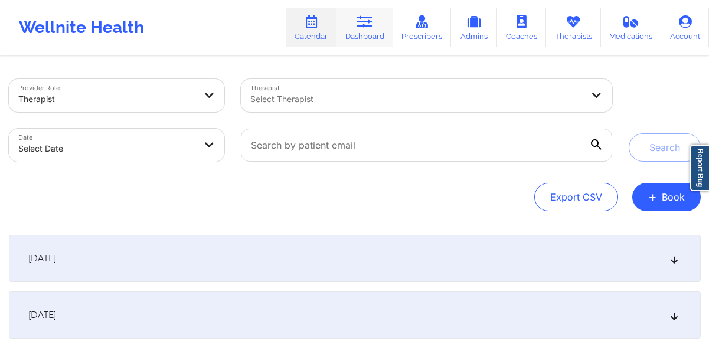
click at [357, 38] on link "Dashboard" at bounding box center [364, 27] width 57 height 39
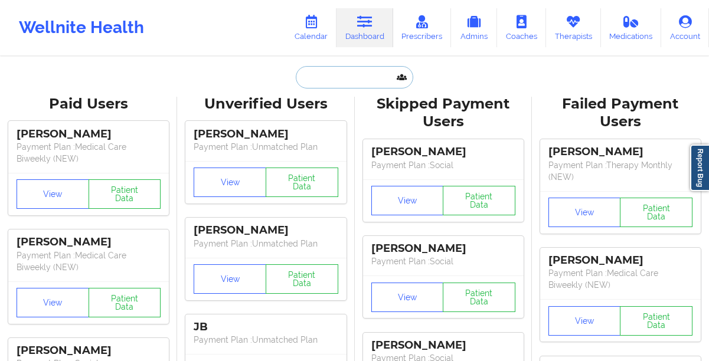
click at [319, 82] on input "text" at bounding box center [354, 77] width 117 height 22
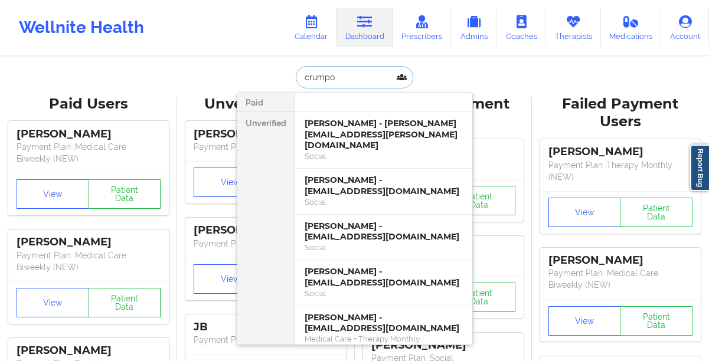
type input "crumpos"
click at [332, 124] on div "[PERSON_NAME] - [PERSON_NAME][EMAIL_ADDRESS][PERSON_NAME][DOMAIN_NAME]" at bounding box center [383, 134] width 158 height 33
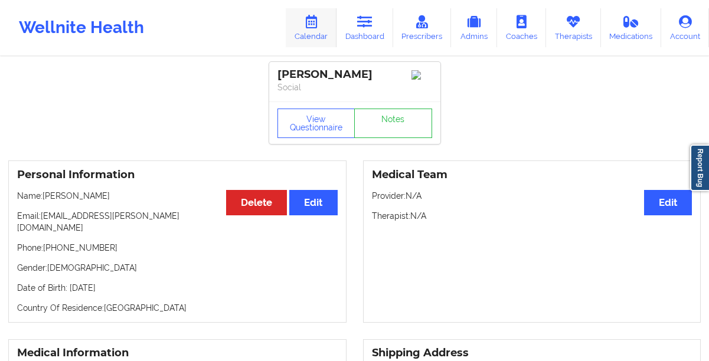
click at [310, 27] on icon at bounding box center [310, 21] width 15 height 13
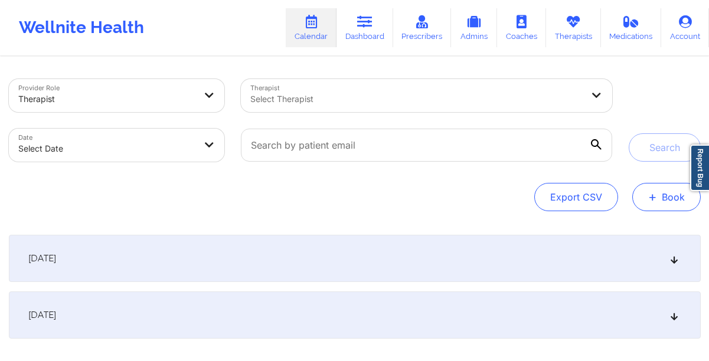
click at [674, 206] on button "+ Book" at bounding box center [666, 197] width 68 height 28
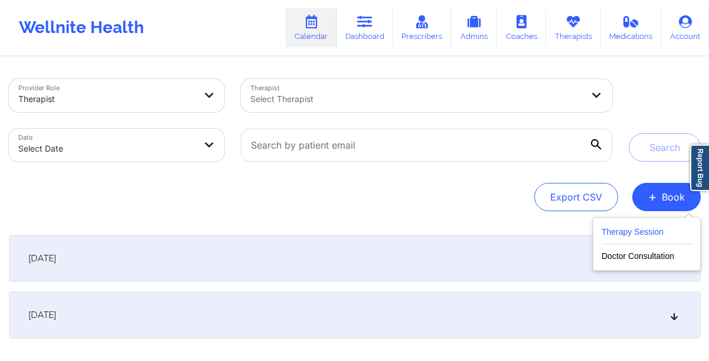
click at [664, 232] on button "Therapy Session" at bounding box center [646, 234] width 90 height 19
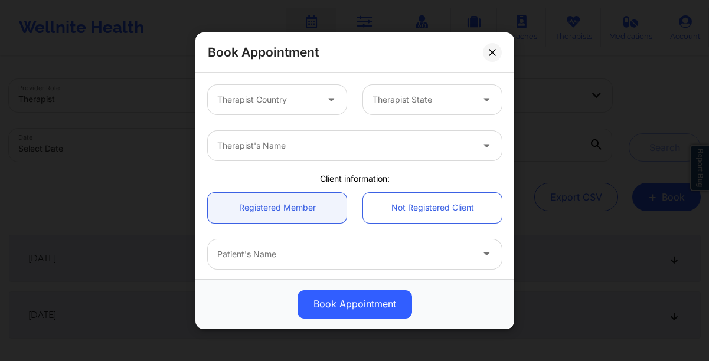
click at [254, 101] on div at bounding box center [267, 100] width 100 height 14
type input "un"
click at [404, 99] on div at bounding box center [422, 100] width 100 height 14
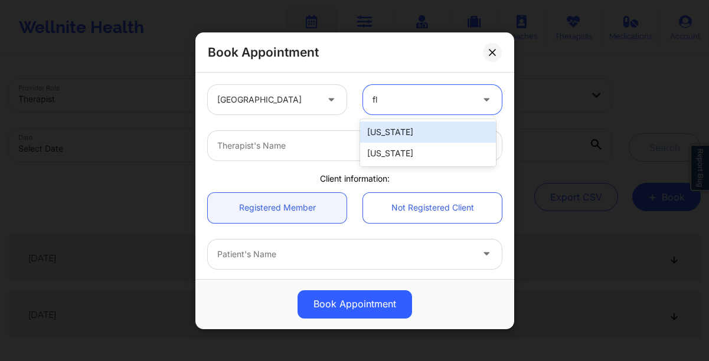
type input "flo"
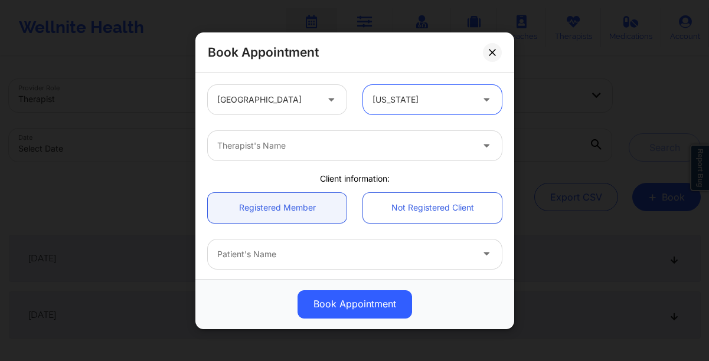
click at [344, 150] on div at bounding box center [344, 146] width 255 height 14
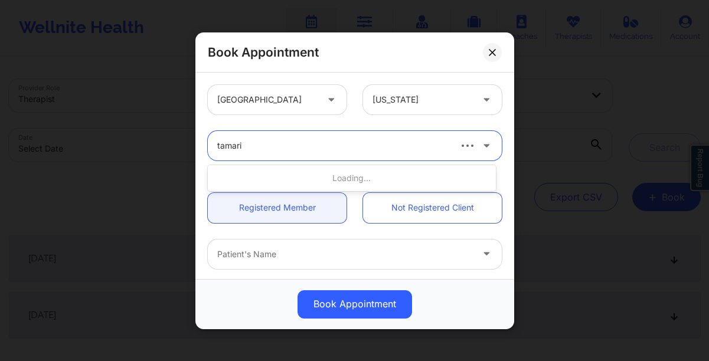
type input "tamarie"
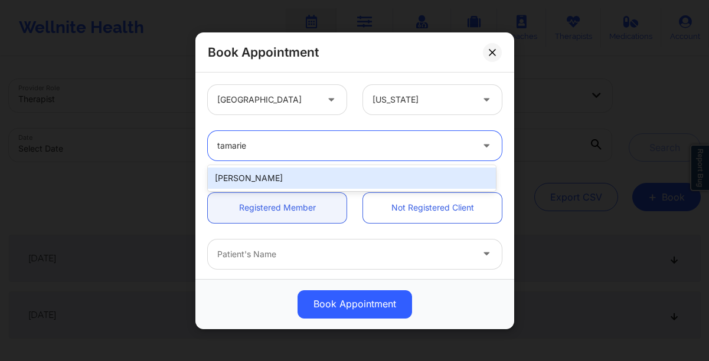
click at [329, 176] on div "Tamarie Steen" at bounding box center [352, 178] width 288 height 21
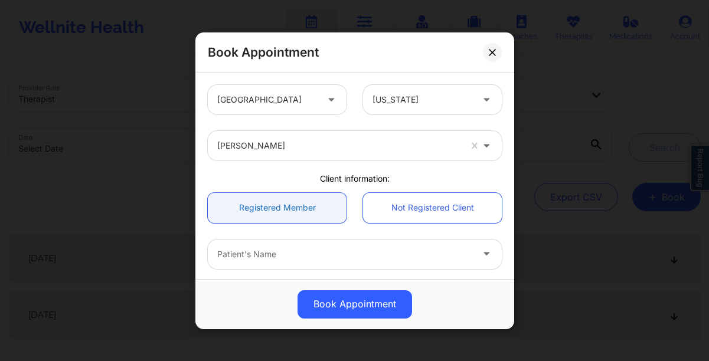
click at [269, 217] on link "Registered Member" at bounding box center [277, 207] width 139 height 30
click at [267, 247] on div at bounding box center [344, 254] width 255 height 14
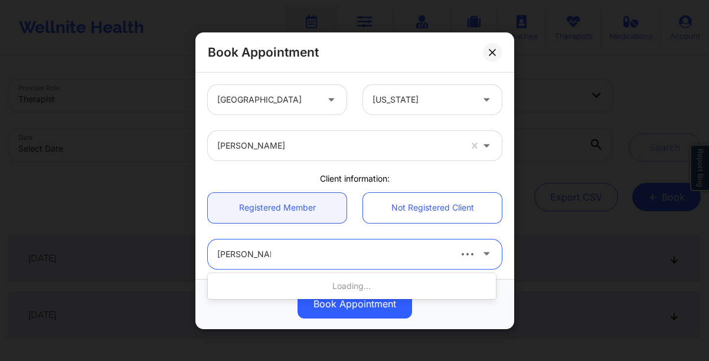
type input "jazmin crump"
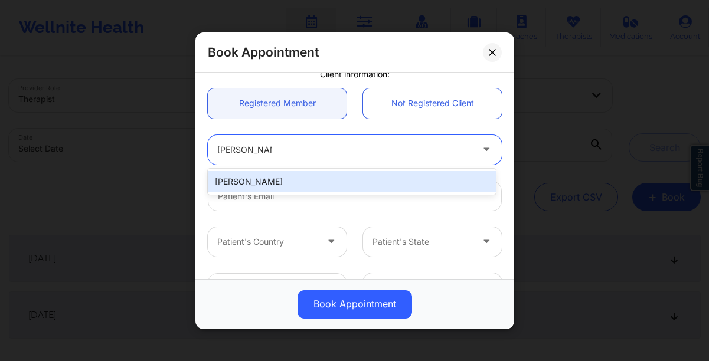
scroll to position [107, 0]
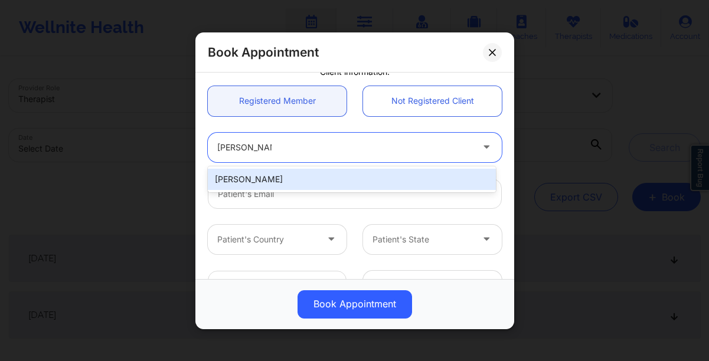
click at [266, 177] on div "[PERSON_NAME]" at bounding box center [352, 179] width 288 height 21
type input "jazmin.crump.jc@gmail.com"
type input "[PHONE_NUMBER]"
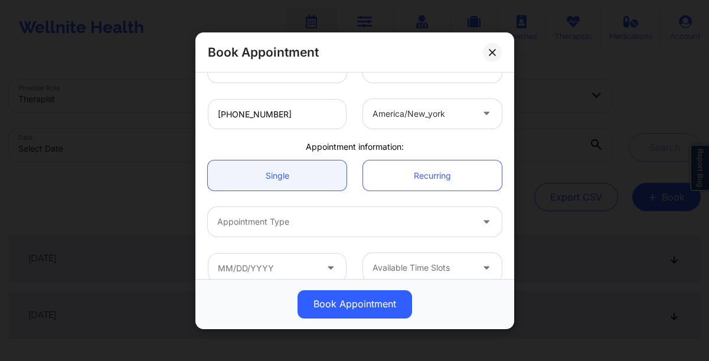
scroll to position [281, 0]
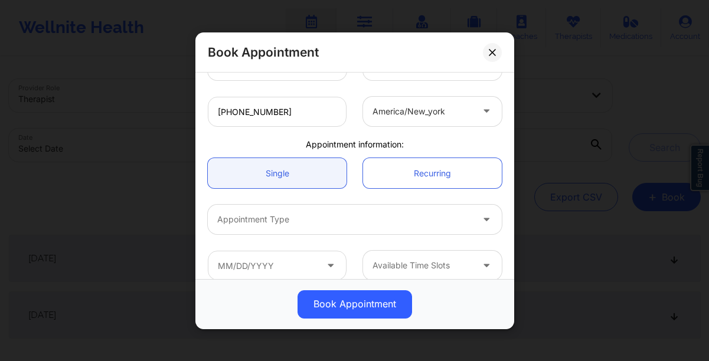
click at [231, 173] on link "Single" at bounding box center [277, 173] width 139 height 30
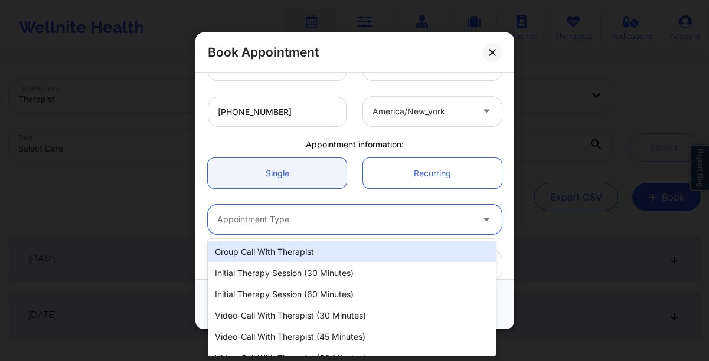
click at [246, 212] on div at bounding box center [344, 219] width 255 height 14
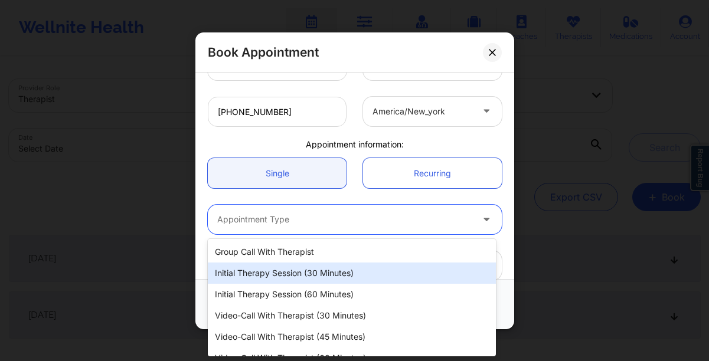
click at [258, 268] on div "Initial Therapy Session (30 minutes)" at bounding box center [352, 273] width 288 height 21
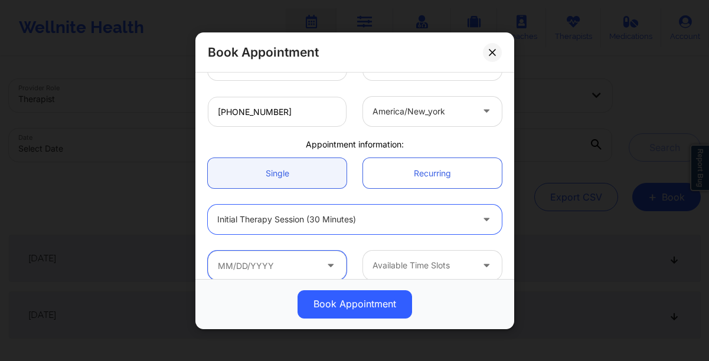
click at [258, 268] on input "text" at bounding box center [277, 265] width 139 height 29
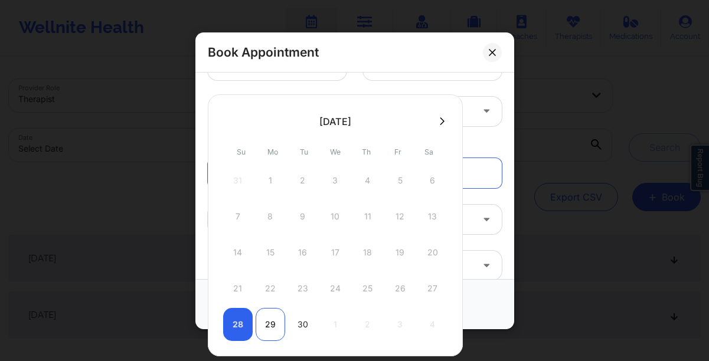
click at [271, 324] on div "29" at bounding box center [269, 324] width 29 height 33
type input "[DATE]"
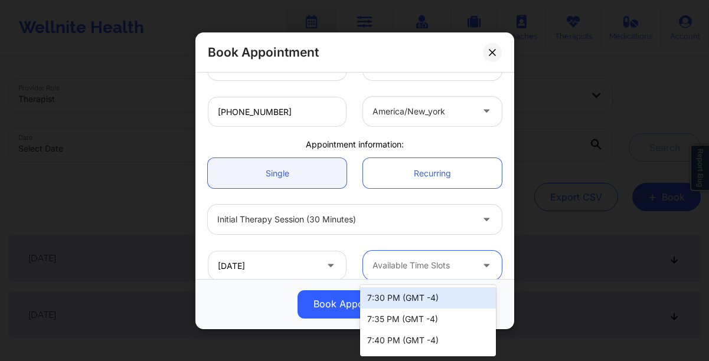
click at [419, 268] on div at bounding box center [422, 265] width 100 height 14
click at [416, 301] on div "7:30 PM (GMT -4)" at bounding box center [428, 297] width 136 height 21
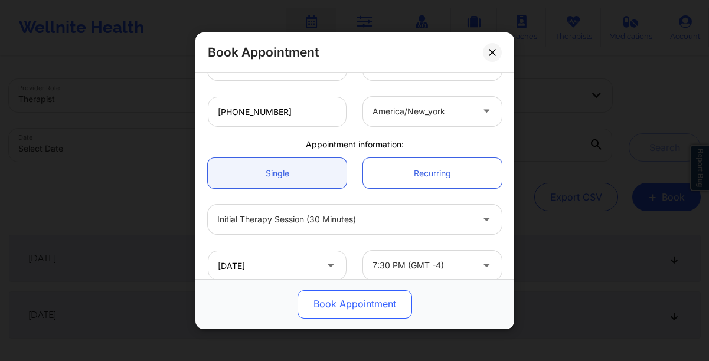
click at [367, 300] on button "Book Appointment" at bounding box center [354, 304] width 114 height 28
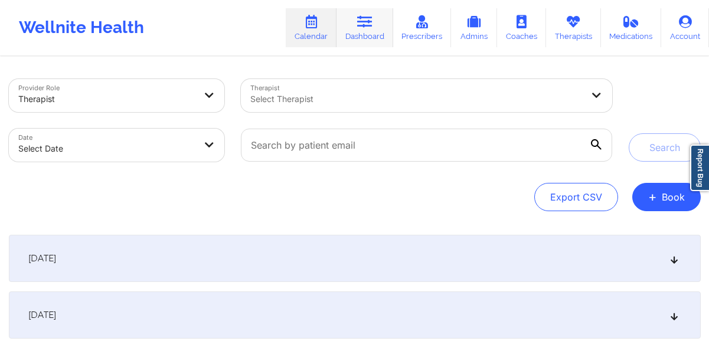
click at [359, 34] on link "Dashboard" at bounding box center [364, 27] width 57 height 39
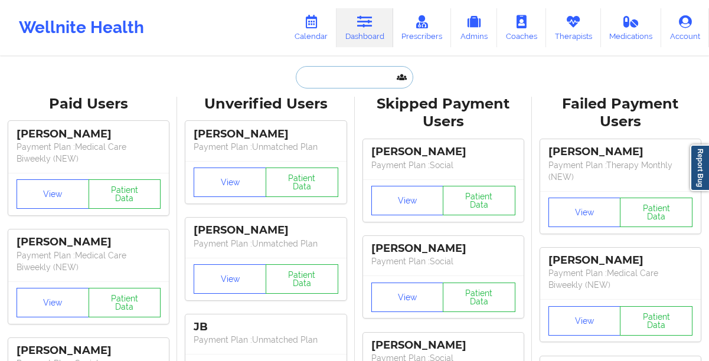
click at [323, 81] on input "text" at bounding box center [354, 77] width 117 height 22
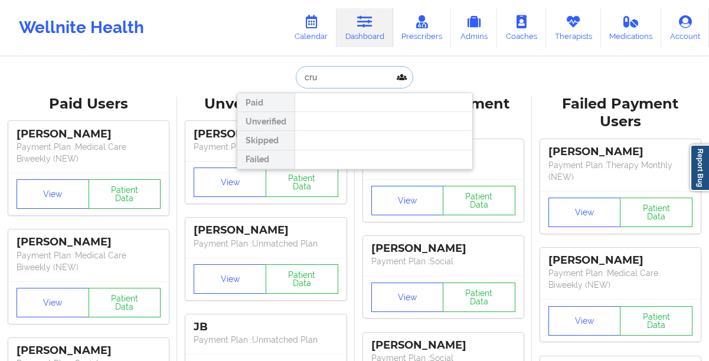
type input "crum"
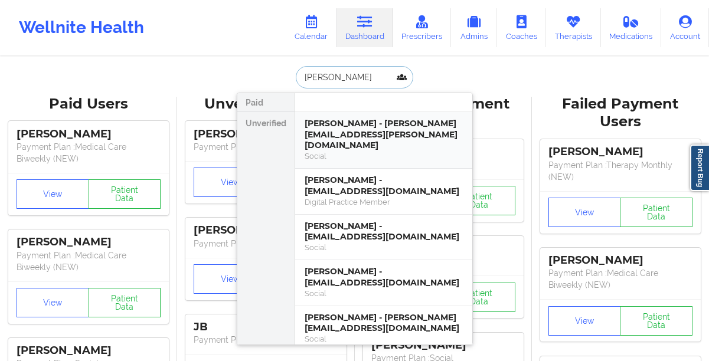
click at [343, 139] on div "[PERSON_NAME] - [PERSON_NAME][EMAIL_ADDRESS][PERSON_NAME][DOMAIN_NAME]" at bounding box center [383, 134] width 158 height 33
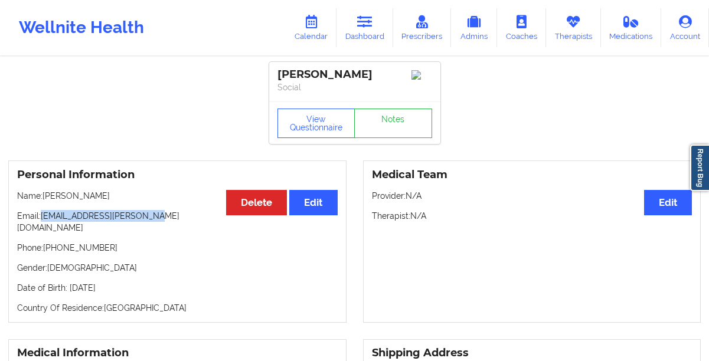
drag, startPoint x: 147, startPoint y: 223, endPoint x: 42, endPoint y: 222, distance: 105.6
click at [42, 222] on p "Email: jazmin.crump.jc@gmail.com" at bounding box center [177, 222] width 320 height 24
copy p "jazmin.crump.jc@gmail.com"
click at [319, 35] on link "Calendar" at bounding box center [311, 27] width 51 height 39
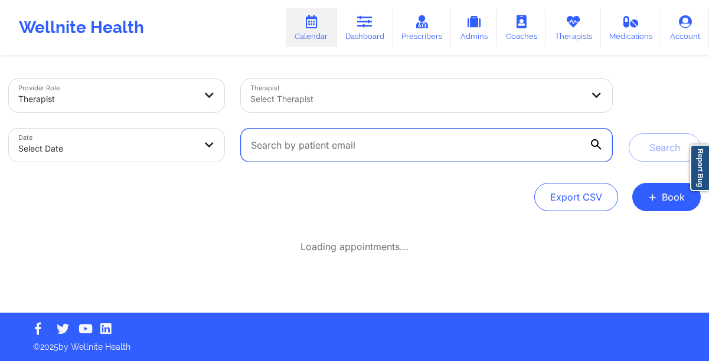
click at [346, 140] on input "text" at bounding box center [426, 145] width 370 height 33
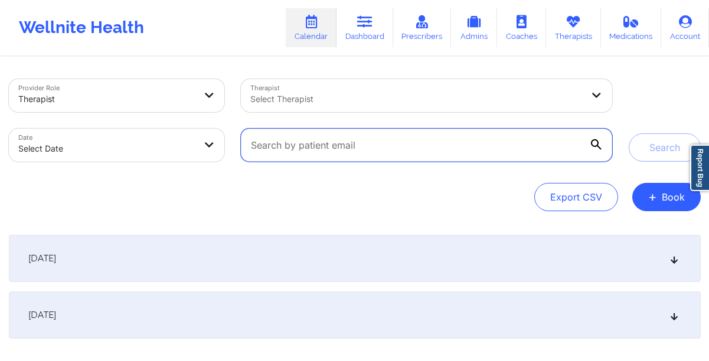
paste input "jazmin.crump.jc@gmail.com"
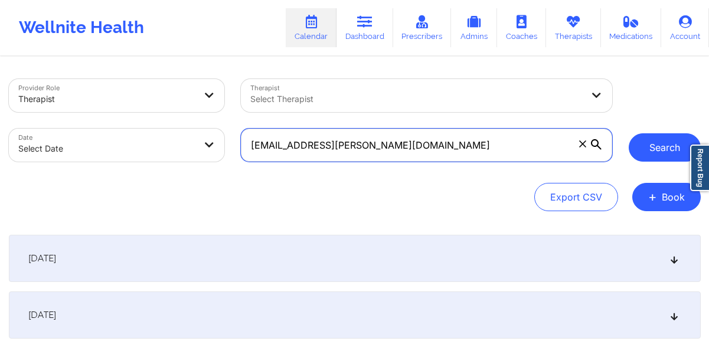
type input "jazmin.crump.jc@gmail.com"
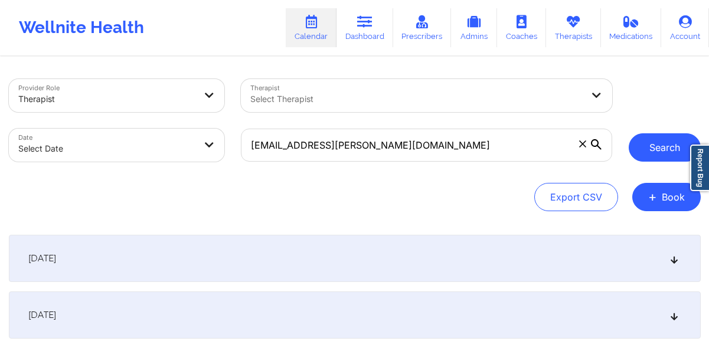
click at [652, 151] on button "Search" at bounding box center [664, 147] width 72 height 28
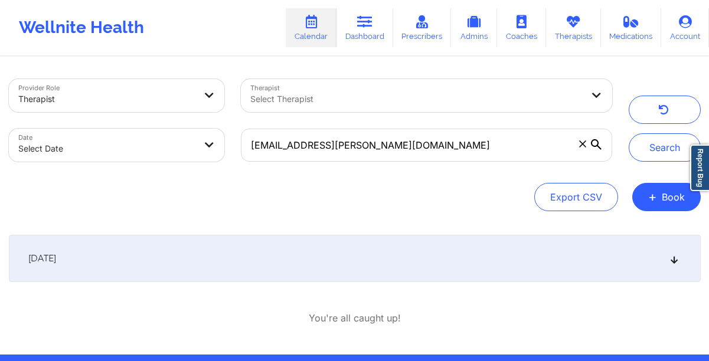
click at [386, 271] on div "September 29, 2025" at bounding box center [354, 258] width 691 height 47
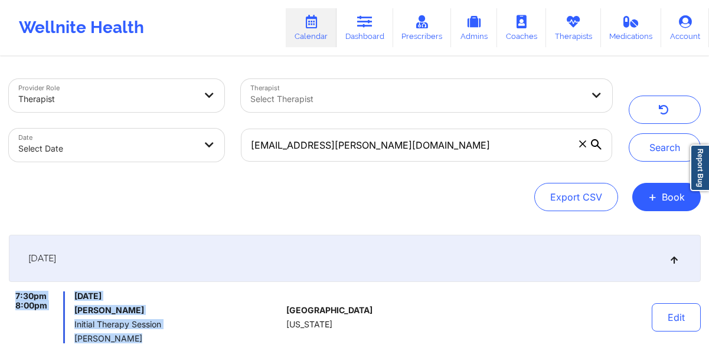
drag, startPoint x: 8, startPoint y: 291, endPoint x: 198, endPoint y: 337, distance: 196.2
click at [198, 337] on div "Provider Role Therapist Therapist Select Therapist Date Select Date jazmin.crum…" at bounding box center [355, 237] width 708 height 358
copy div "7:30pm 8:00pm Monday, September 29, 2025 Jazmin Crump Initial Therapy Session T…"
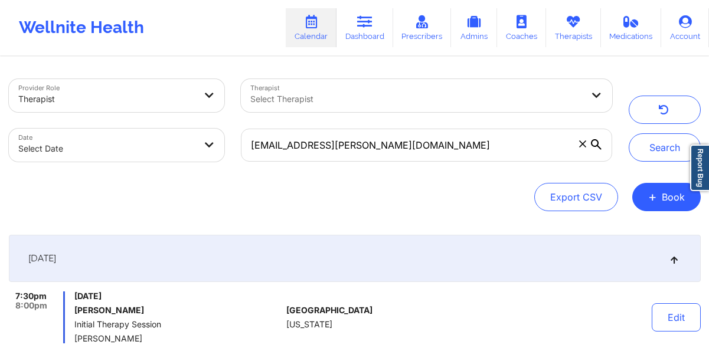
click at [155, 94] on div at bounding box center [106, 99] width 177 height 14
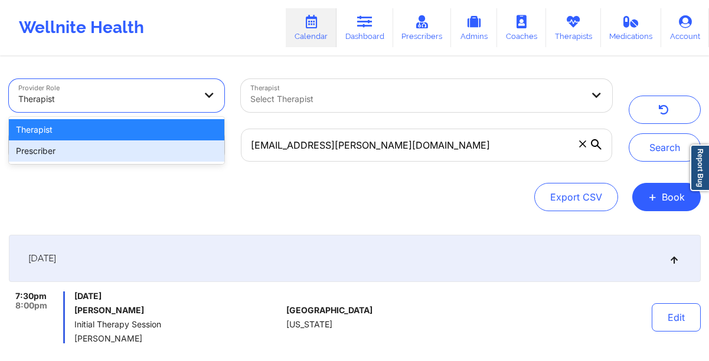
click at [135, 151] on div "Prescriber" at bounding box center [117, 150] width 216 height 21
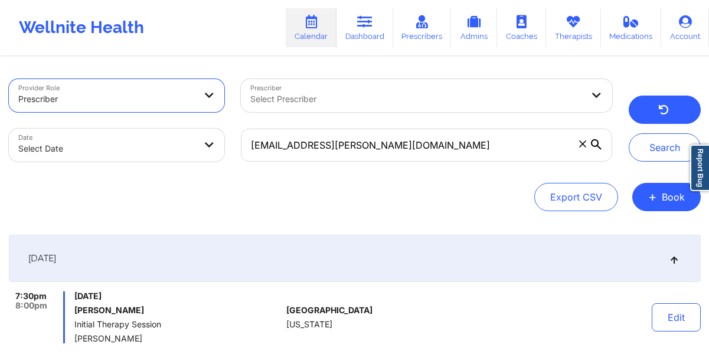
click at [650, 119] on button "button" at bounding box center [664, 110] width 72 height 28
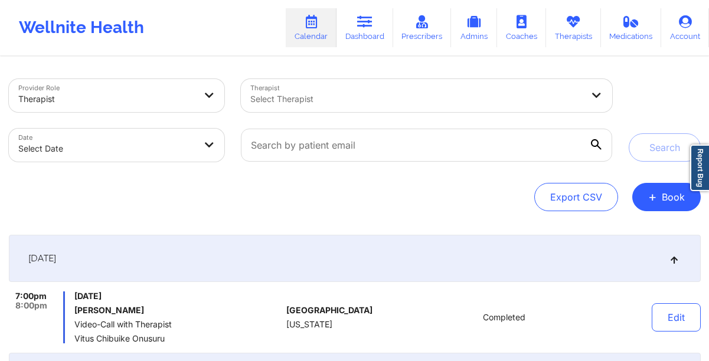
click at [185, 88] on div "Therapist" at bounding box center [106, 99] width 177 height 26
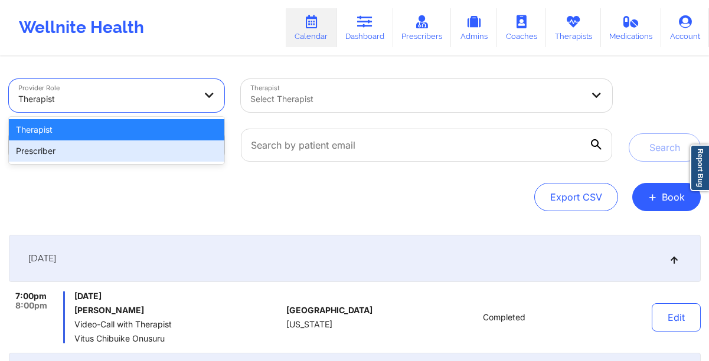
click at [156, 144] on div "Prescriber" at bounding box center [117, 150] width 216 height 21
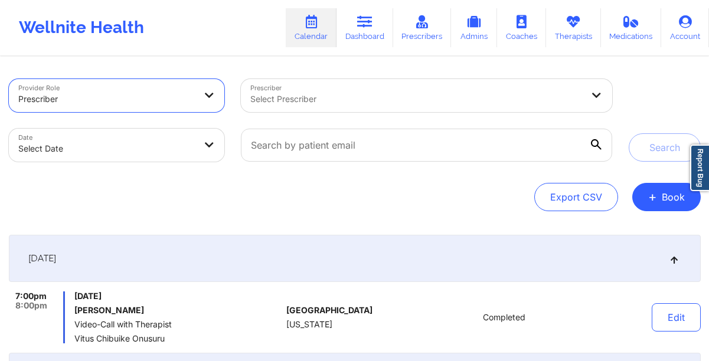
click at [363, 106] on div "Select Prescriber" at bounding box center [412, 95] width 343 height 33
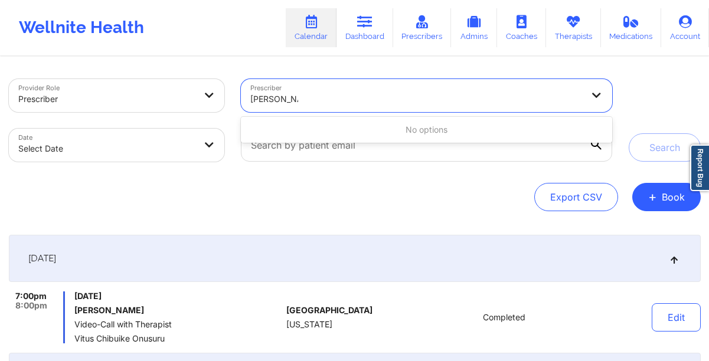
type input "amy halanski"
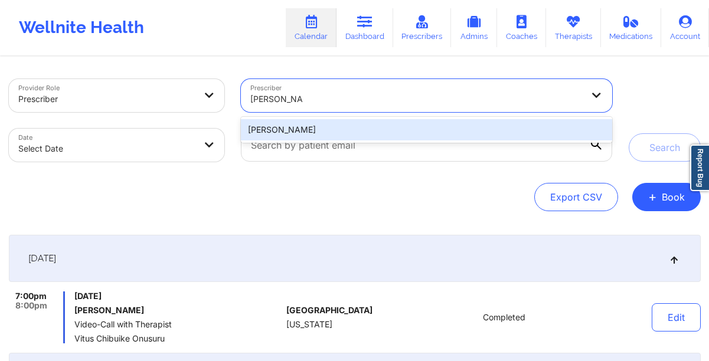
click at [365, 124] on div "Amy Halanski" at bounding box center [426, 129] width 370 height 21
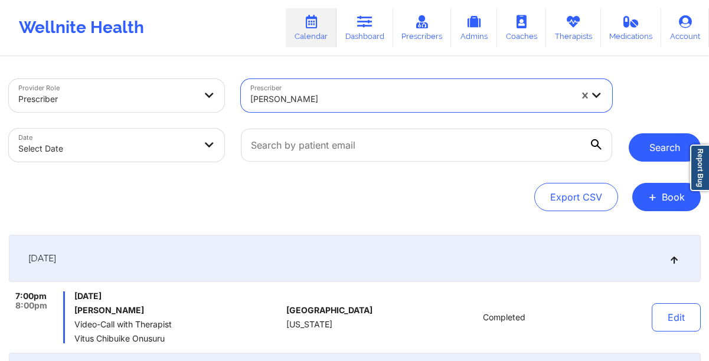
click at [642, 157] on button "Search" at bounding box center [664, 147] width 72 height 28
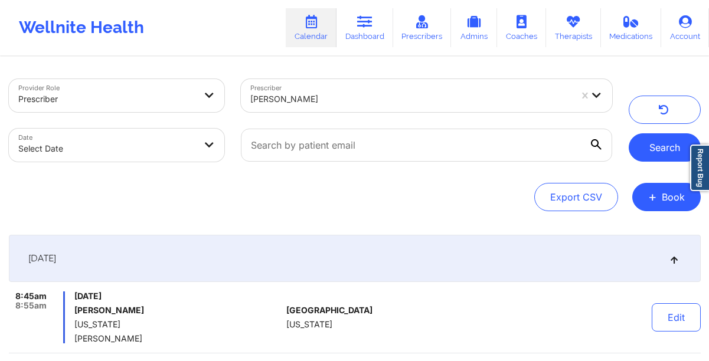
click at [647, 146] on button "Search" at bounding box center [664, 147] width 72 height 28
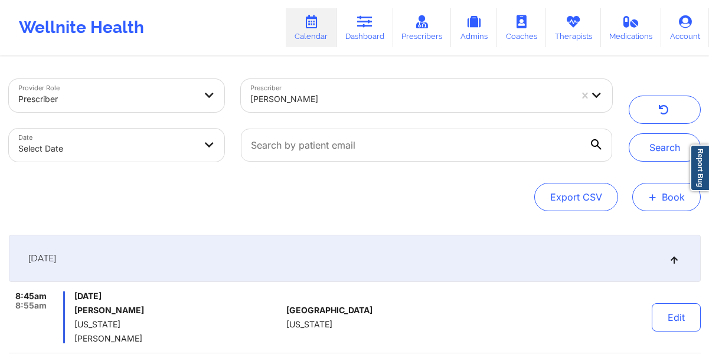
click at [661, 195] on button "+ Book" at bounding box center [666, 197] width 68 height 28
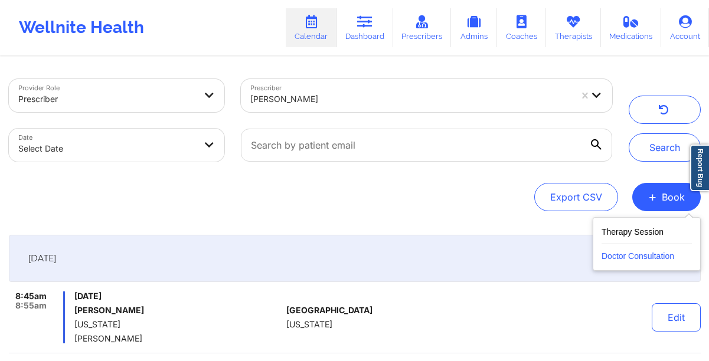
click at [624, 256] on button "Doctor Consultation" at bounding box center [646, 253] width 90 height 19
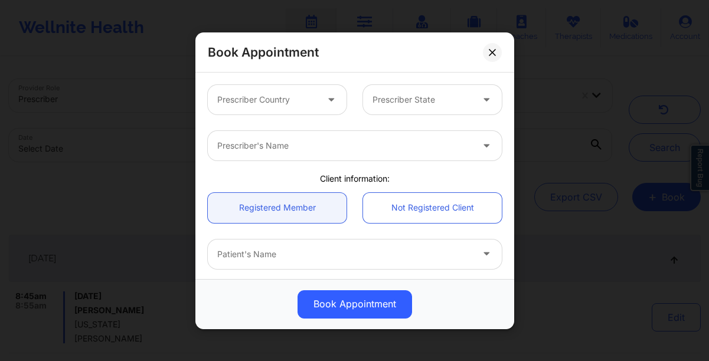
click at [325, 104] on div at bounding box center [332, 99] width 14 height 15
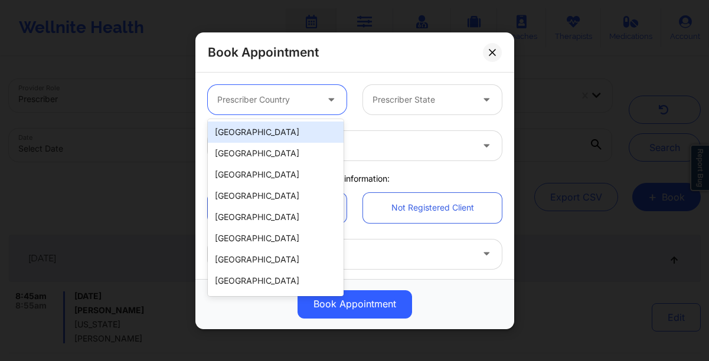
click at [275, 131] on div "[GEOGRAPHIC_DATA]" at bounding box center [276, 132] width 136 height 21
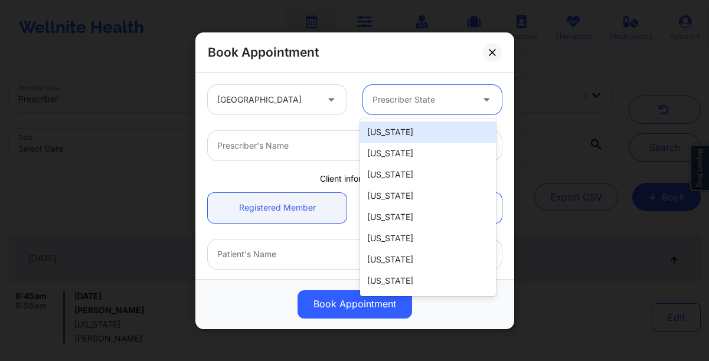
click at [379, 104] on div at bounding box center [422, 100] width 100 height 14
type input "ar"
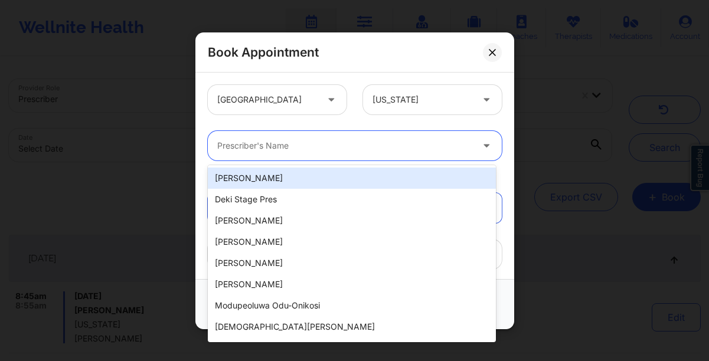
click at [245, 146] on div at bounding box center [344, 146] width 255 height 14
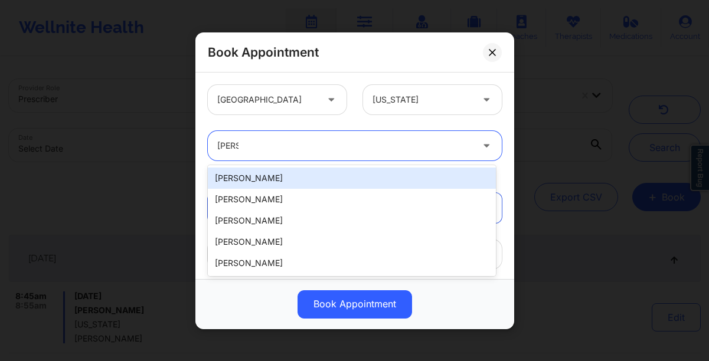
type input "amy ha"
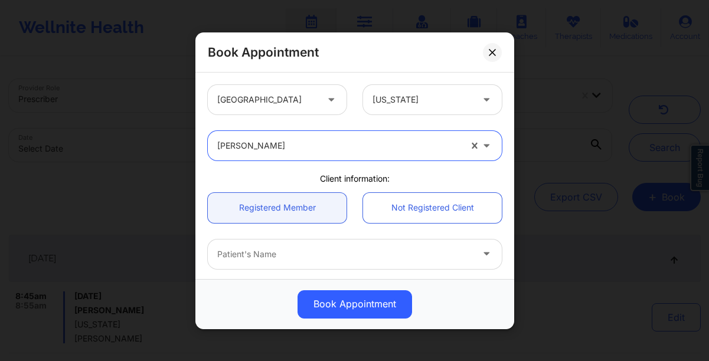
click at [245, 252] on div at bounding box center [344, 254] width 255 height 14
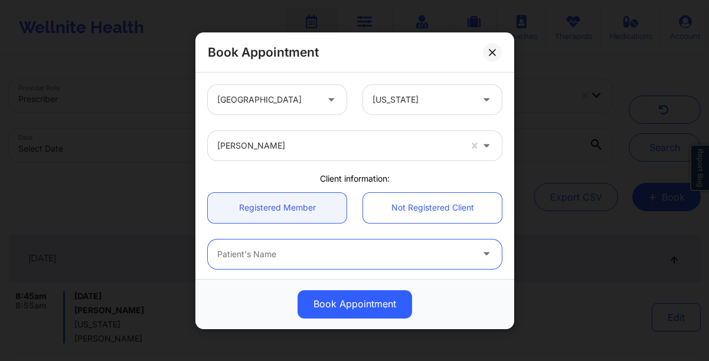
click at [258, 253] on div at bounding box center [344, 254] width 255 height 14
type input "jazmin"
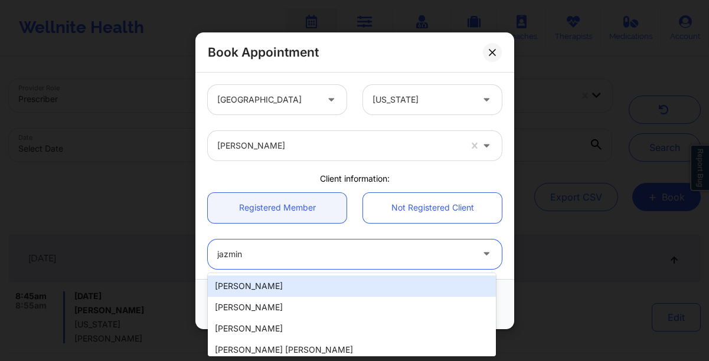
click at [259, 290] on div "[PERSON_NAME]" at bounding box center [352, 285] width 288 height 21
type input "jazmin.crump.jc@gmail.com"
type input "[PHONE_NUMBER]"
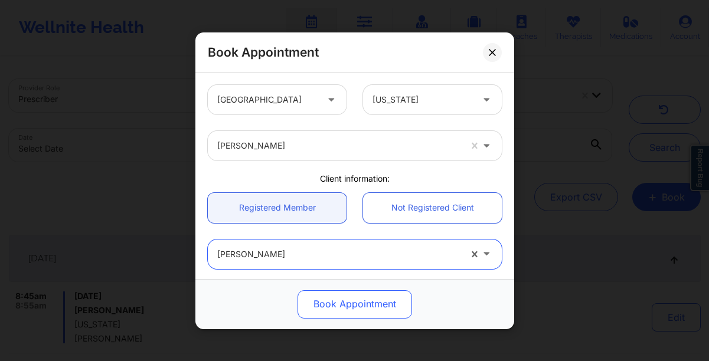
click at [319, 298] on button "Book Appointment" at bounding box center [354, 304] width 114 height 28
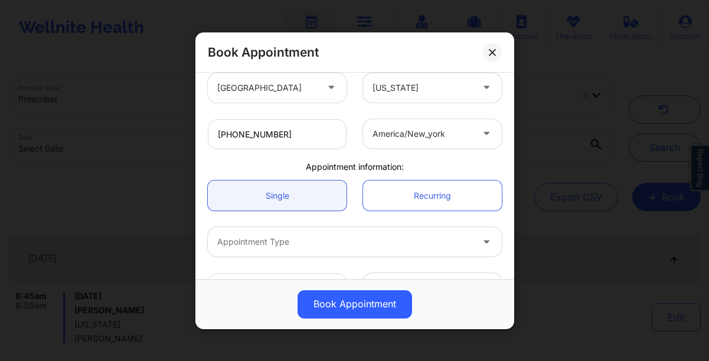
scroll to position [294, 0]
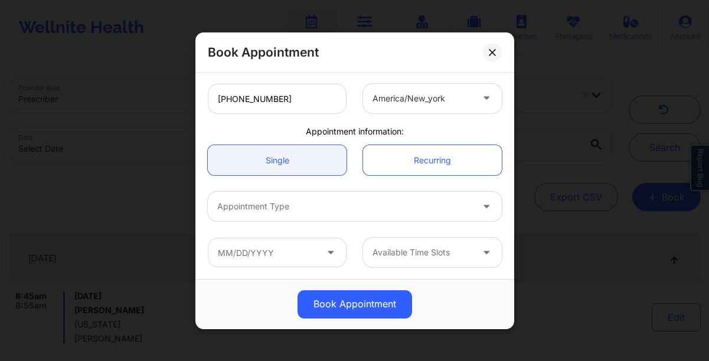
click at [328, 251] on icon at bounding box center [330, 250] width 12 height 10
click at [257, 254] on input "text" at bounding box center [277, 252] width 139 height 29
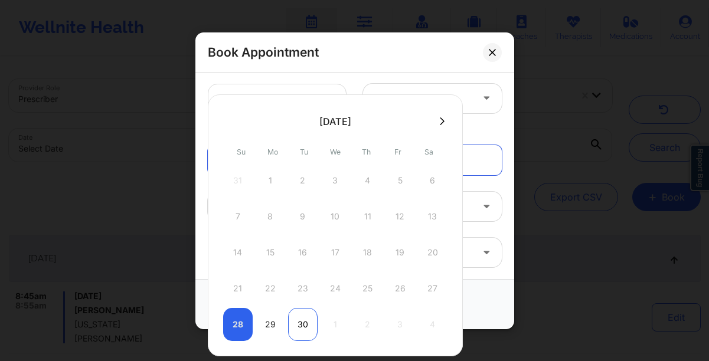
click at [301, 329] on div "30" at bounding box center [302, 324] width 29 height 33
type input "09/30/2025"
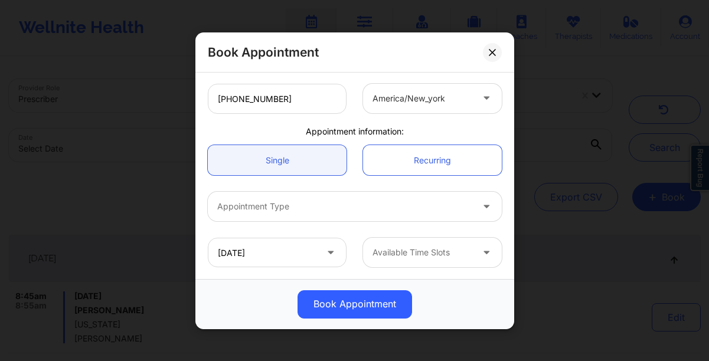
click at [381, 251] on div at bounding box center [422, 252] width 100 height 14
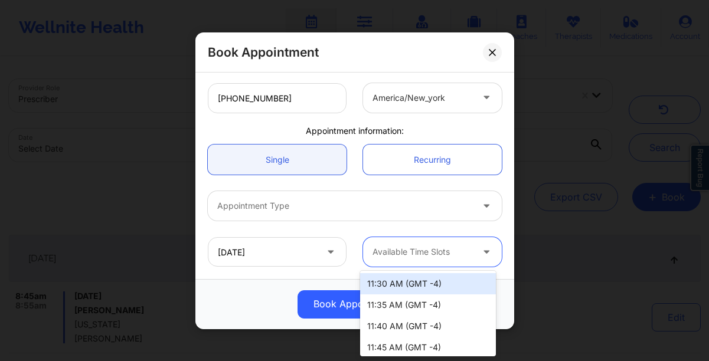
click at [384, 252] on div at bounding box center [422, 252] width 100 height 14
click at [324, 254] on icon at bounding box center [330, 249] width 12 height 10
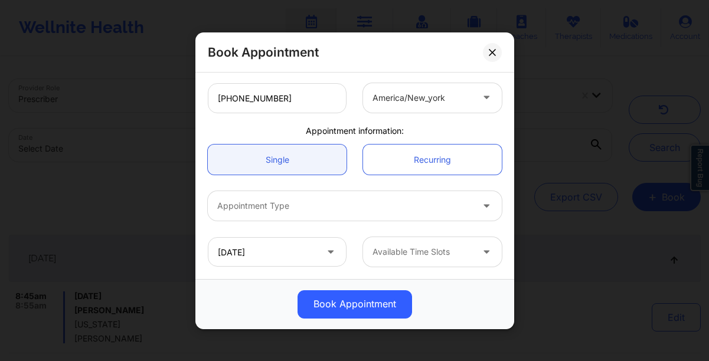
click at [324, 252] on icon at bounding box center [330, 249] width 12 height 10
click at [326, 251] on icon at bounding box center [330, 249] width 12 height 10
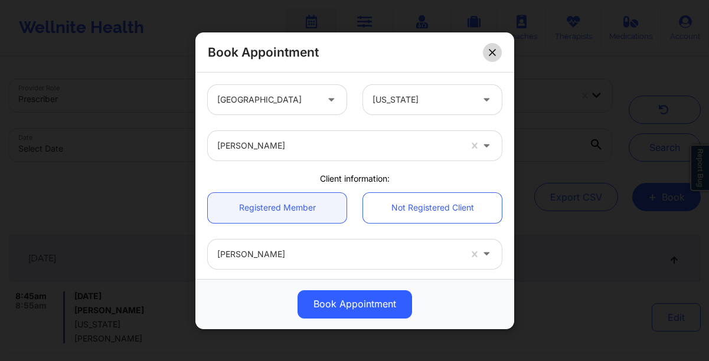
click at [489, 52] on icon at bounding box center [491, 51] width 7 height 7
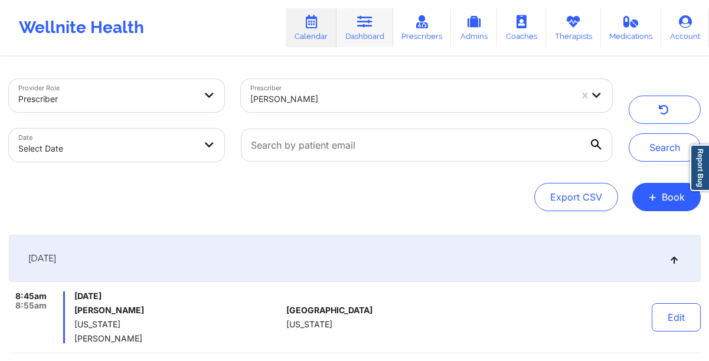
click at [369, 25] on icon at bounding box center [364, 21] width 15 height 13
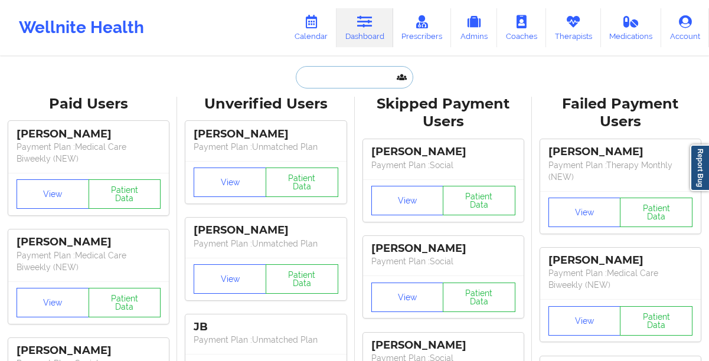
click at [301, 76] on input "text" at bounding box center [354, 77] width 117 height 22
paste input "Olivia jordan"
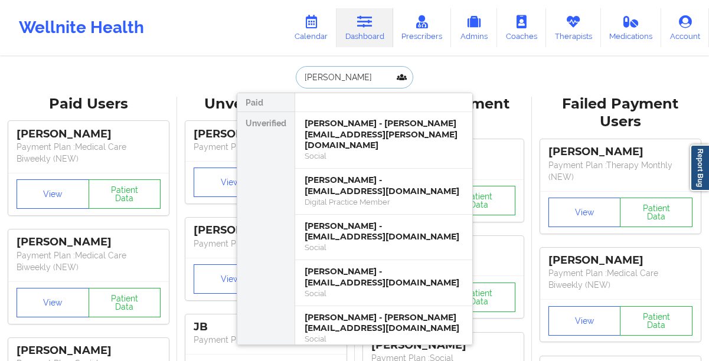
type input "Olivia jordan"
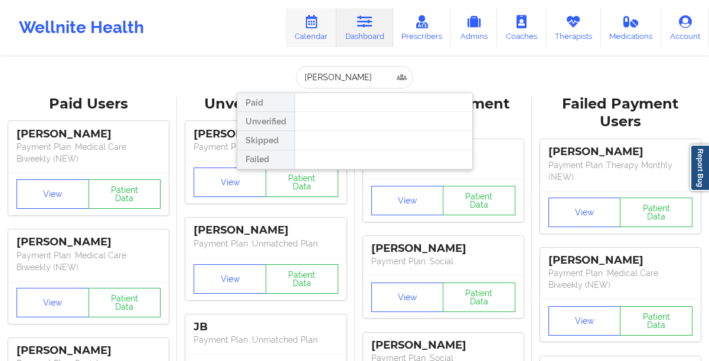
click at [304, 23] on link "Calendar" at bounding box center [311, 27] width 51 height 39
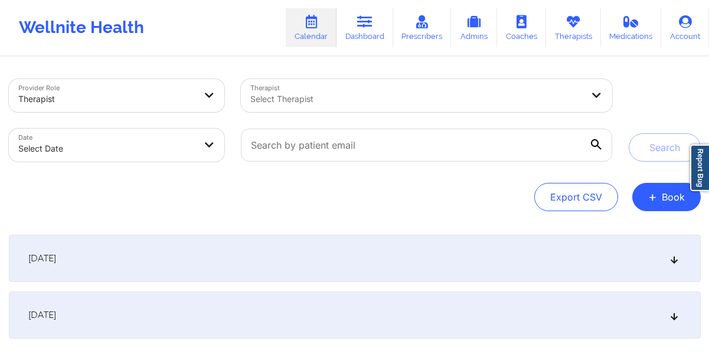
click at [343, 97] on div at bounding box center [416, 99] width 332 height 14
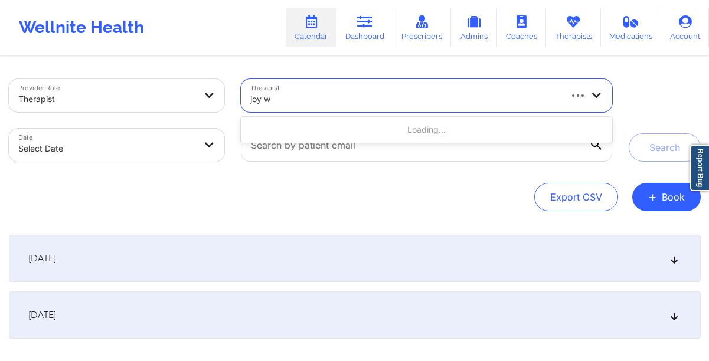
type input "joy we"
select select "2025-8"
select select "2025-9"
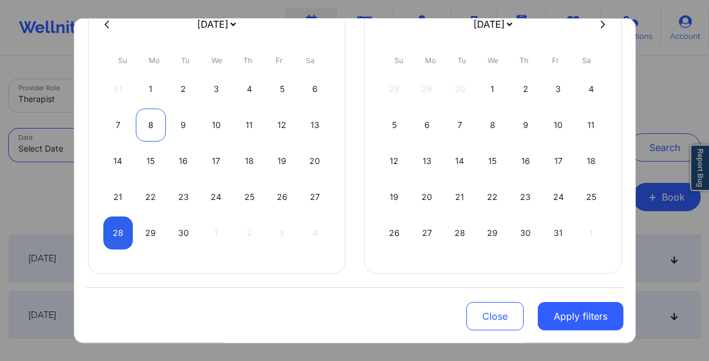
scroll to position [113, 0]
click at [110, 232] on div "28" at bounding box center [118, 233] width 30 height 33
select select "2025-8"
select select "2025-9"
select select "2025-8"
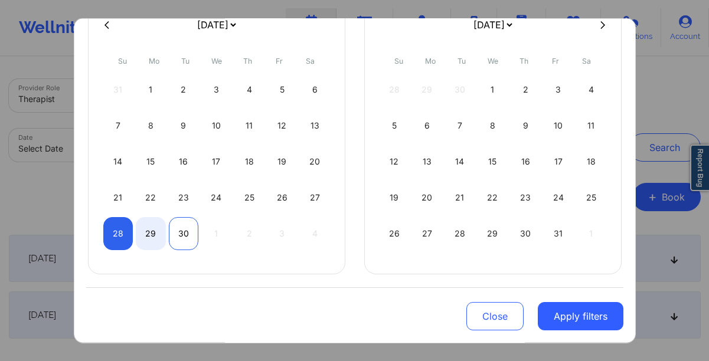
select select "2025-9"
click at [183, 232] on div "30" at bounding box center [184, 233] width 30 height 33
select select "2025-8"
select select "2025-9"
click at [307, 196] on div "27" at bounding box center [315, 197] width 30 height 33
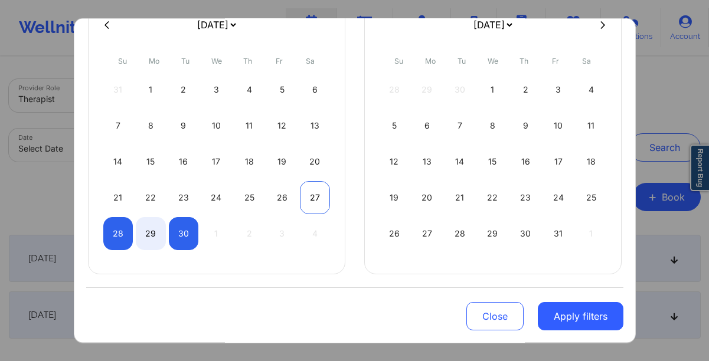
select select "2025-8"
select select "2025-9"
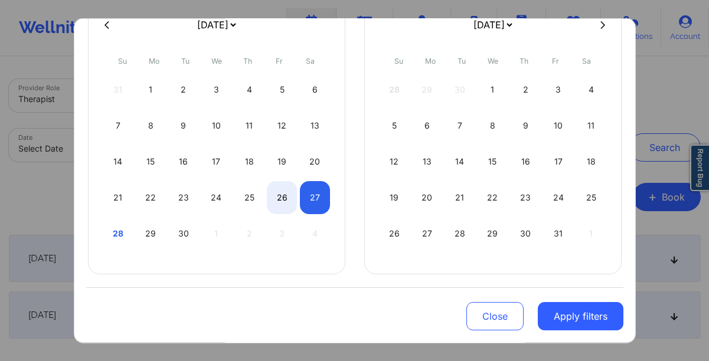
select select "2025-8"
select select "2025-9"
select select "2025-8"
select select "2025-9"
click at [155, 238] on div "29" at bounding box center [151, 233] width 30 height 33
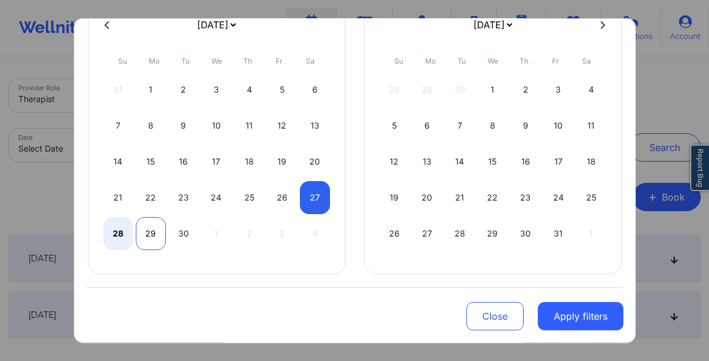
select select "2025-8"
select select "2025-9"
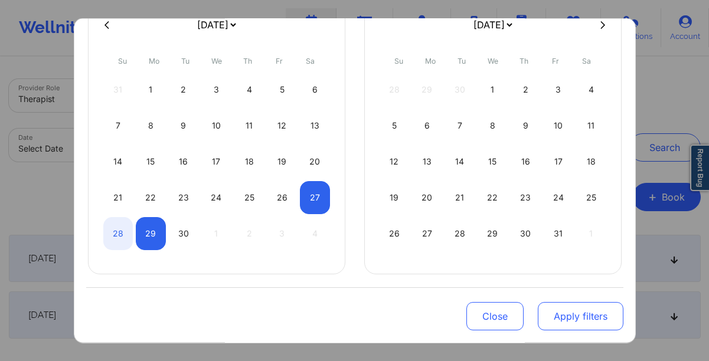
click at [577, 319] on button "Apply filters" at bounding box center [580, 316] width 86 height 28
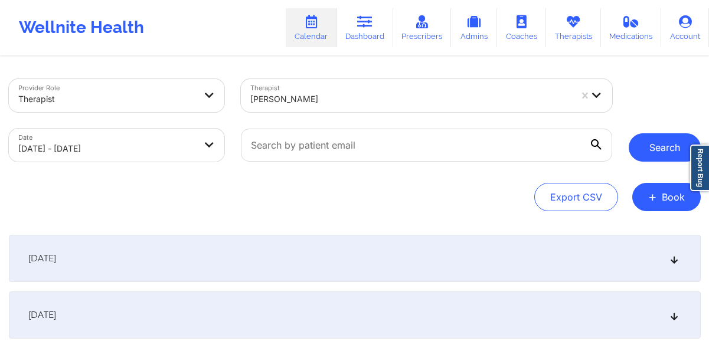
click at [659, 150] on button "Search" at bounding box center [664, 147] width 72 height 28
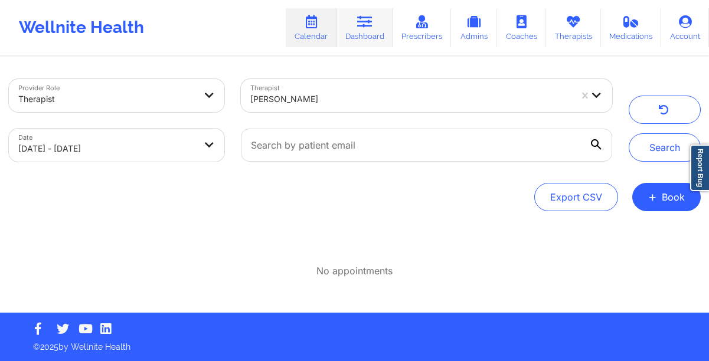
click at [359, 40] on link "Dashboard" at bounding box center [364, 27] width 57 height 39
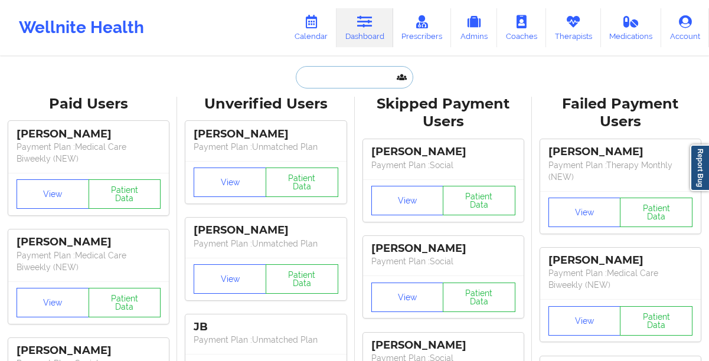
click at [337, 77] on input "text" at bounding box center [354, 77] width 117 height 22
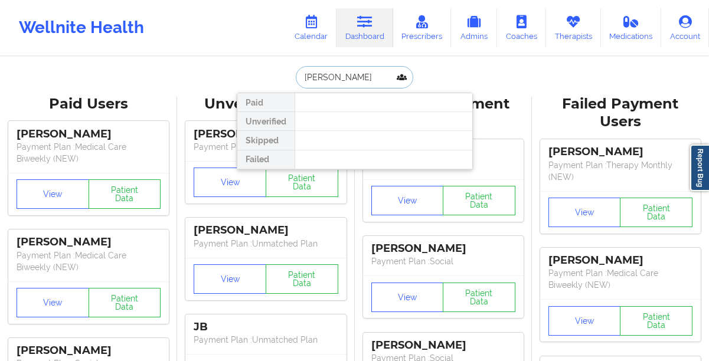
paste input "daniellepeabody@gmail.com"
type input "daniellepeabody@gmail.com"
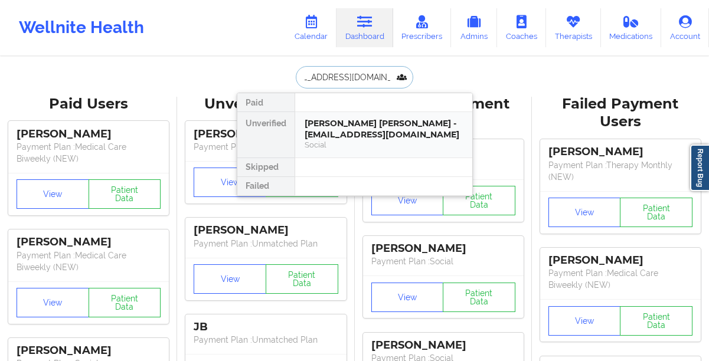
click at [327, 119] on div "Danielle Martinez Peabody - daniellepeabody@gmail.com" at bounding box center [383, 129] width 158 height 22
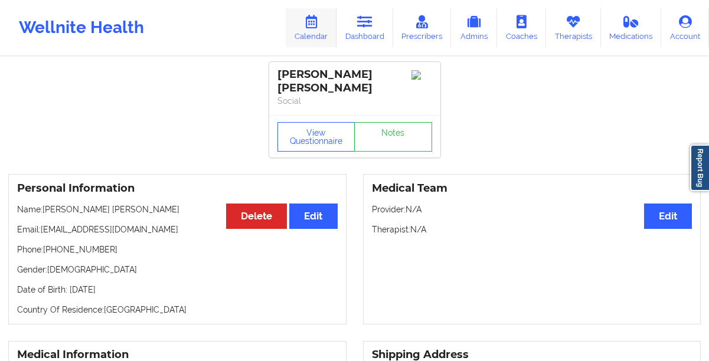
click at [309, 18] on icon at bounding box center [310, 21] width 15 height 13
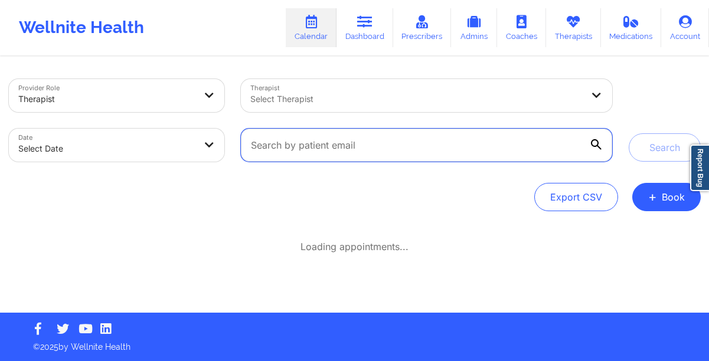
click at [302, 145] on input "text" at bounding box center [426, 145] width 370 height 33
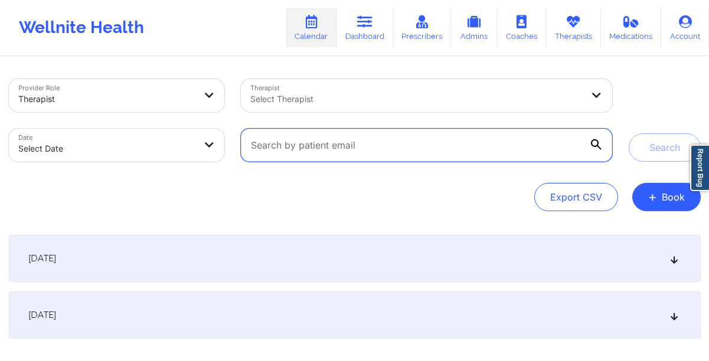
paste input "daniellepeabody@gmail.com"
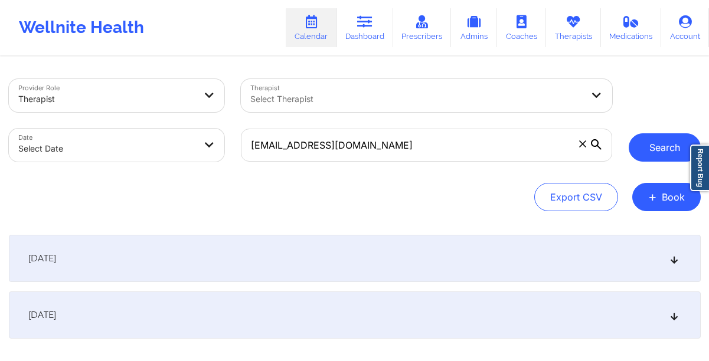
click at [639, 146] on button "Search" at bounding box center [664, 147] width 72 height 28
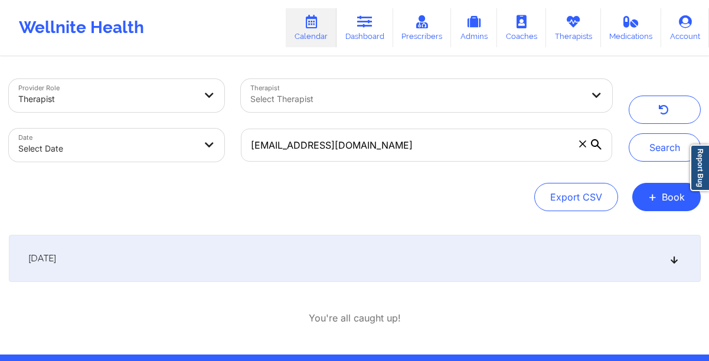
click at [458, 274] on div "October 5, 2025" at bounding box center [354, 258] width 691 height 47
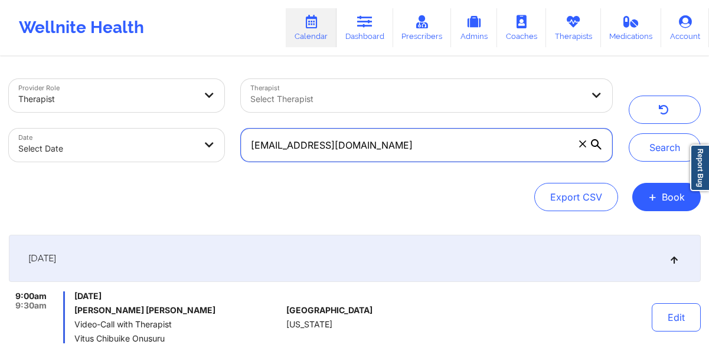
click at [386, 150] on input "daniellepeabody@gmail.com" at bounding box center [426, 145] width 370 height 33
paste input "shumaysrobin"
type input "shumaysrobin@gmail.com"
click at [628, 133] on button "Search" at bounding box center [664, 147] width 72 height 28
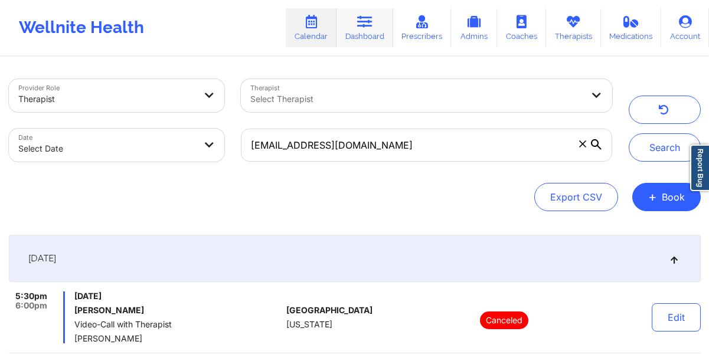
click at [358, 20] on link "Dashboard" at bounding box center [364, 27] width 57 height 39
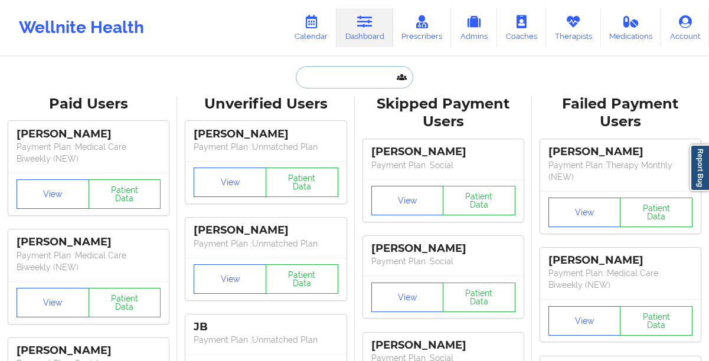
click at [322, 80] on input "text" at bounding box center [354, 77] width 117 height 22
paste input "shumaysrobin@gmail.com"
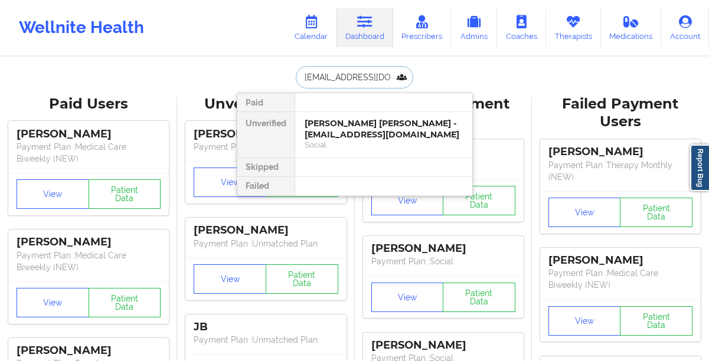
scroll to position [0, 13]
type input "shumaysrobin@gmail.com"
click at [314, 123] on div "Robin D Shumays - shumaysrobin@gmail.com" at bounding box center [383, 129] width 158 height 22
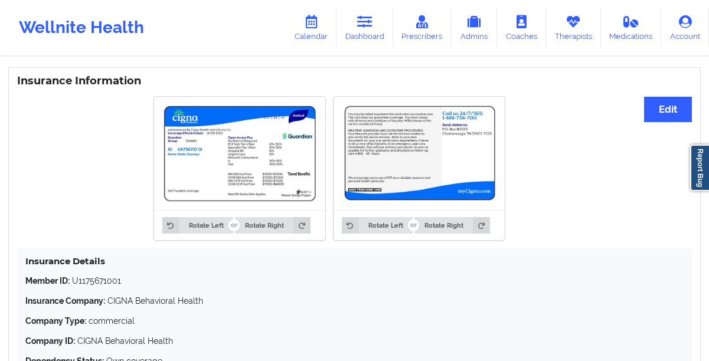
scroll to position [930, 0]
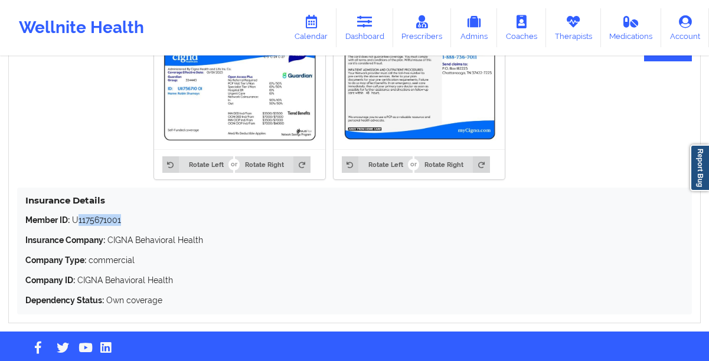
drag, startPoint x: 181, startPoint y: 227, endPoint x: 78, endPoint y: 219, distance: 102.9
click at [78, 219] on p "Member ID: U1175671001" at bounding box center [354, 220] width 658 height 12
copy p "1175671001"
click at [78, 219] on p "Member ID: U1175671001" at bounding box center [354, 220] width 658 height 12
drag, startPoint x: 116, startPoint y: 222, endPoint x: 68, endPoint y: 225, distance: 48.4
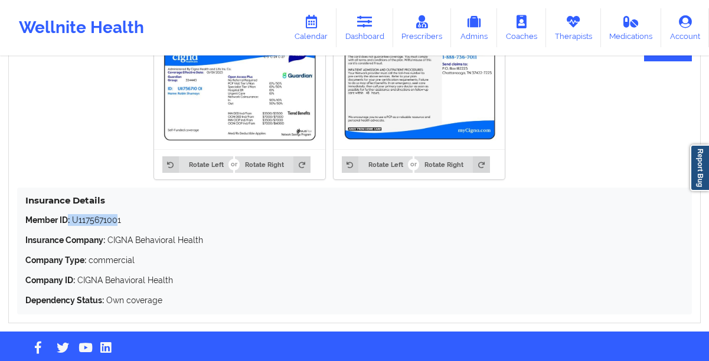
click at [68, 225] on p "Member ID: U1175671001" at bounding box center [354, 220] width 658 height 12
drag, startPoint x: 149, startPoint y: 226, endPoint x: 75, endPoint y: 226, distance: 74.3
click at [75, 226] on p "Member ID: U1175671001" at bounding box center [354, 220] width 658 height 12
copy p "U1175671001"
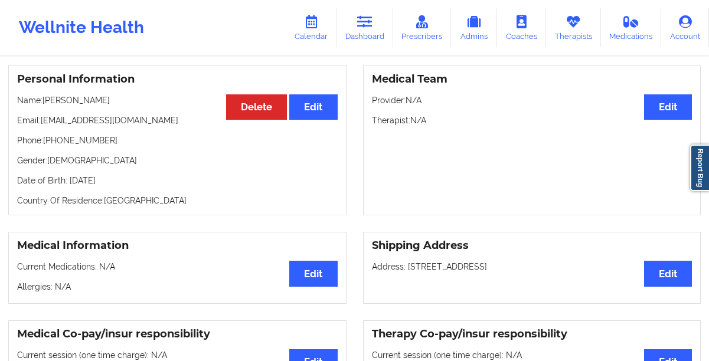
scroll to position [90, 0]
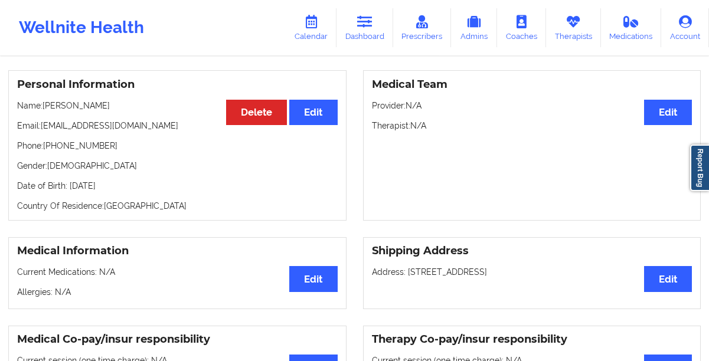
drag, startPoint x: 170, startPoint y: 188, endPoint x: 68, endPoint y: 191, distance: 102.1
click at [68, 191] on p "Date of Birth: 21st of September 1970" at bounding box center [177, 186] width 320 height 12
copy p "21st of September 1970"
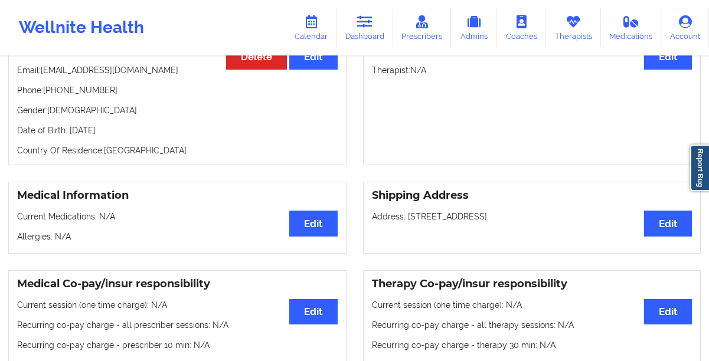
scroll to position [0, 0]
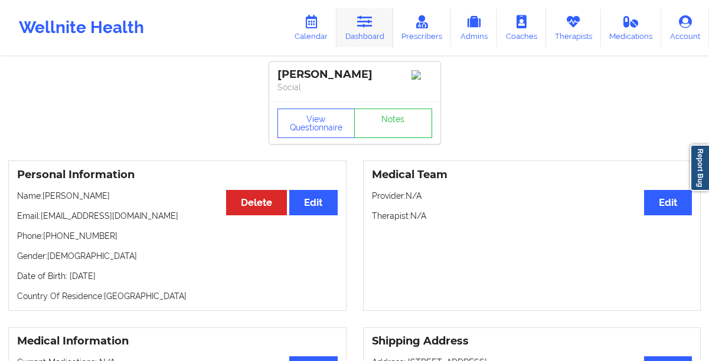
click at [358, 30] on link "Dashboard" at bounding box center [364, 27] width 57 height 39
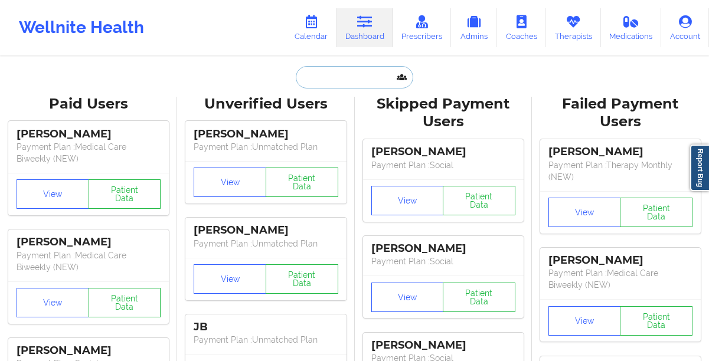
click at [307, 80] on input "text" at bounding box center [354, 77] width 117 height 22
paste input "bkieffer123@gmail.com"
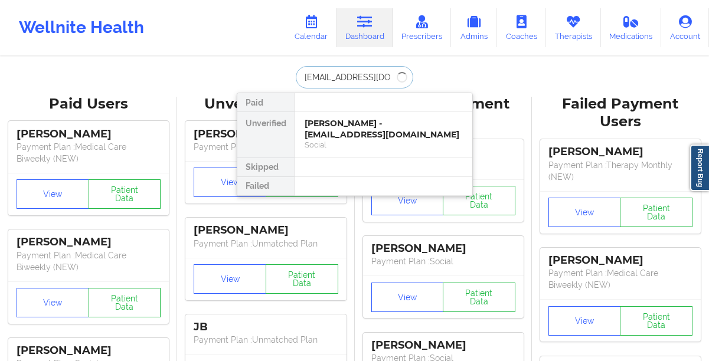
type input "bkieffer123@gmail.com"
click at [324, 133] on div "Bridget Kieffer - bkieffer123@gmail.com" at bounding box center [383, 129] width 158 height 22
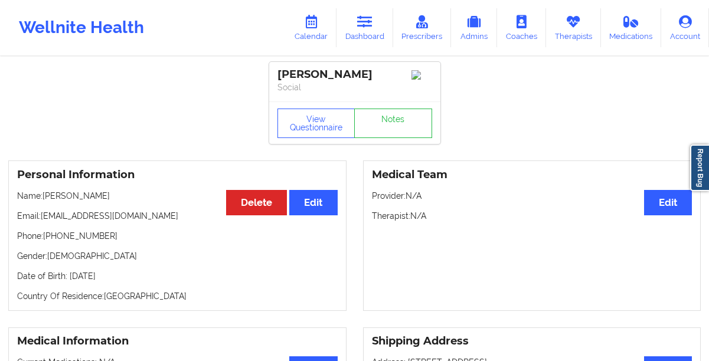
drag, startPoint x: 162, startPoint y: 189, endPoint x: 65, endPoint y: 192, distance: 96.8
click at [65, 192] on div "Personal Information Edit Delete Name: Bridget Kieffer Email: bkieffer123@gmail…" at bounding box center [177, 235] width 338 height 150
drag, startPoint x: 103, startPoint y: 201, endPoint x: 44, endPoint y: 204, distance: 59.1
click at [44, 202] on p "Name: Bridget Kieffer" at bounding box center [177, 196] width 320 height 12
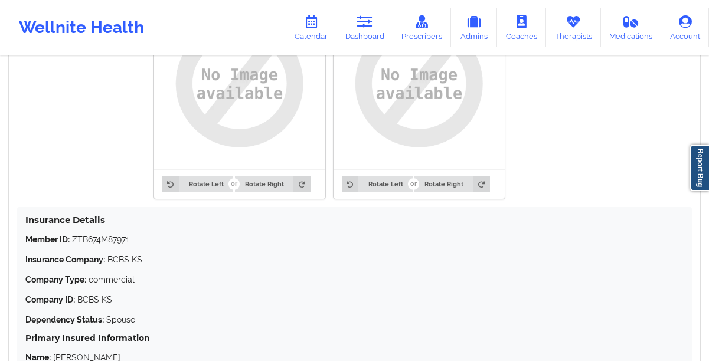
scroll to position [942, 0]
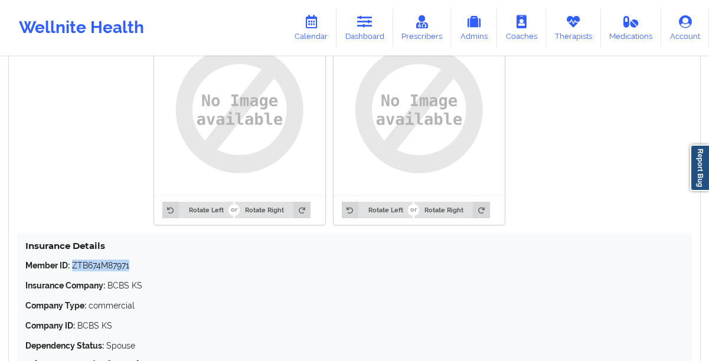
drag, startPoint x: 150, startPoint y: 272, endPoint x: 72, endPoint y: 271, distance: 78.5
click at [72, 271] on p "Member ID: ZTB674M87971" at bounding box center [354, 266] width 658 height 12
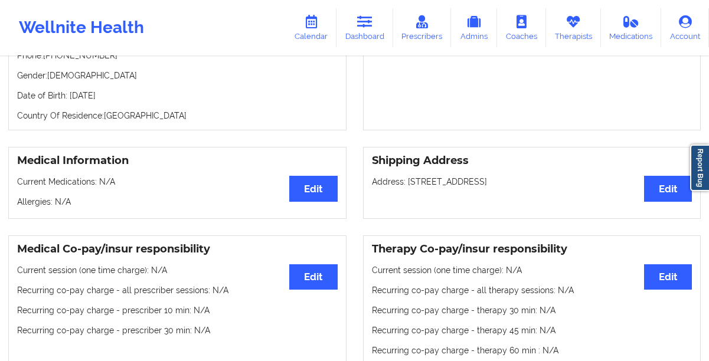
scroll to position [180, 0]
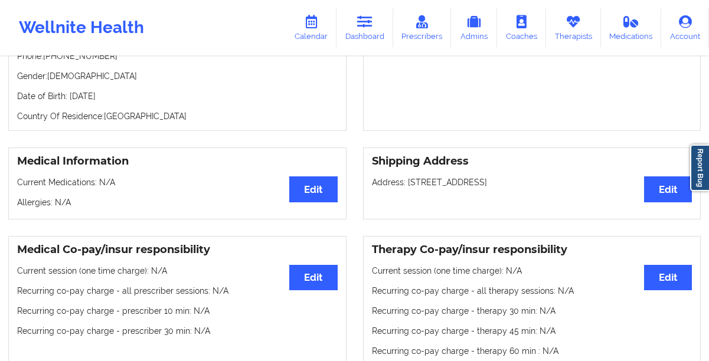
drag, startPoint x: 157, startPoint y: 100, endPoint x: 68, endPoint y: 100, distance: 88.5
click at [68, 100] on p "Date of Birth: 2nd of August 1985" at bounding box center [177, 96] width 320 height 12
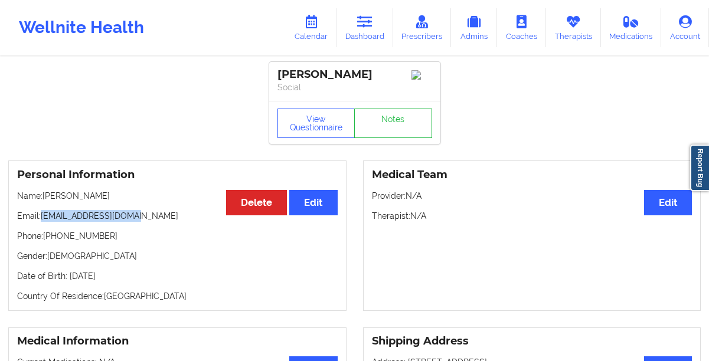
drag, startPoint x: 156, startPoint y: 221, endPoint x: 41, endPoint y: 220, distance: 114.4
click at [41, 220] on p "Email: bkieffer123@gmail.com" at bounding box center [177, 216] width 320 height 12
click at [702, 257] on div "Medical Team Edit Provider: N/A Therapist: N/A" at bounding box center [532, 235] width 355 height 150
click at [372, 24] on icon at bounding box center [364, 21] width 15 height 13
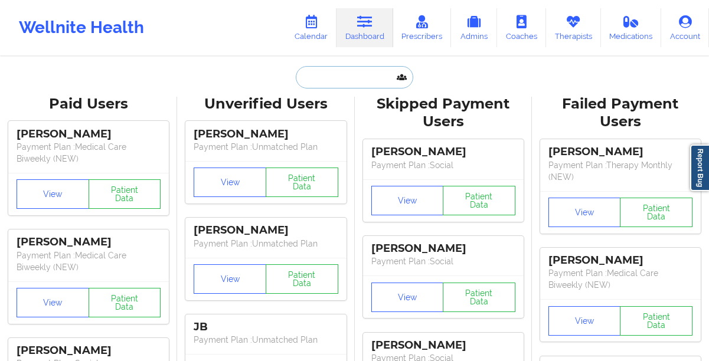
click at [330, 78] on input "text" at bounding box center [354, 77] width 117 height 22
paste input "daniellepeabody@gmail.com"
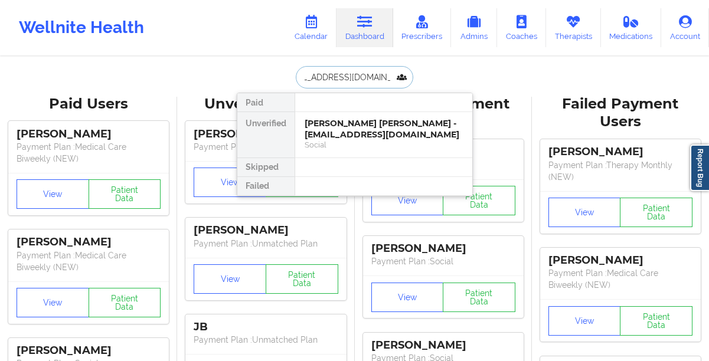
type input "daniellepeabody@gmail.com"
click at [324, 124] on div "Danielle Martinez Peabody - daniellepeabody@gmail.com" at bounding box center [383, 129] width 158 height 22
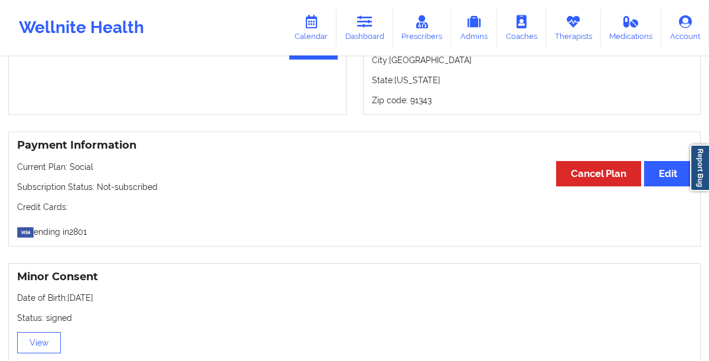
scroll to position [263, 0]
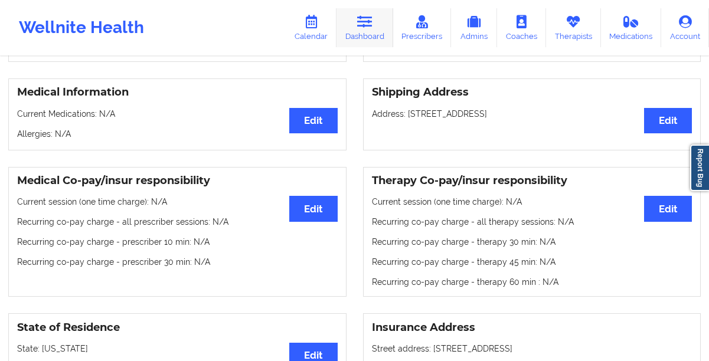
click at [369, 37] on link "Dashboard" at bounding box center [364, 27] width 57 height 39
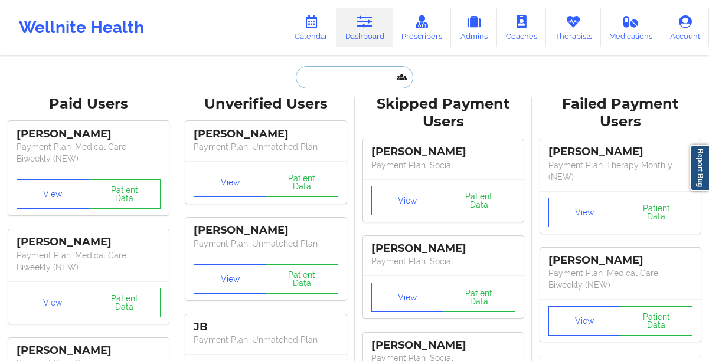
click at [346, 83] on input "text" at bounding box center [354, 77] width 117 height 22
paste input "Richard J. Matthew II"
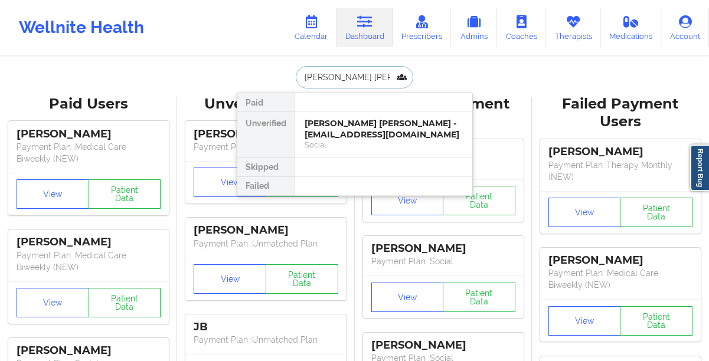
type input "Richard J. Matthew II"
click at [311, 40] on link "Calendar" at bounding box center [311, 27] width 51 height 39
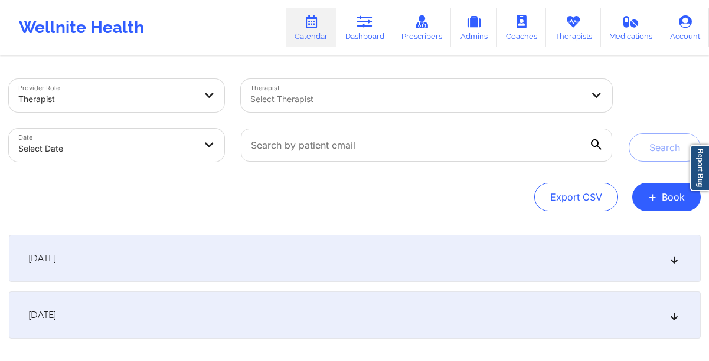
click at [297, 22] on link "Calendar" at bounding box center [311, 27] width 51 height 39
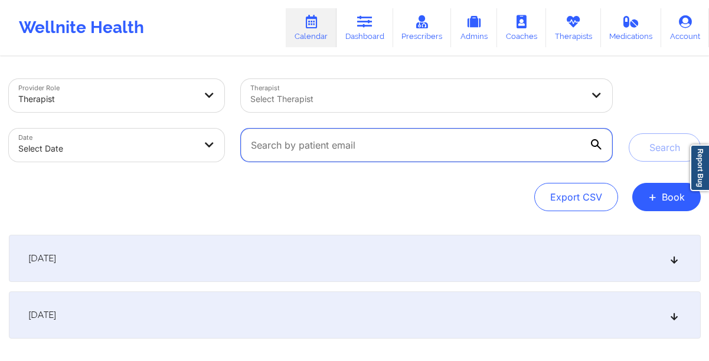
click at [306, 153] on input "text" at bounding box center [426, 145] width 370 height 33
paste input "fullesttripod@gmail.com"
type input "fullesttripod@gmail.com"
click at [628, 133] on button "Search" at bounding box center [664, 147] width 72 height 28
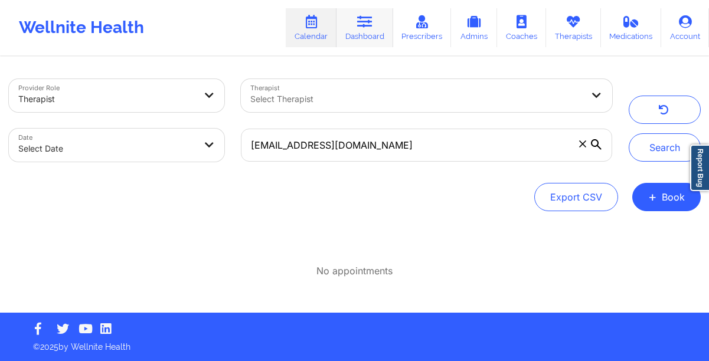
click at [383, 32] on link "Dashboard" at bounding box center [364, 27] width 57 height 39
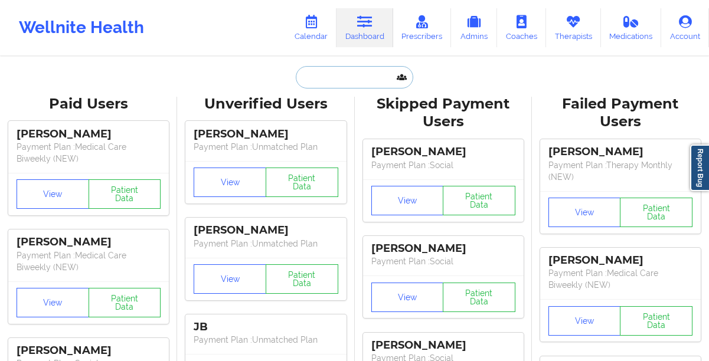
click at [319, 71] on input "text" at bounding box center [354, 77] width 117 height 22
paste input "Richard J. Matthew II"
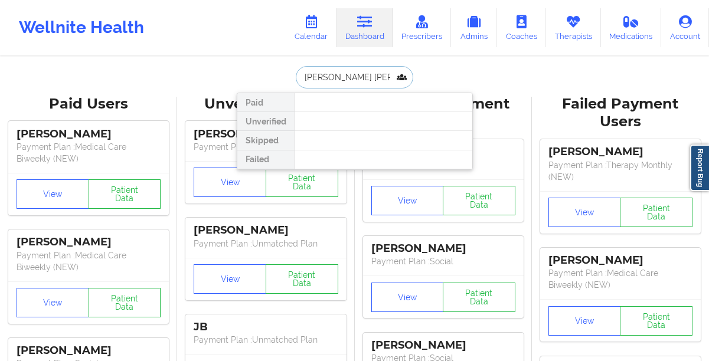
paste input "fullesttripod@gmail.com"
type input "fullesttripod@gmail.com"
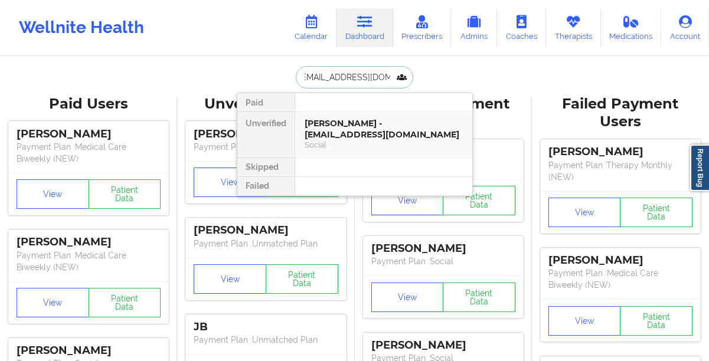
click at [333, 135] on div "Richard Mathew II - fullesttripod@gmail.com" at bounding box center [383, 129] width 158 height 22
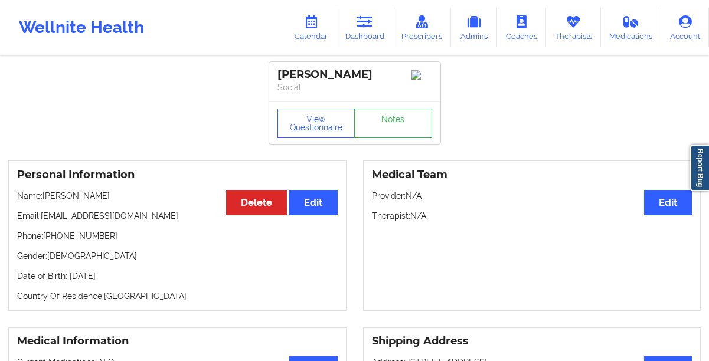
scroll to position [30, 0]
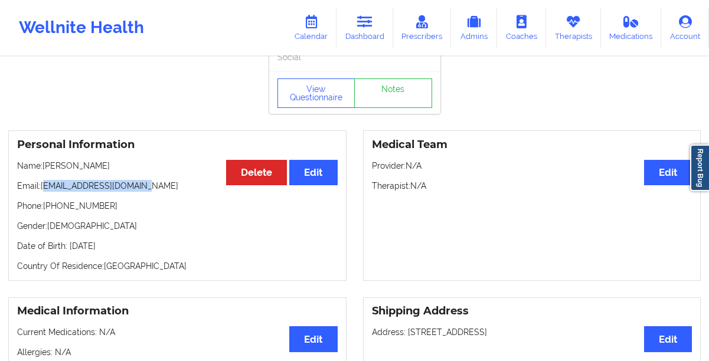
drag, startPoint x: 136, startPoint y: 189, endPoint x: 43, endPoint y: 189, distance: 92.6
click at [43, 189] on p "Email: fullesttripod@gmail.com" at bounding box center [177, 186] width 320 height 12
click at [309, 32] on link "Calendar" at bounding box center [311, 27] width 51 height 39
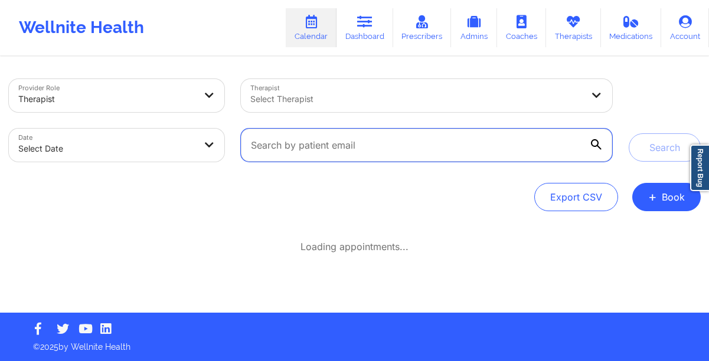
click at [342, 145] on input "text" at bounding box center [426, 145] width 370 height 33
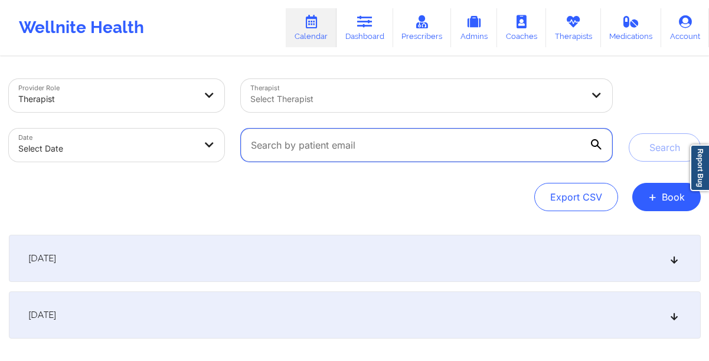
paste input "ullesttripod@gmail.com"
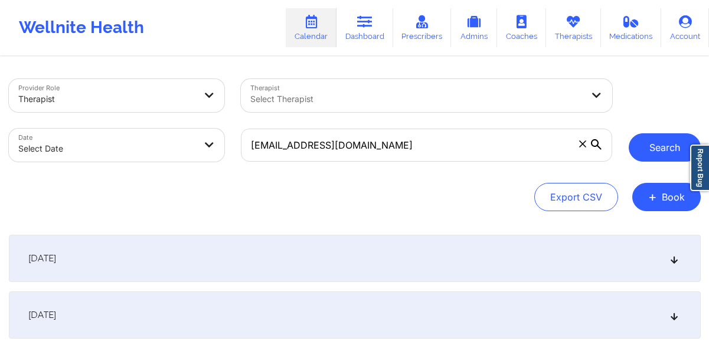
click at [665, 142] on button "Search" at bounding box center [664, 147] width 72 height 28
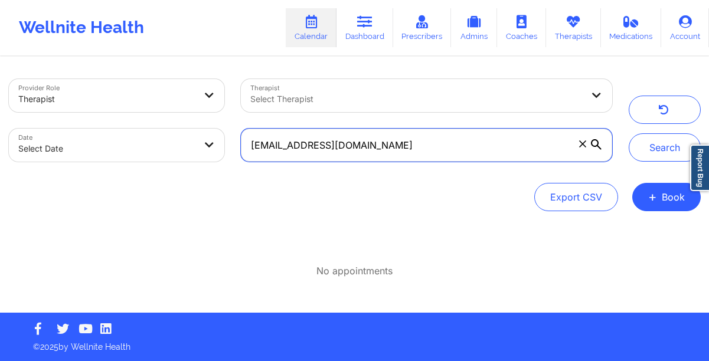
click at [485, 152] on input "ullesttripod@gmail.com" at bounding box center [426, 145] width 370 height 33
type input "fullesttripod@gmail.com"
click at [628, 133] on button "Search" at bounding box center [664, 147] width 72 height 28
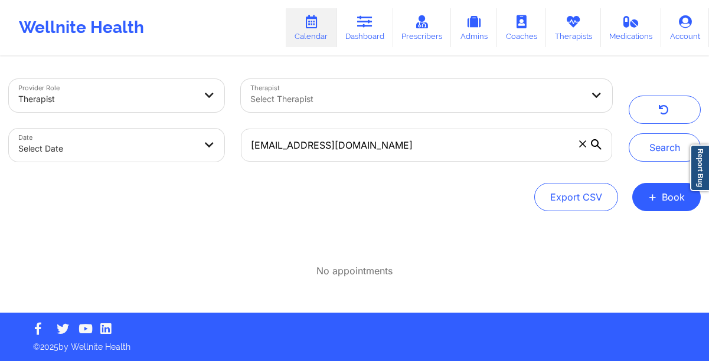
click at [306, 34] on link "Calendar" at bounding box center [311, 27] width 51 height 39
click at [650, 109] on button "button" at bounding box center [664, 110] width 72 height 28
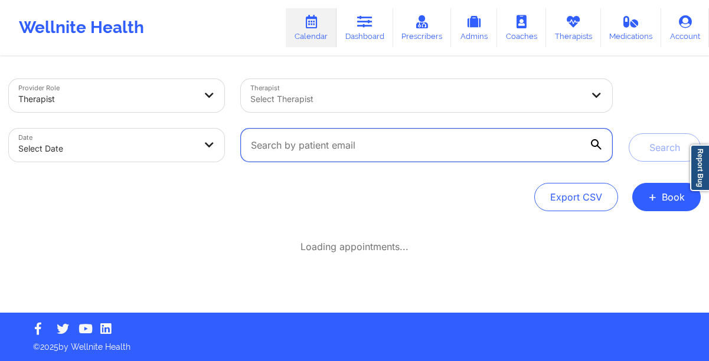
click at [388, 142] on input "text" at bounding box center [426, 145] width 370 height 33
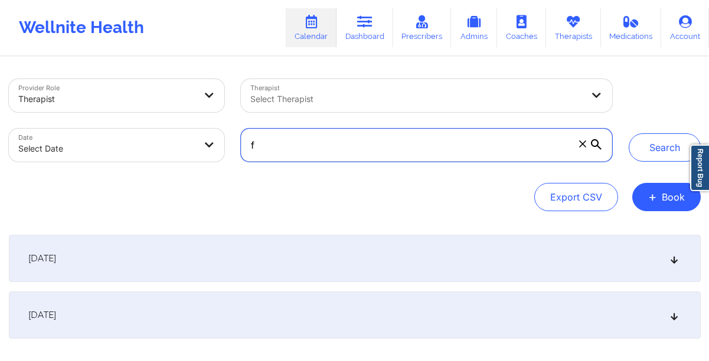
paste input "ullesttripod@gmail.com"
type input "fullesttripod@gmail.com"
click at [628, 133] on button "Search" at bounding box center [664, 147] width 72 height 28
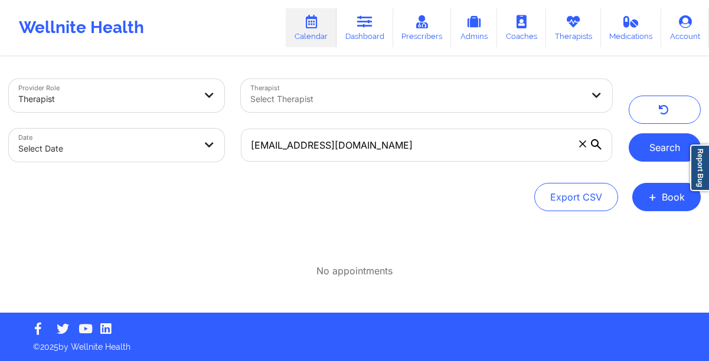
click at [648, 143] on button "Search" at bounding box center [664, 147] width 72 height 28
click at [375, 35] on link "Dashboard" at bounding box center [364, 27] width 57 height 39
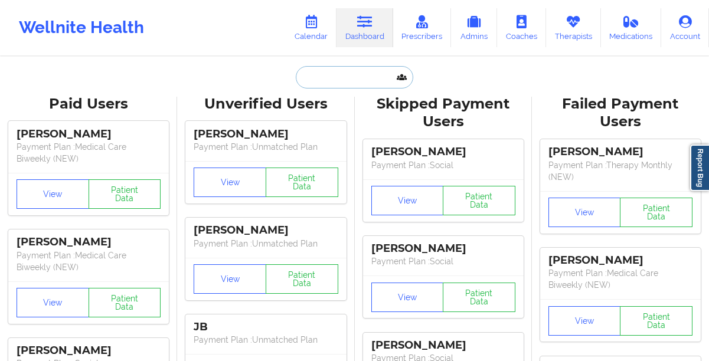
click at [339, 72] on input "text" at bounding box center [354, 77] width 117 height 22
paste input "Richard J. Matthew"
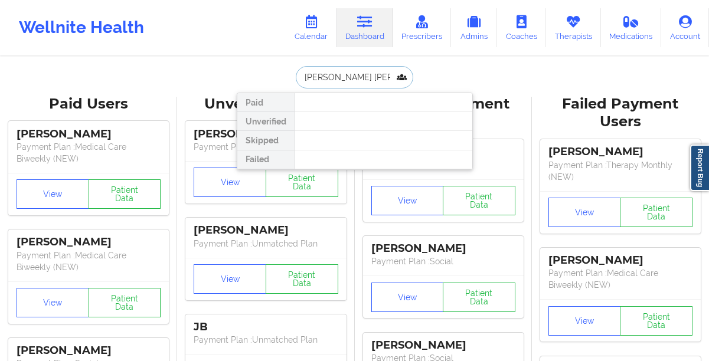
click at [344, 79] on input "Richard J. Matthew" at bounding box center [354, 77] width 117 height 22
paste input "Fullesttripod@gmail.com"
type input "Fullesttripod@gmail.com"
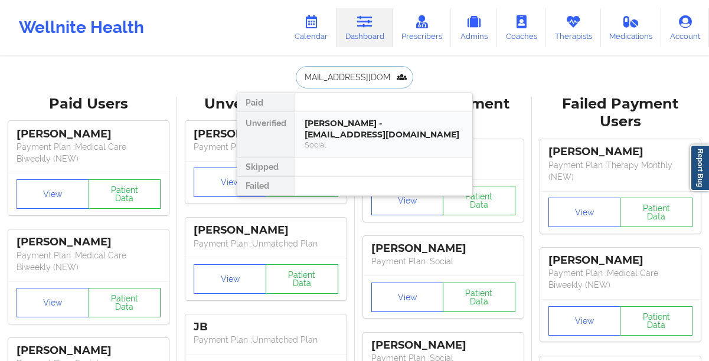
click at [347, 137] on div "Richard Mathew II - fullesttripod@gmail.com" at bounding box center [383, 129] width 158 height 22
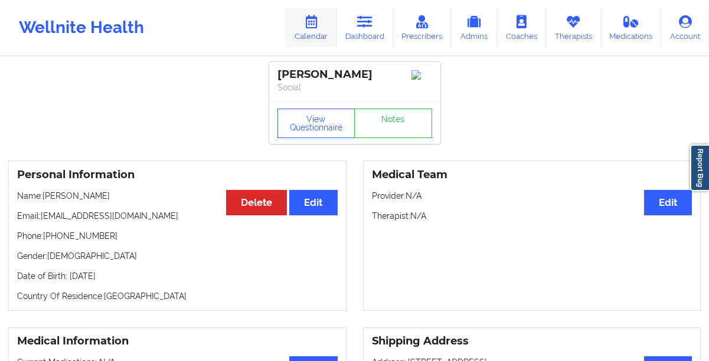
click at [310, 27] on icon at bounding box center [310, 21] width 15 height 13
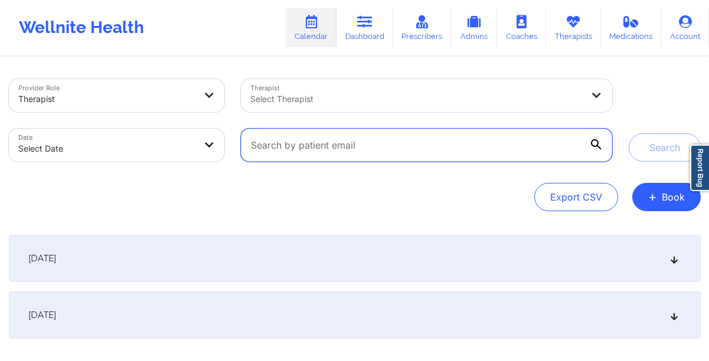
click at [323, 140] on input "text" at bounding box center [426, 145] width 370 height 33
paste input "Fullesttripod@gmail.com"
type input "Fullesttripod@gmail.com"
click at [628, 133] on button "Search" at bounding box center [664, 147] width 72 height 28
